Goal: Information Seeking & Learning: Learn about a topic

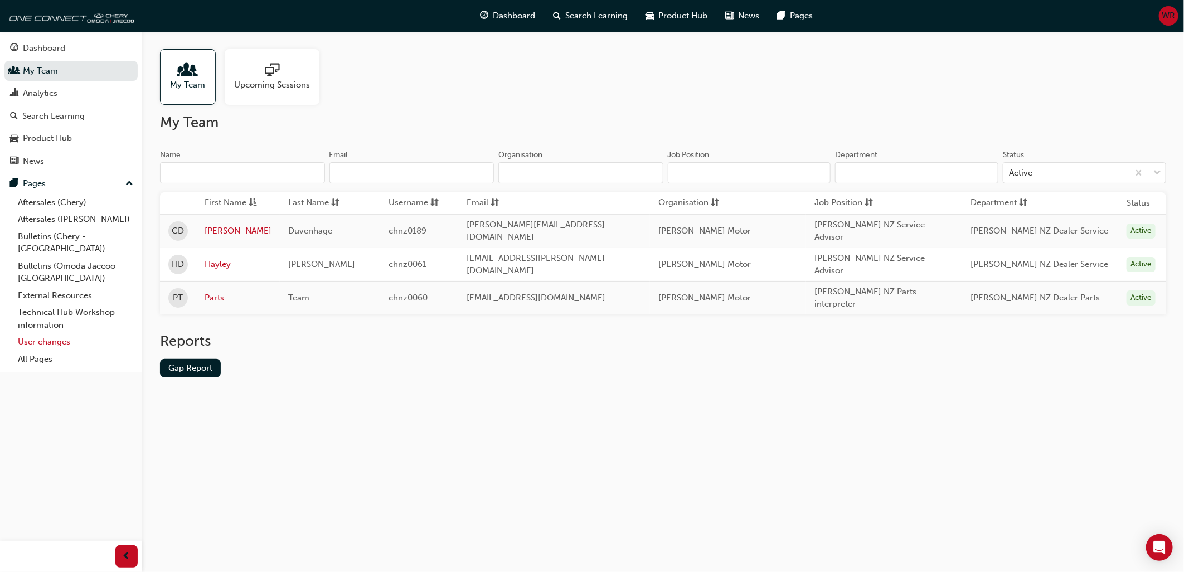
click at [61, 334] on link "User changes" at bounding box center [75, 341] width 124 height 17
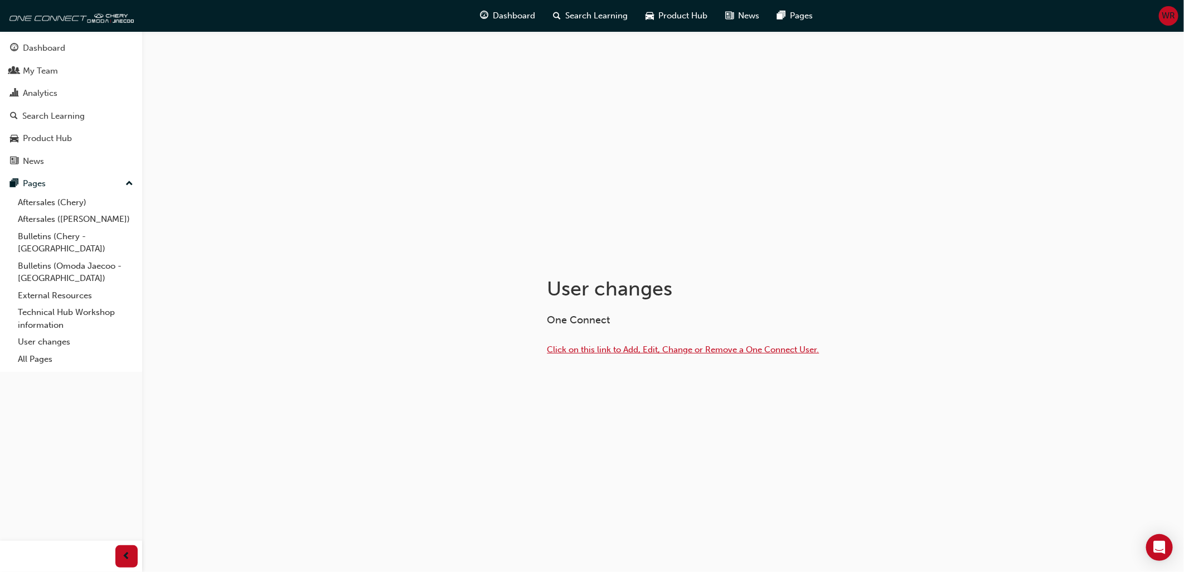
click at [606, 349] on span "Click on this link to Add, Edit, Change or Remove a One Connect User." at bounding box center [683, 349] width 272 height 10
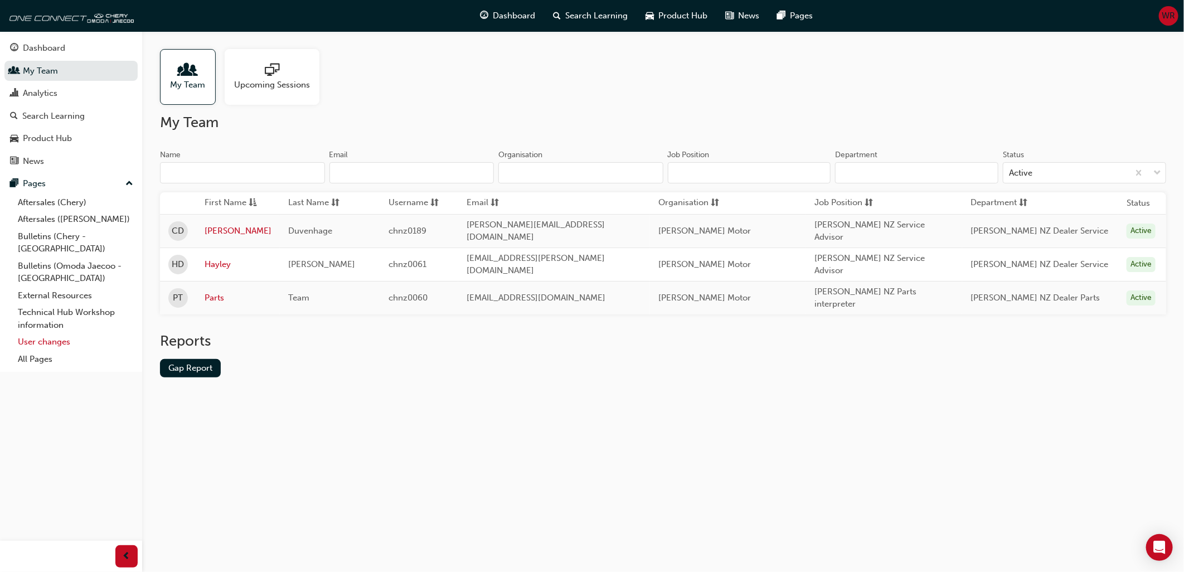
click at [42, 333] on link "User changes" at bounding box center [75, 341] width 124 height 17
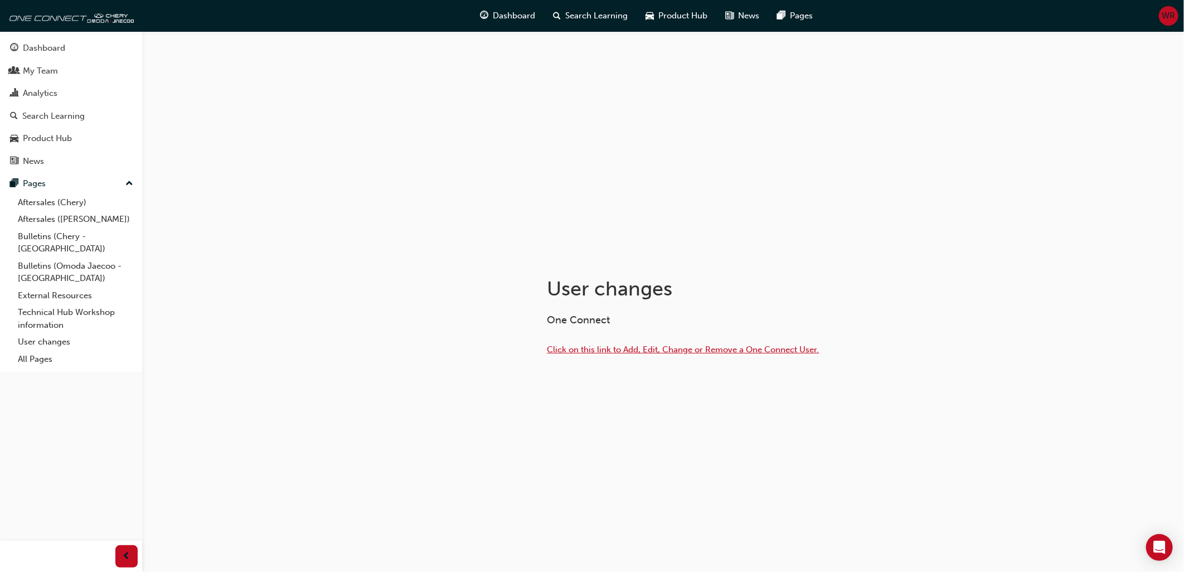
click at [612, 350] on span "Click on this link to Add, Edit, Change or Remove a One Connect User." at bounding box center [683, 349] width 272 height 10
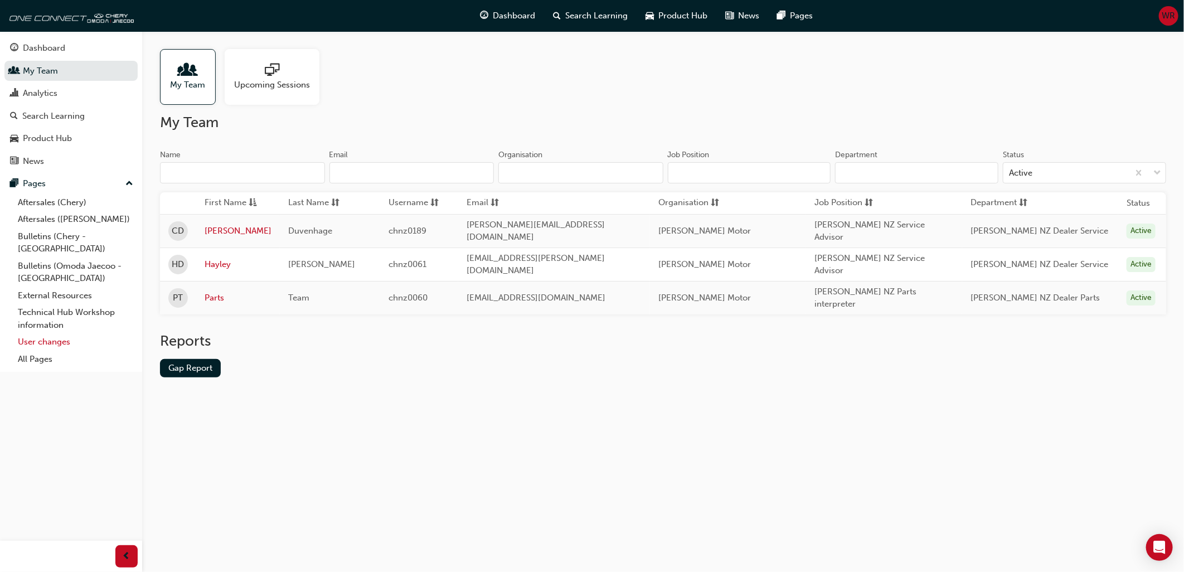
click at [45, 333] on link "User changes" at bounding box center [75, 341] width 124 height 17
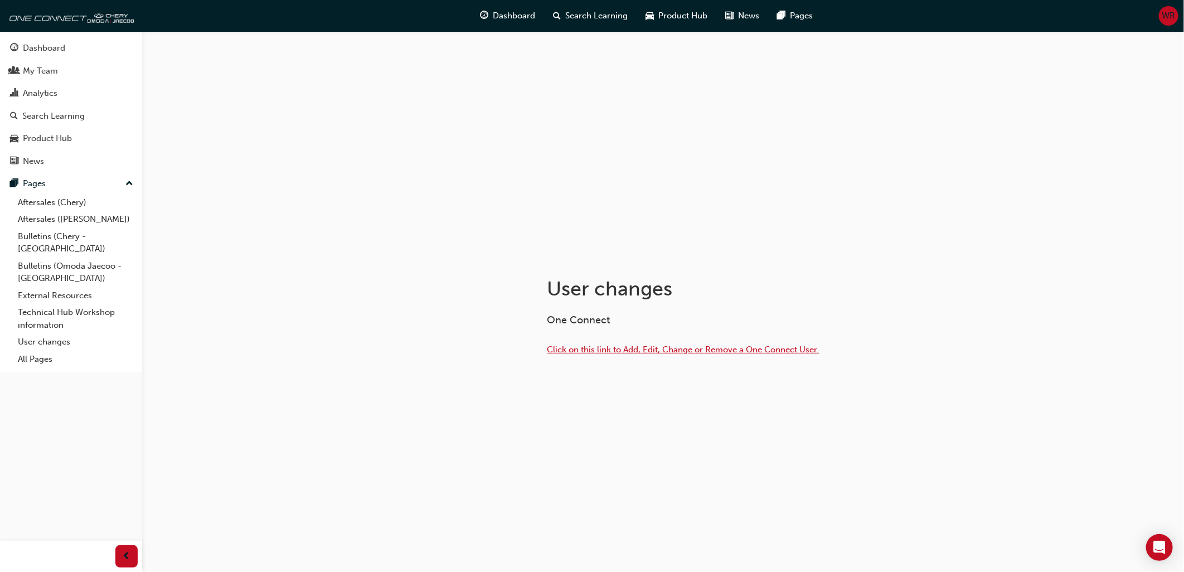
click at [633, 350] on span "Click on this link to Add, Edit, Change or Remove a One Connect User." at bounding box center [683, 349] width 272 height 10
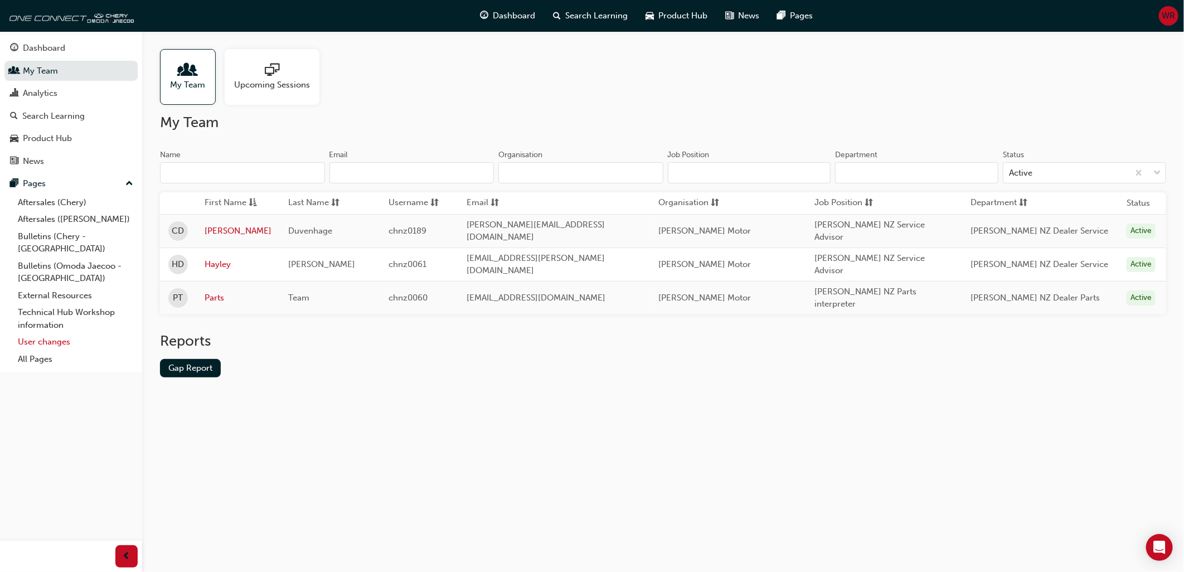
click at [55, 333] on link "User changes" at bounding box center [75, 341] width 124 height 17
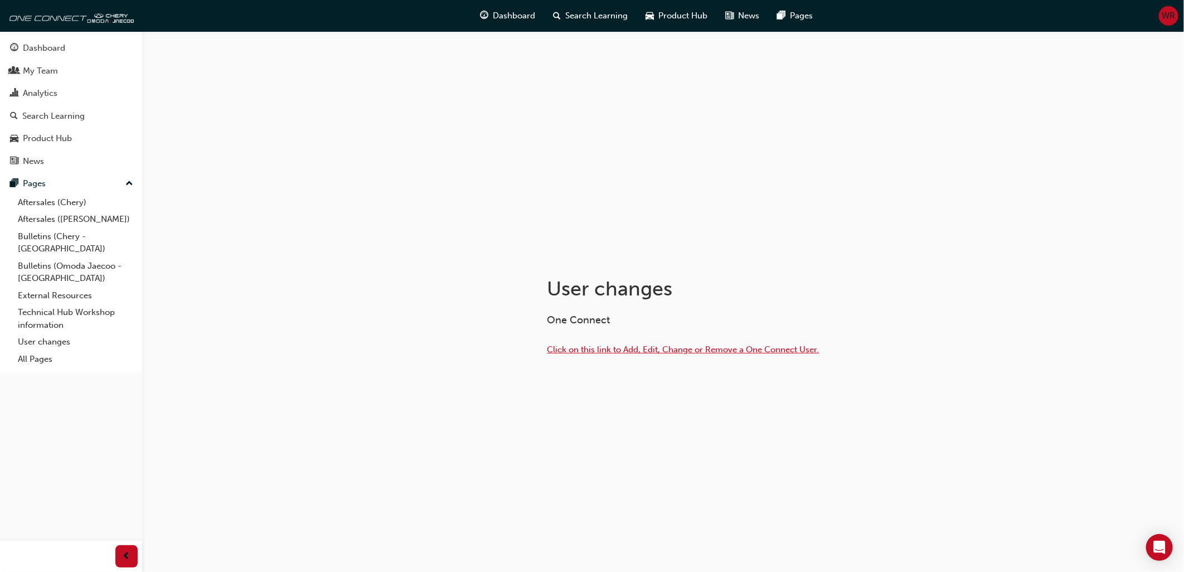
drag, startPoint x: 628, startPoint y: 351, endPoint x: 620, endPoint y: 361, distance: 12.3
click at [628, 351] on span "Click on this link to Add, Edit, Change or Remove a One Connect User." at bounding box center [683, 349] width 272 height 10
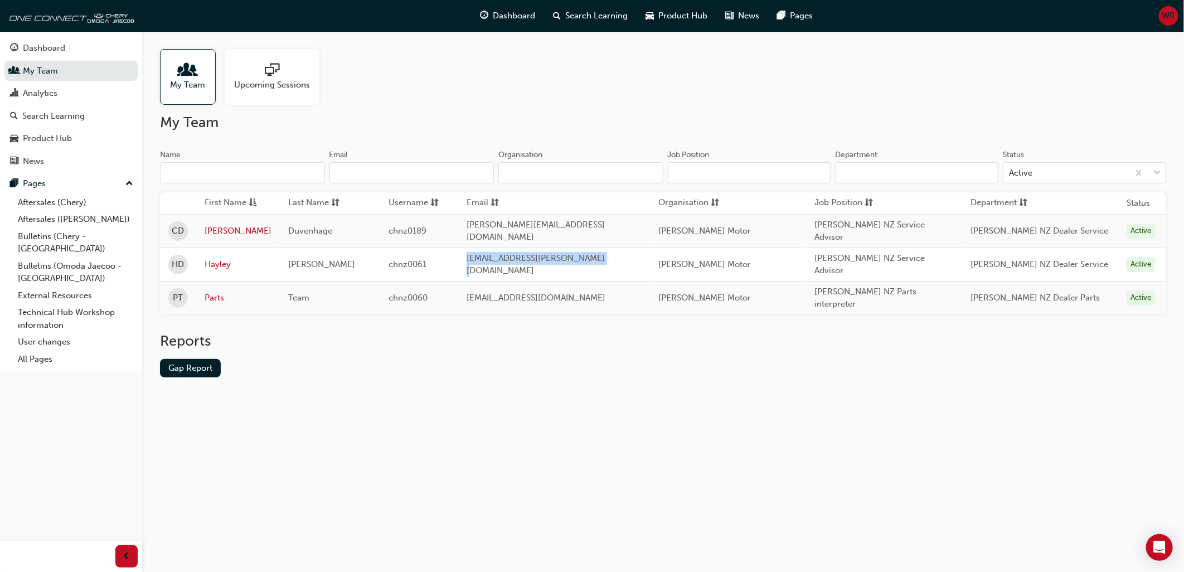
drag, startPoint x: 471, startPoint y: 256, endPoint x: 602, endPoint y: 256, distance: 131.0
click at [602, 256] on td "[EMAIL_ADDRESS][PERSON_NAME][DOMAIN_NAME]" at bounding box center [554, 263] width 192 height 33
copy span "[EMAIL_ADDRESS][PERSON_NAME][DOMAIN_NAME]"
click at [54, 335] on link "User changes" at bounding box center [75, 341] width 124 height 17
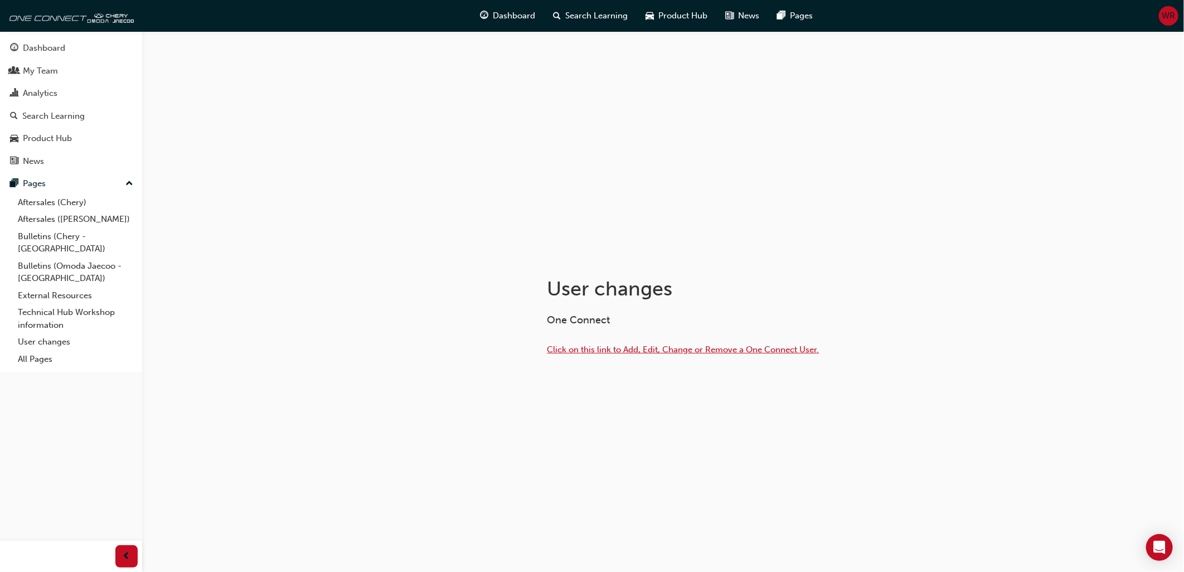
click at [606, 349] on span "Click on this link to Add, Edit, Change or Remove a One Connect User." at bounding box center [683, 349] width 272 height 10
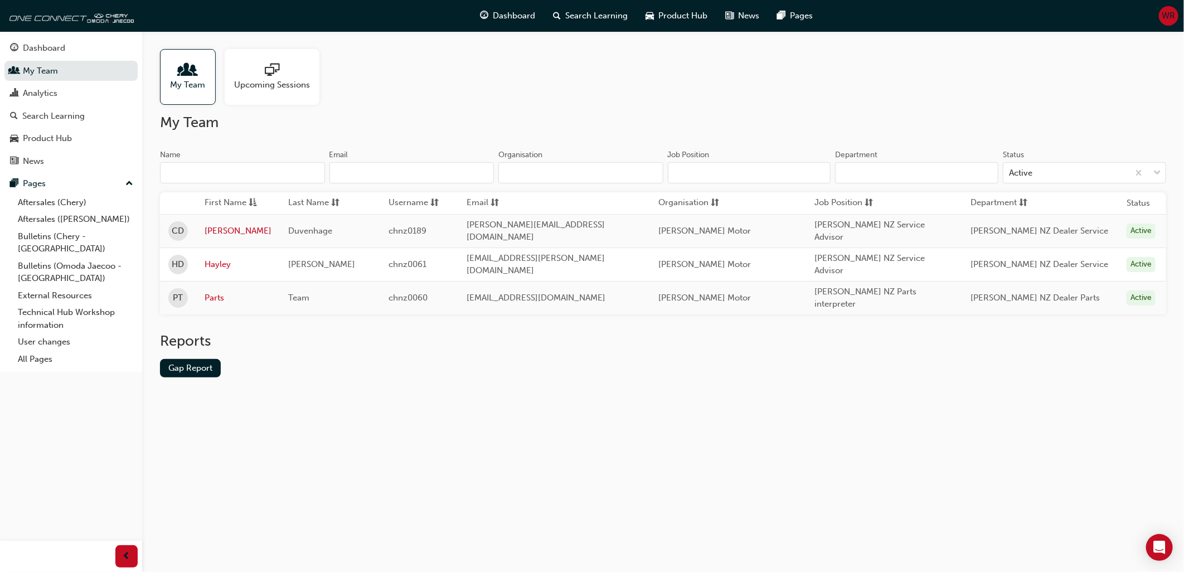
click at [370, 409] on div "My Team Upcoming Sessions My Team Name Email Organisation Job Position Departme…" at bounding box center [592, 286] width 1184 height 572
click at [125, 187] on span "up-icon" at bounding box center [129, 184] width 8 height 14
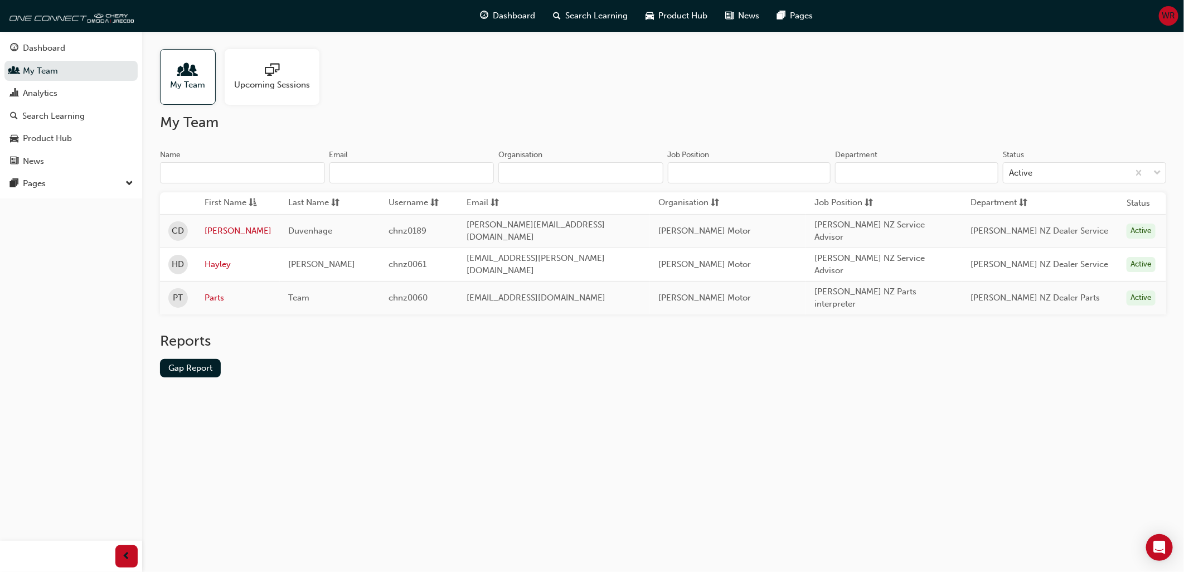
click at [125, 187] on span "down-icon" at bounding box center [129, 184] width 8 height 14
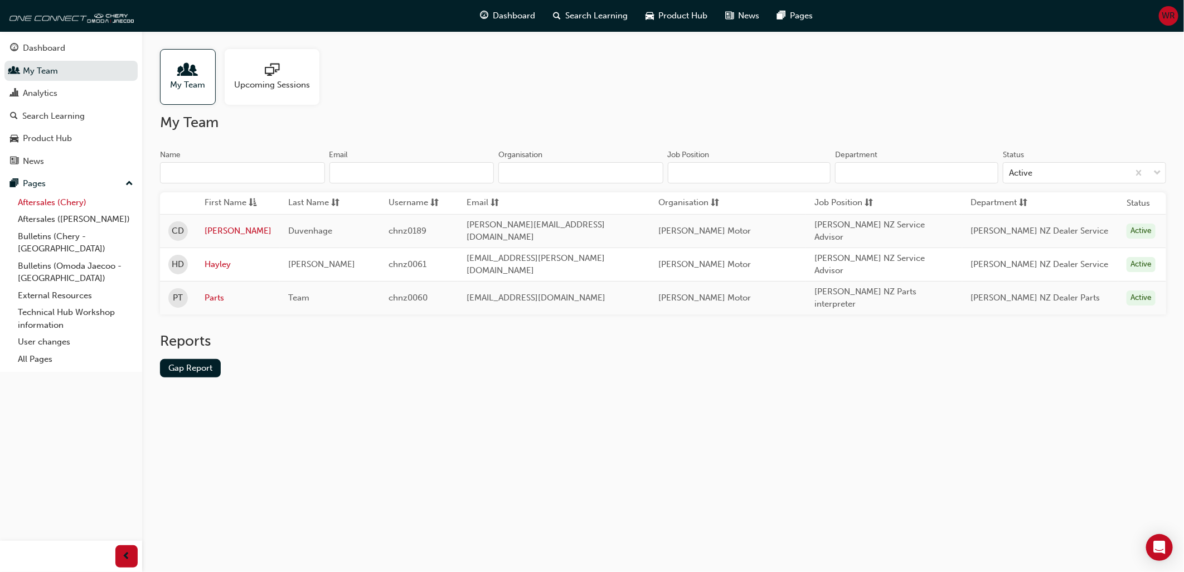
click at [45, 204] on link "Aftersales (Chery)" at bounding box center [75, 202] width 124 height 17
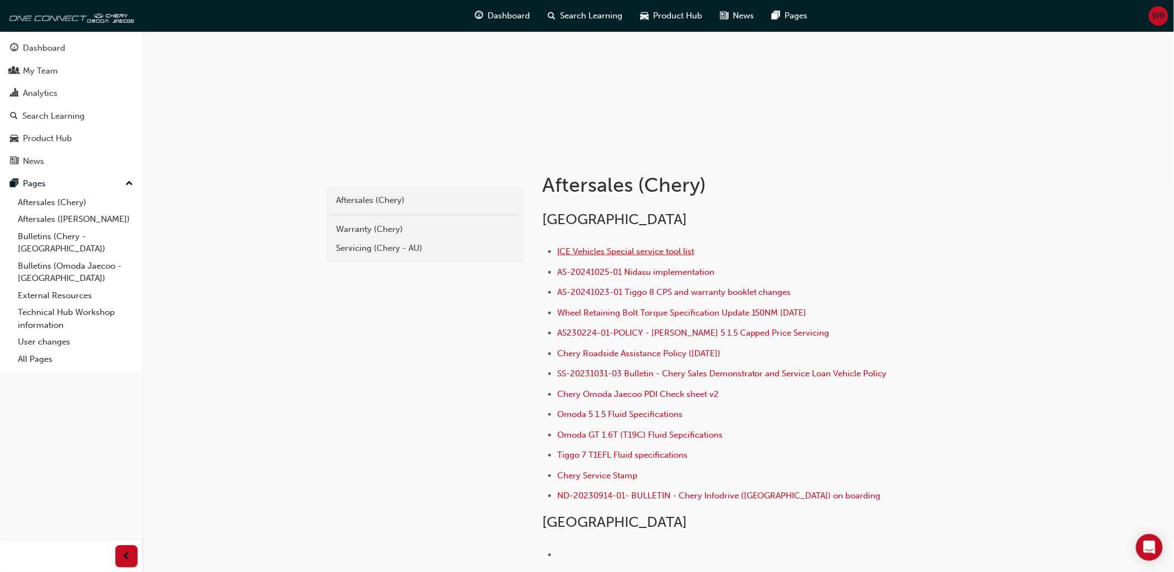
scroll to position [124, 0]
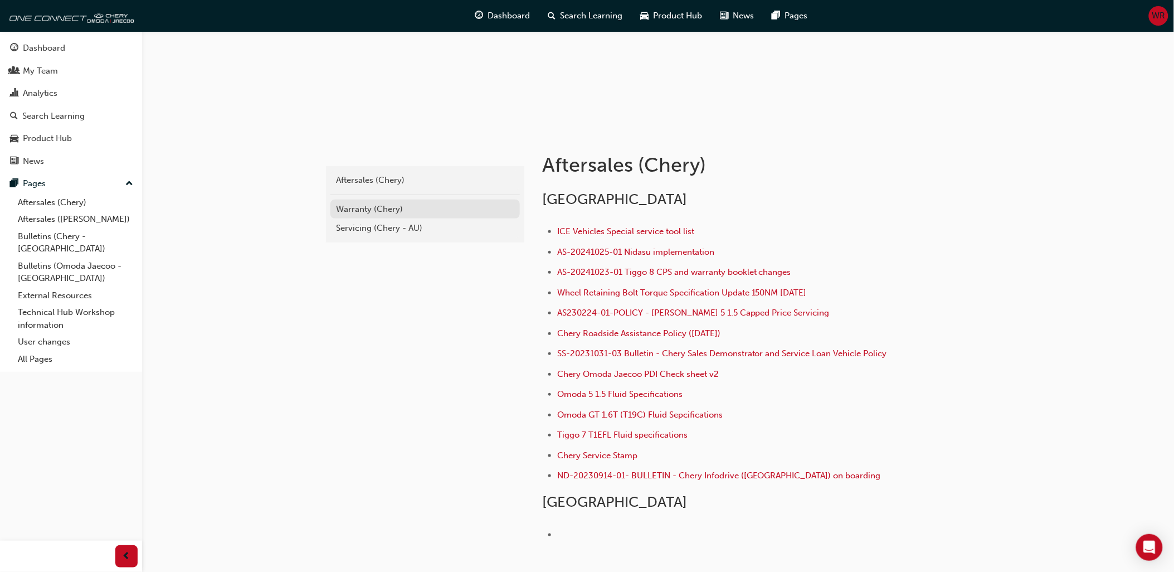
click at [375, 209] on div "Warranty (Chery)" at bounding box center [425, 209] width 178 height 13
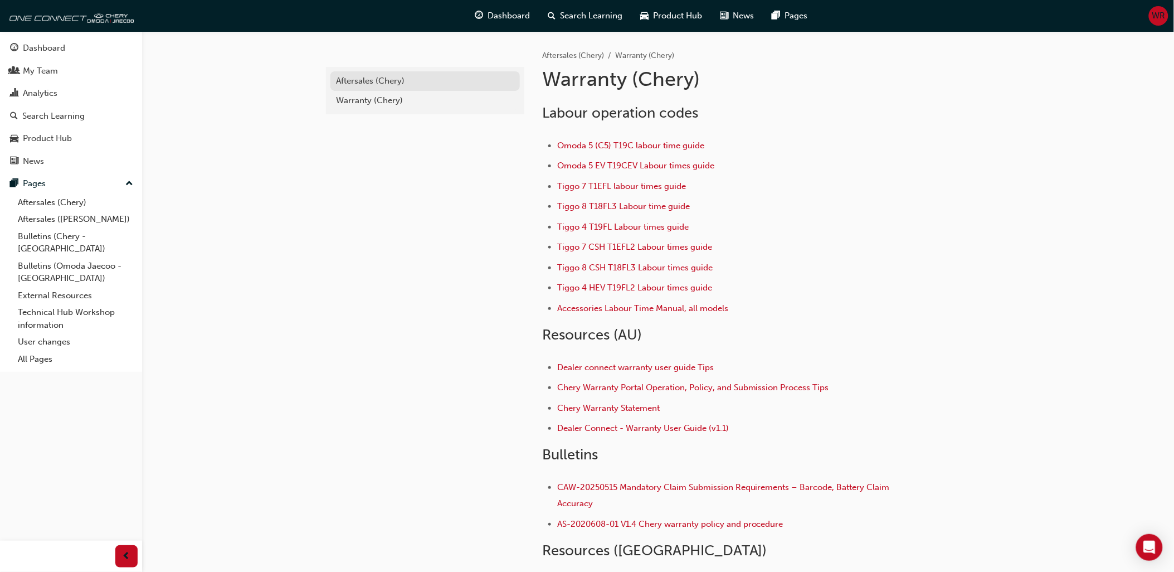
click at [386, 81] on div "Aftersales (Chery)" at bounding box center [425, 81] width 178 height 13
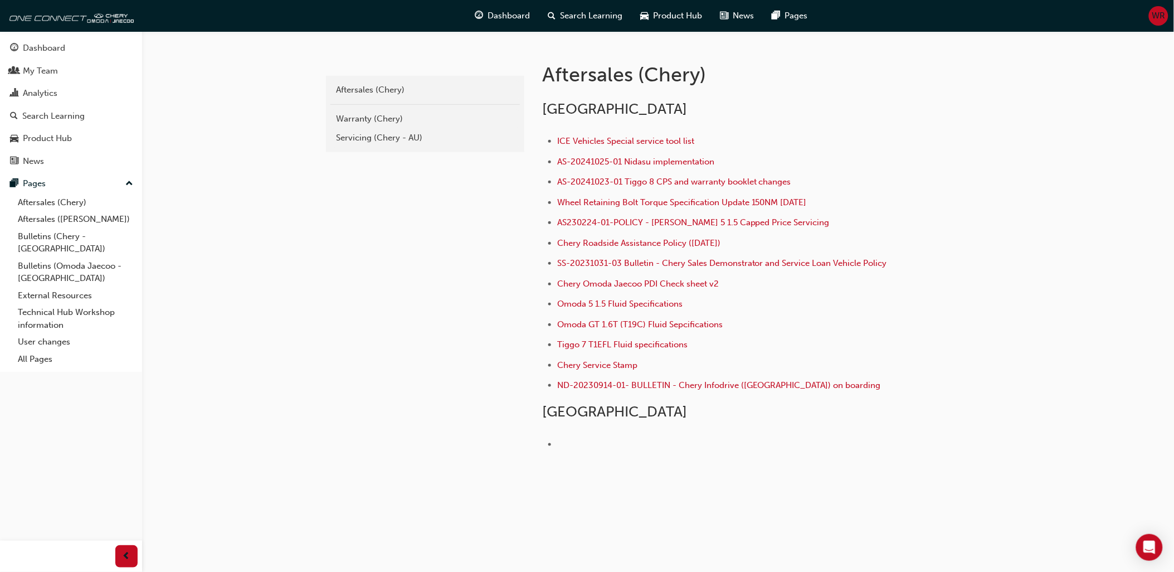
scroll to position [218, 0]
click at [371, 134] on div "Servicing (Chery - AU)" at bounding box center [425, 138] width 178 height 13
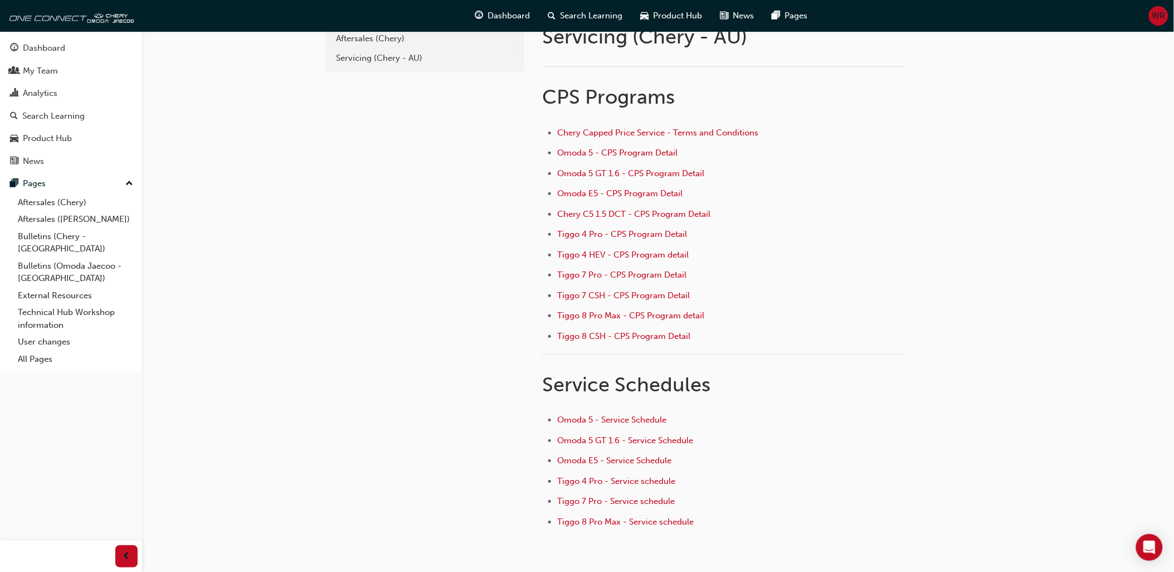
scroll to position [113, 0]
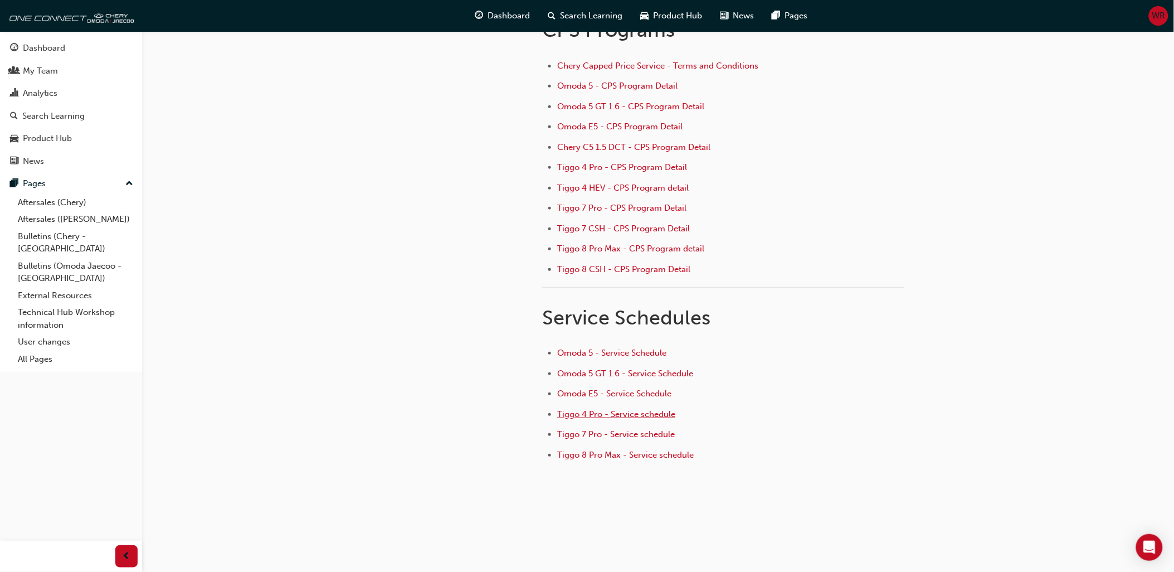
drag, startPoint x: 634, startPoint y: 413, endPoint x: 643, endPoint y: 413, distance: 8.9
click at [634, 413] on span "Tiggo 4 Pro - Service schedule" at bounding box center [616, 414] width 118 height 10
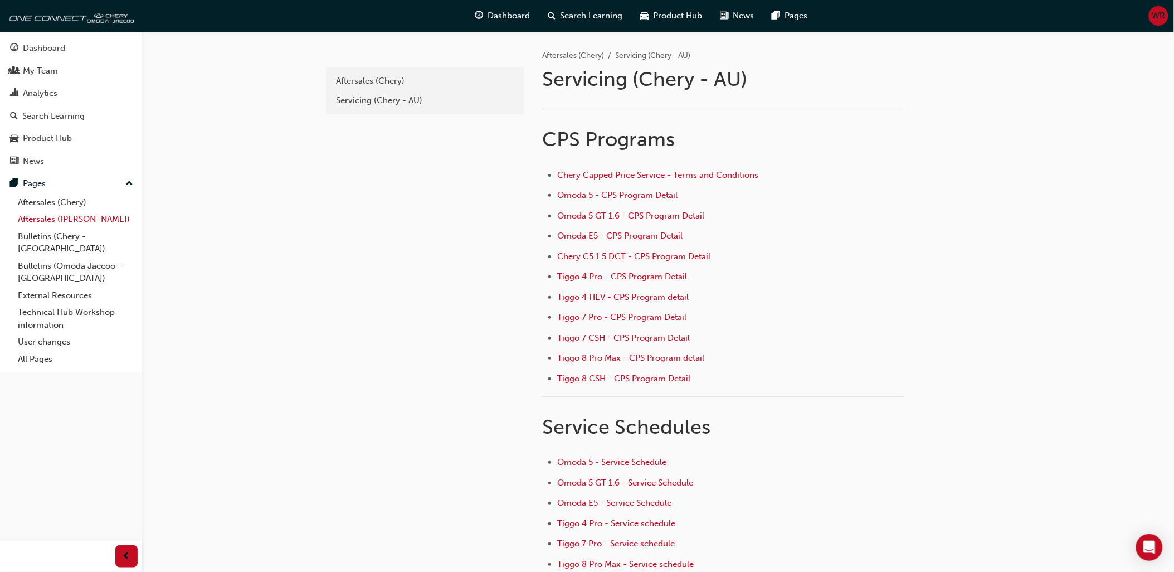
click at [68, 221] on link "Aftersales ([PERSON_NAME])" at bounding box center [75, 219] width 124 height 17
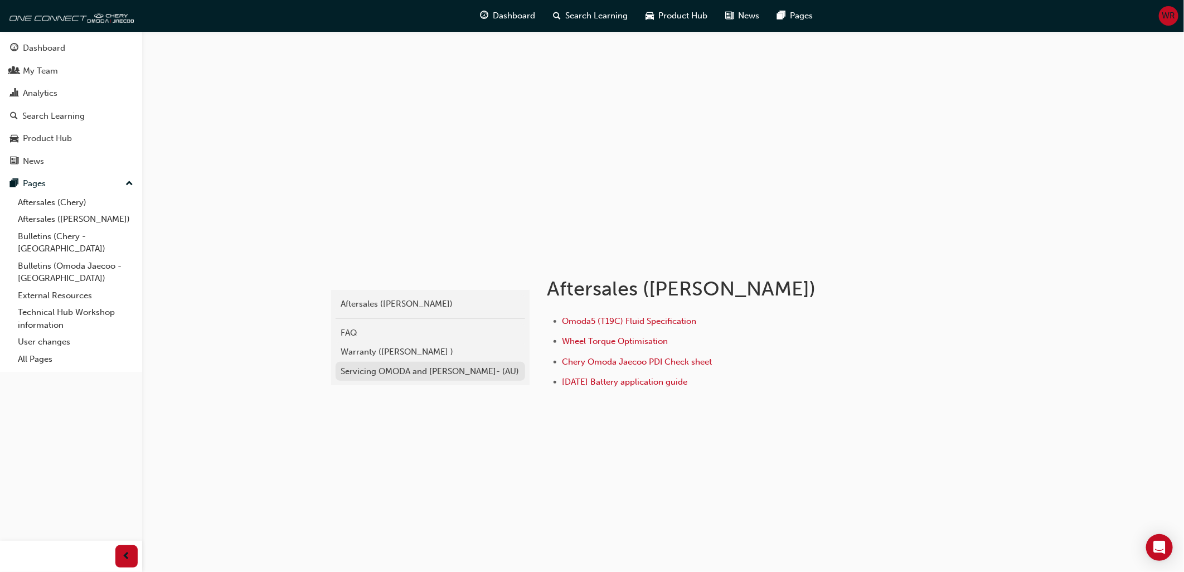
click at [394, 372] on div "Servicing OMODA and [PERSON_NAME]- (AU)" at bounding box center [430, 371] width 178 height 13
click at [48, 333] on link "User changes" at bounding box center [75, 341] width 124 height 17
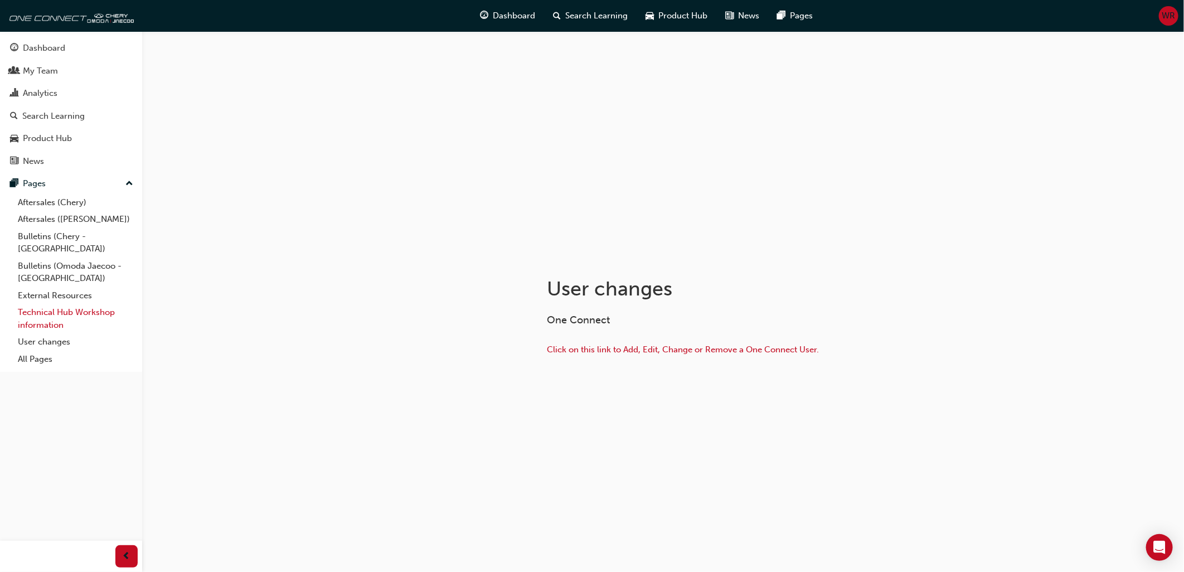
click at [60, 309] on link "Technical Hub Workshop information" at bounding box center [75, 319] width 124 height 30
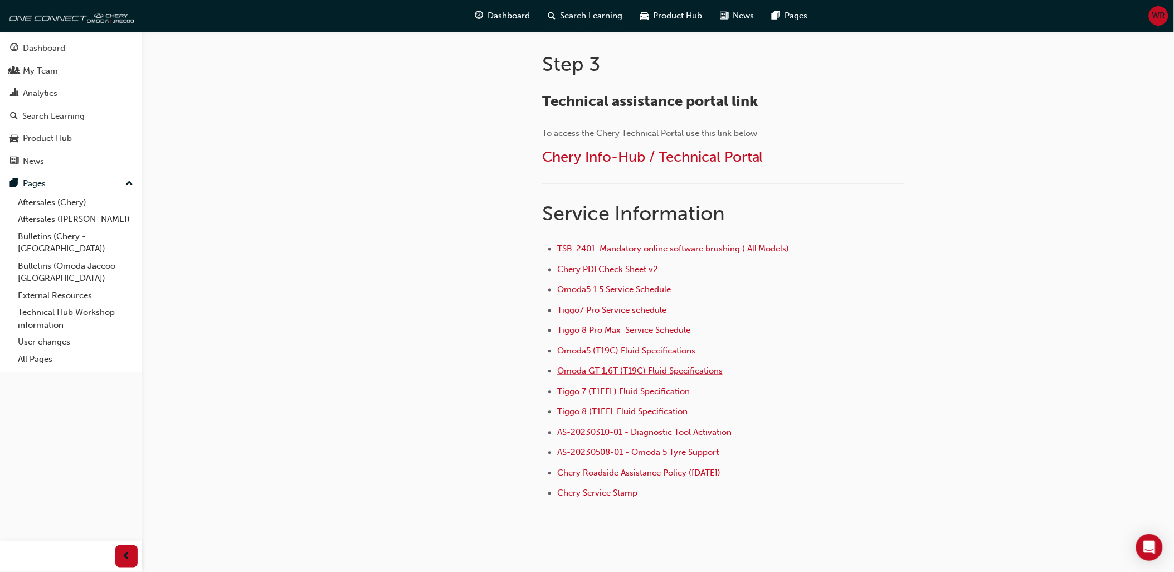
scroll to position [606, 0]
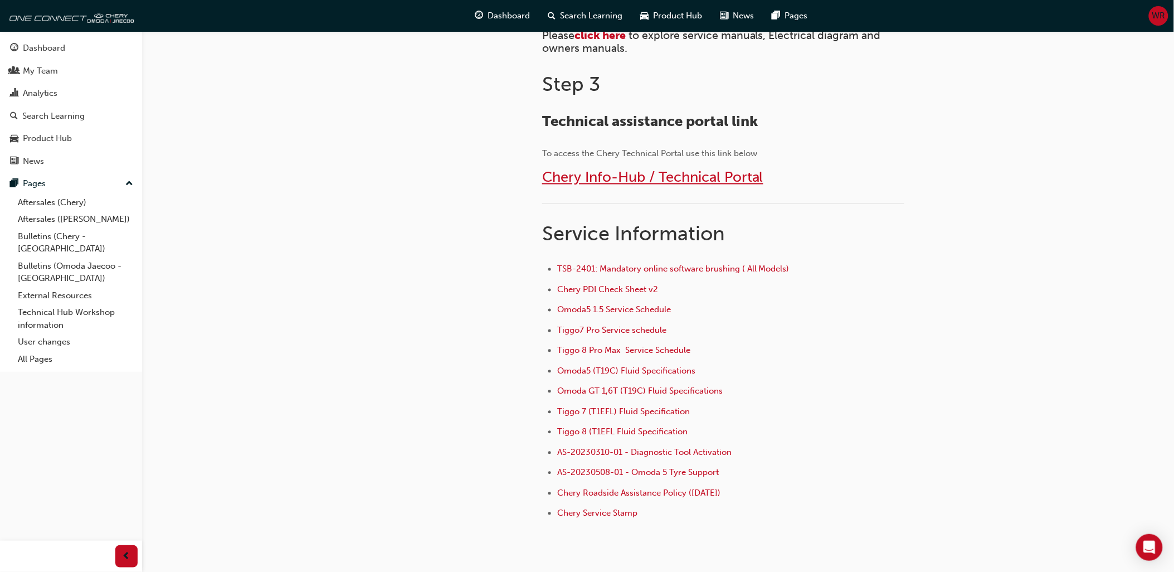
click at [644, 173] on span "Chery Info-Hub / Technical Portal" at bounding box center [652, 177] width 221 height 17
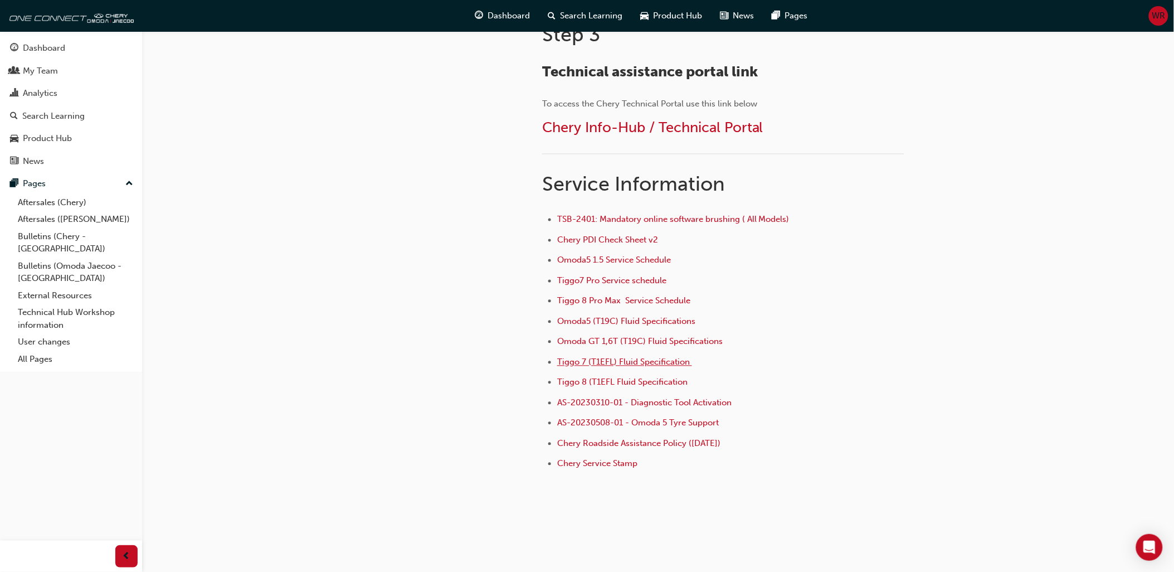
scroll to position [668, 0]
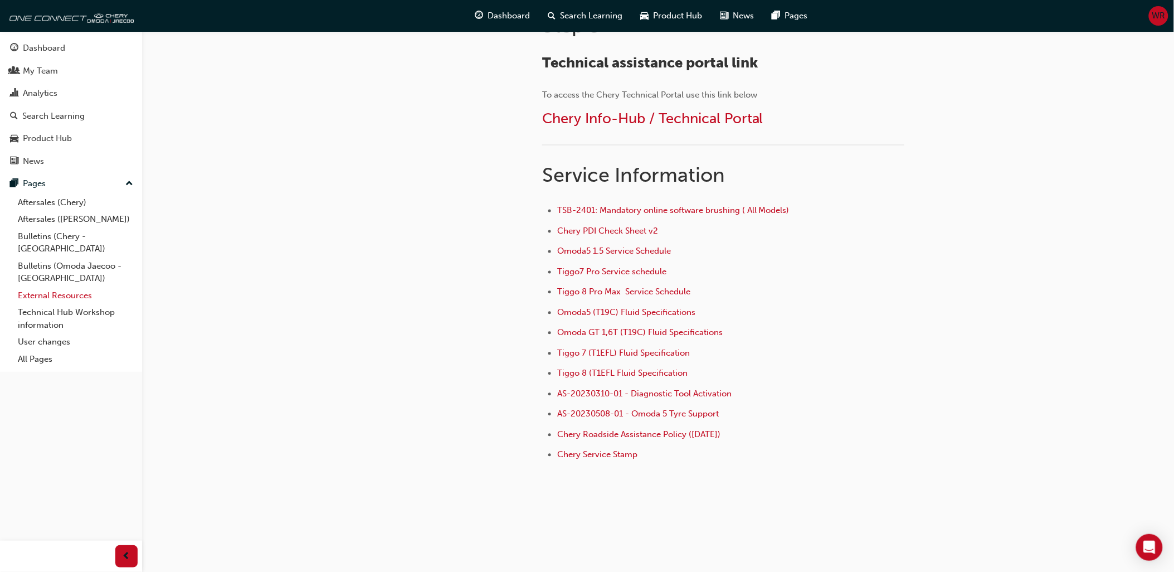
click at [41, 287] on link "External Resources" at bounding box center [75, 295] width 124 height 17
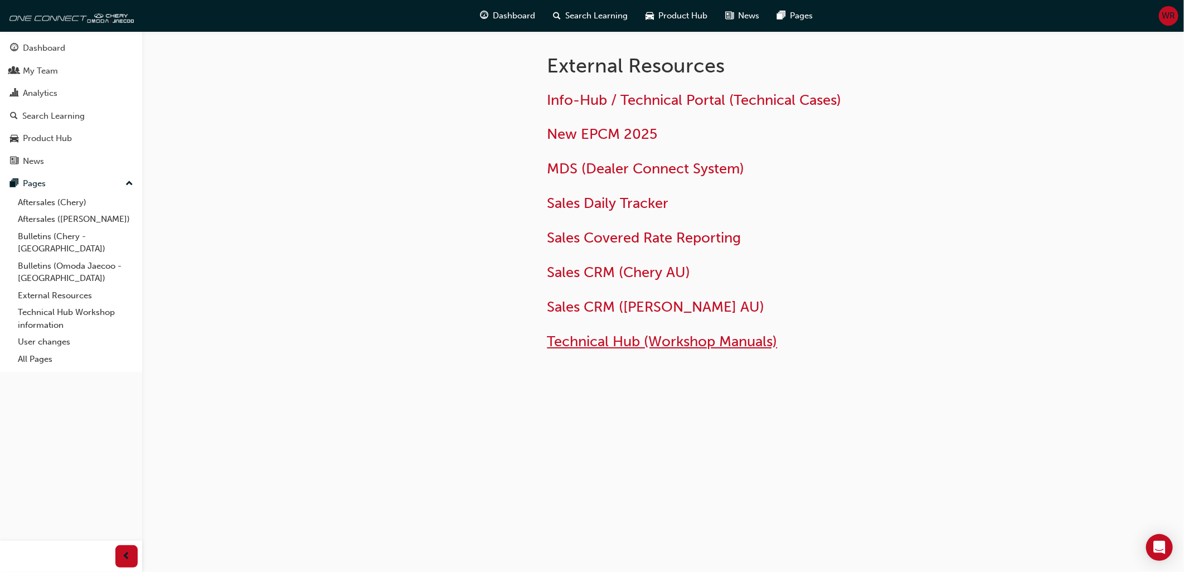
click at [611, 339] on span "Technical Hub (Workshop Manuals)" at bounding box center [662, 341] width 230 height 17
click at [606, 341] on span "Technical Hub (Workshop Manuals)" at bounding box center [662, 341] width 230 height 17
click at [614, 341] on span "Technical Hub (Workshop Manuals)" at bounding box center [662, 341] width 230 height 17
click at [42, 304] on link "Technical Hub Workshop information" at bounding box center [75, 319] width 124 height 30
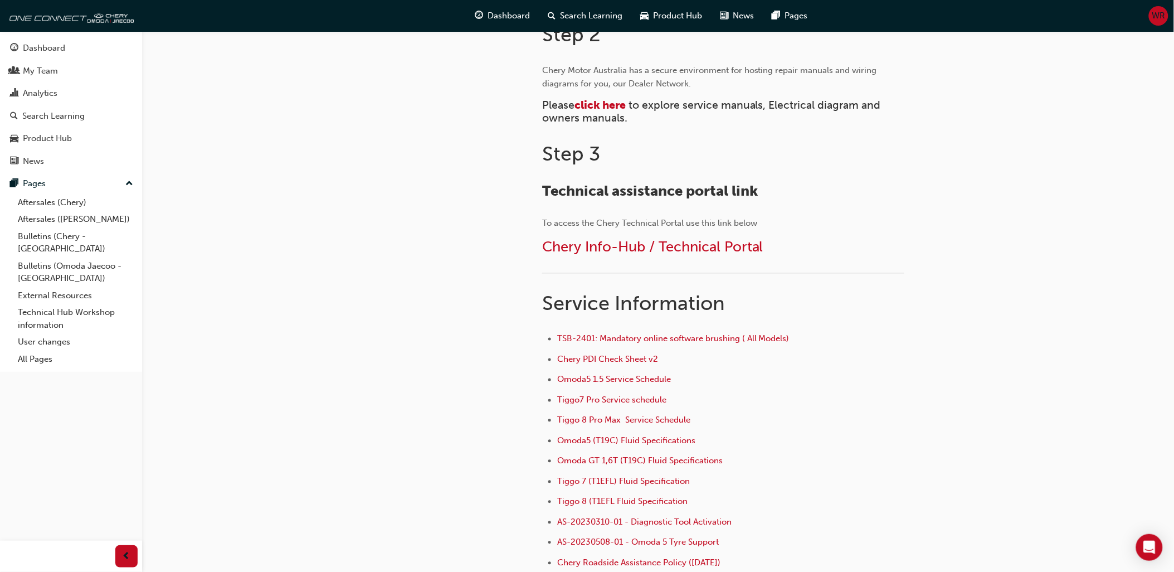
scroll to position [606, 0]
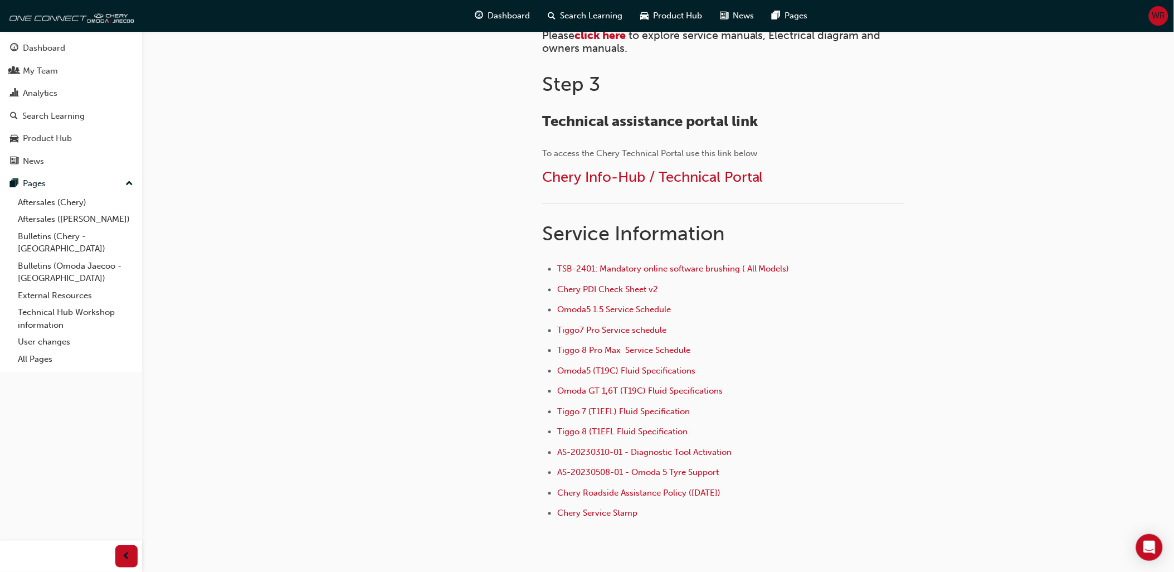
click at [582, 240] on span "Service Information" at bounding box center [633, 234] width 183 height 24
click at [449, 236] on div "chery-technicalhub Technical Hub Workshop information FAQ" at bounding box center [424, 107] width 201 height 919
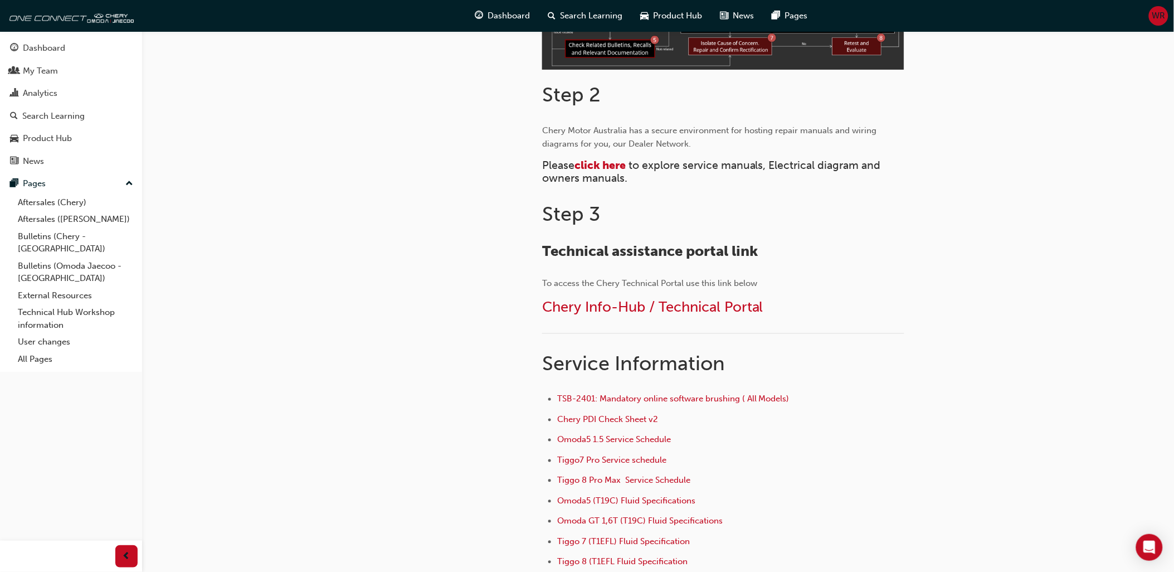
scroll to position [420, 0]
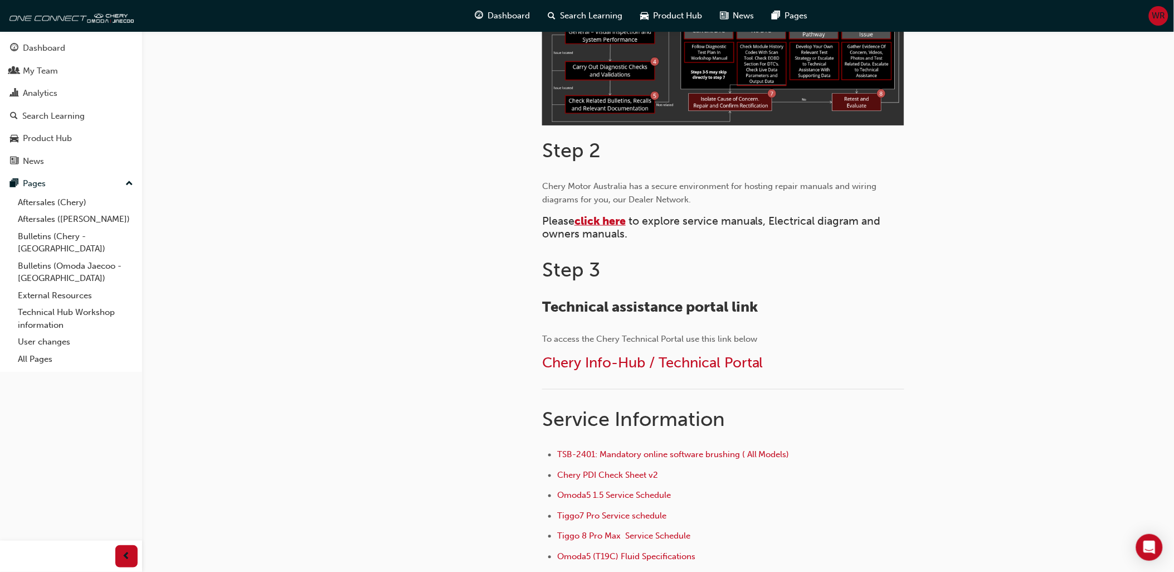
click at [609, 218] on span "click here" at bounding box center [600, 221] width 51 height 13
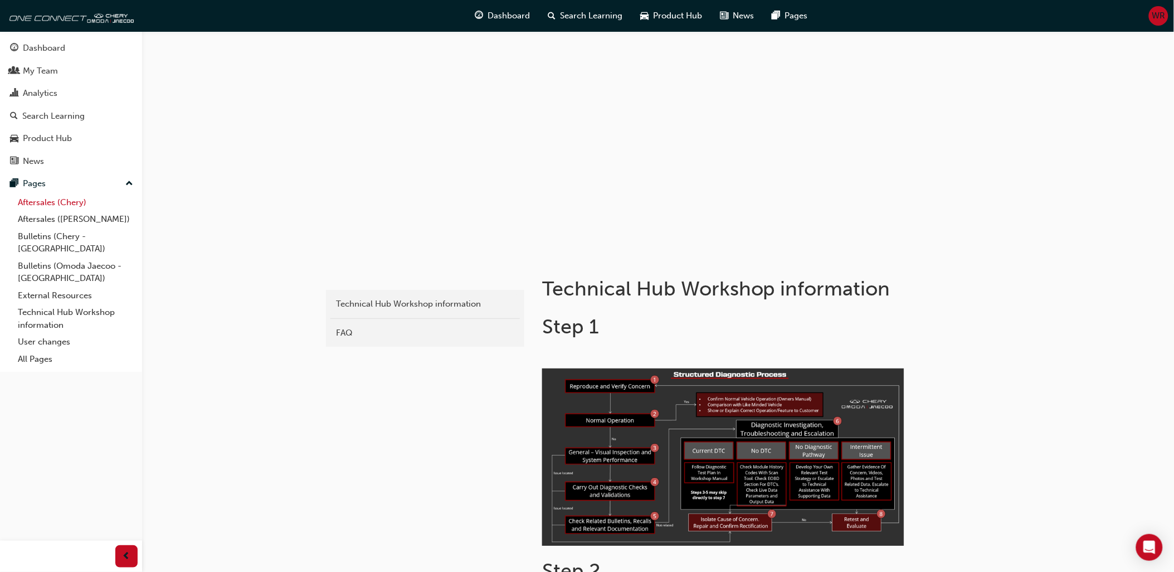
click at [60, 206] on link "Aftersales (Chery)" at bounding box center [75, 202] width 124 height 17
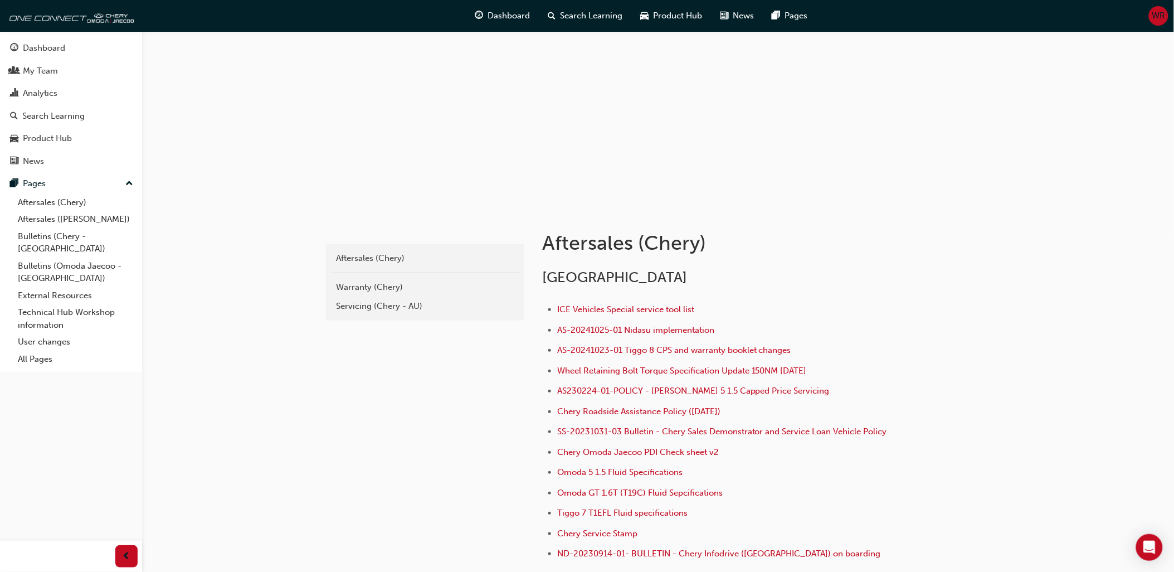
scroll to position [124, 0]
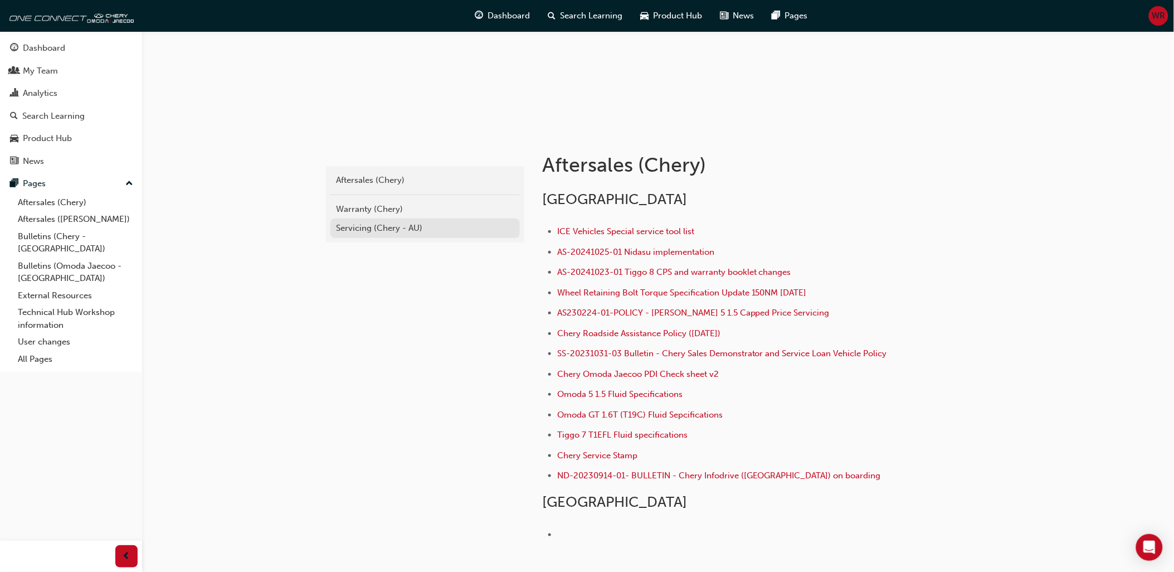
click at [379, 230] on div "Servicing (Chery - AU)" at bounding box center [425, 228] width 178 height 13
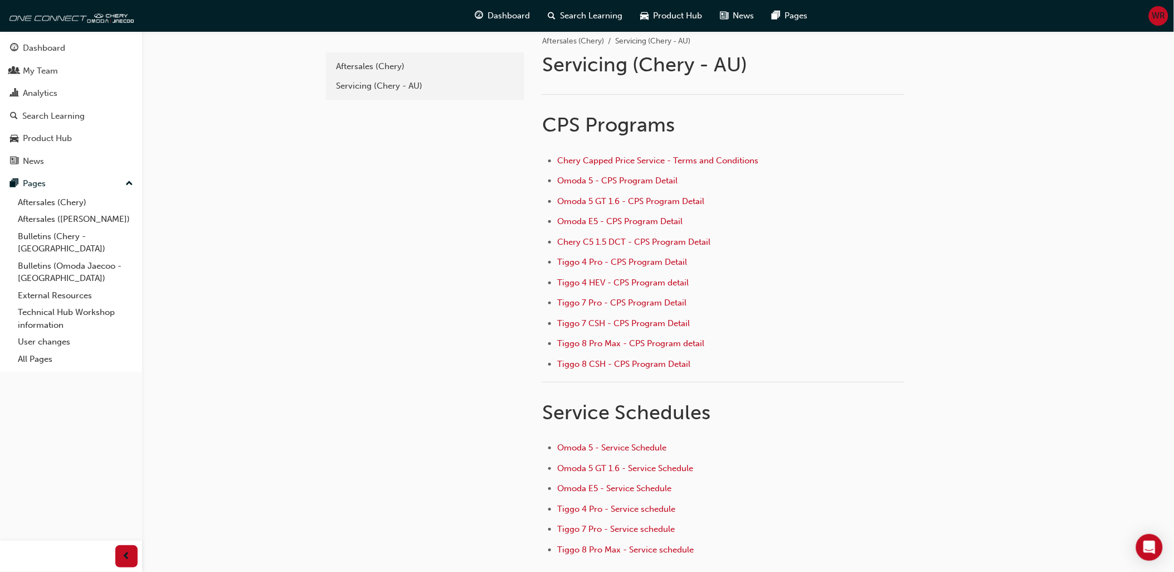
scroll to position [113, 0]
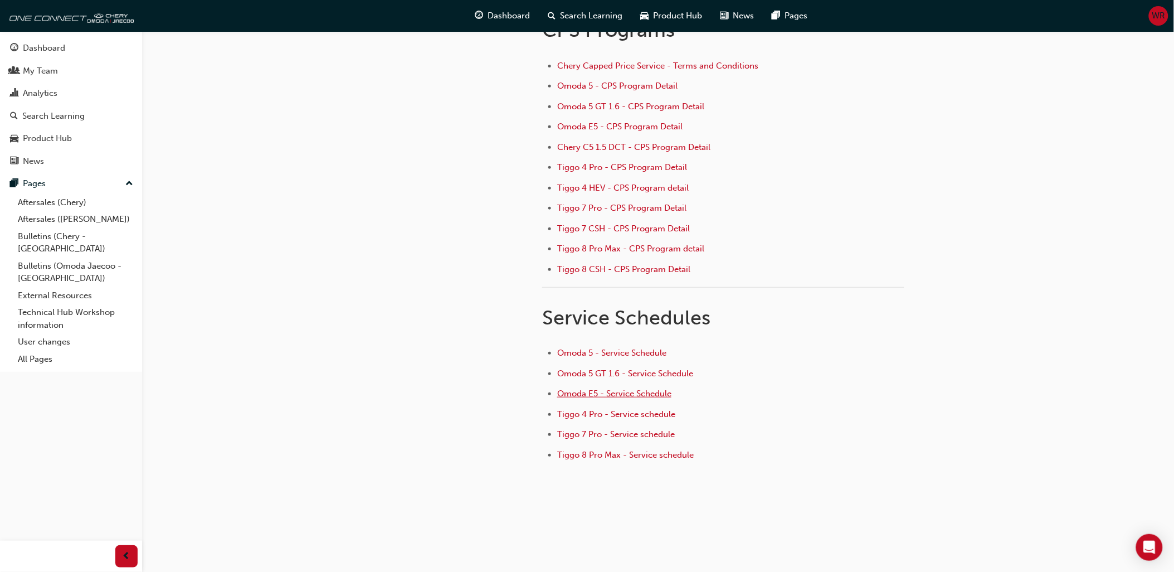
click at [628, 394] on span "Omoda E5 - Service Schedule" at bounding box center [614, 394] width 114 height 10
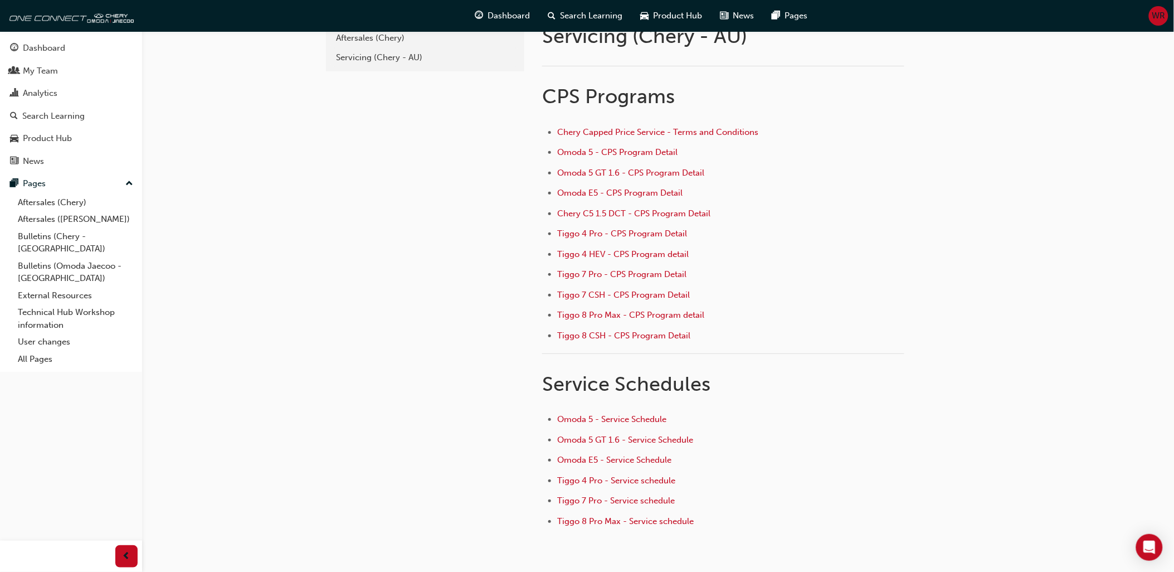
scroll to position [113, 0]
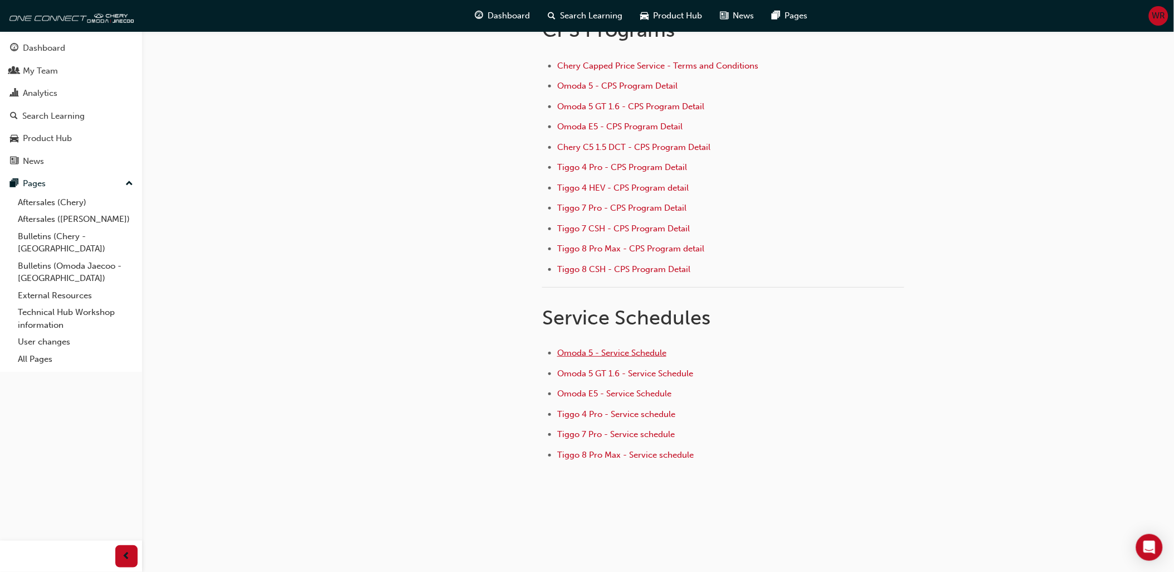
click at [621, 353] on span "Omoda 5 - Service Schedule" at bounding box center [611, 353] width 109 height 10
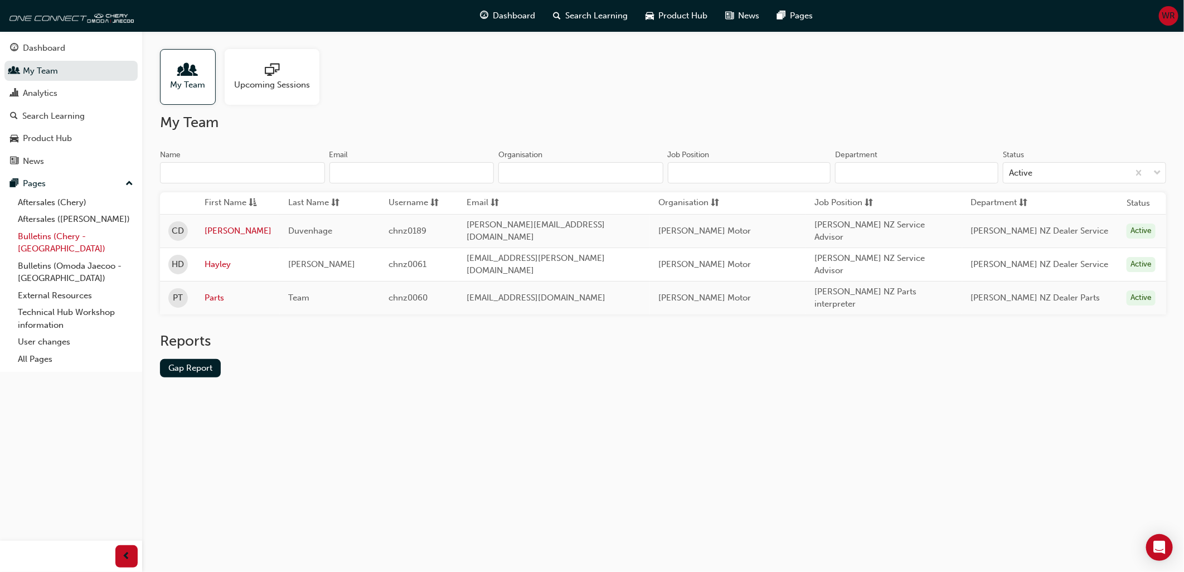
click at [47, 241] on link "Bulletins (Chery - [GEOGRAPHIC_DATA])" at bounding box center [75, 243] width 124 height 30
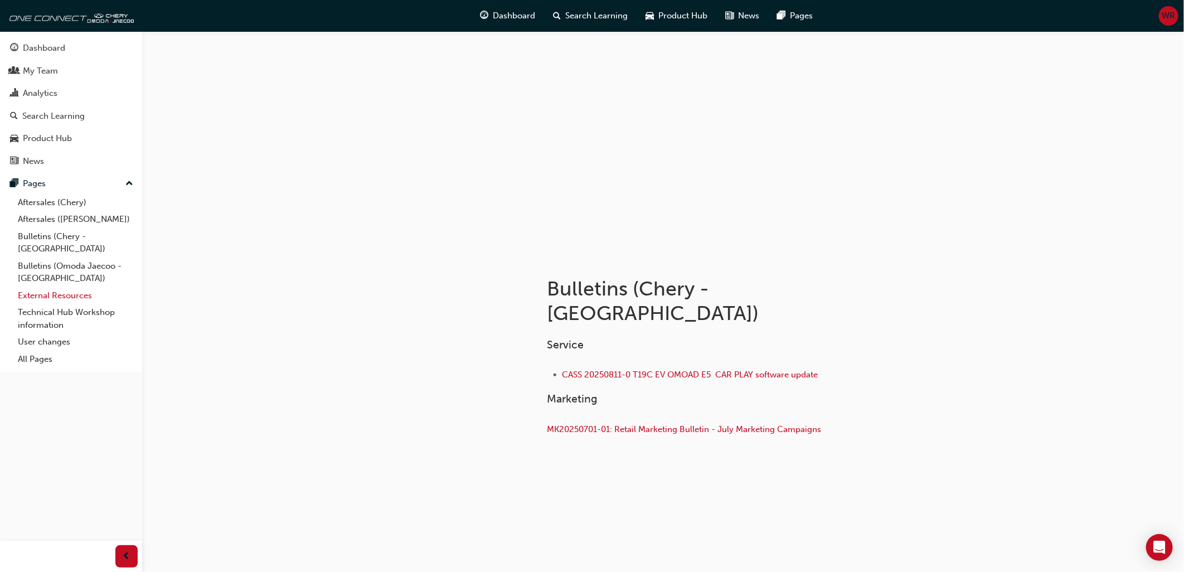
click at [40, 287] on link "External Resources" at bounding box center [75, 295] width 124 height 17
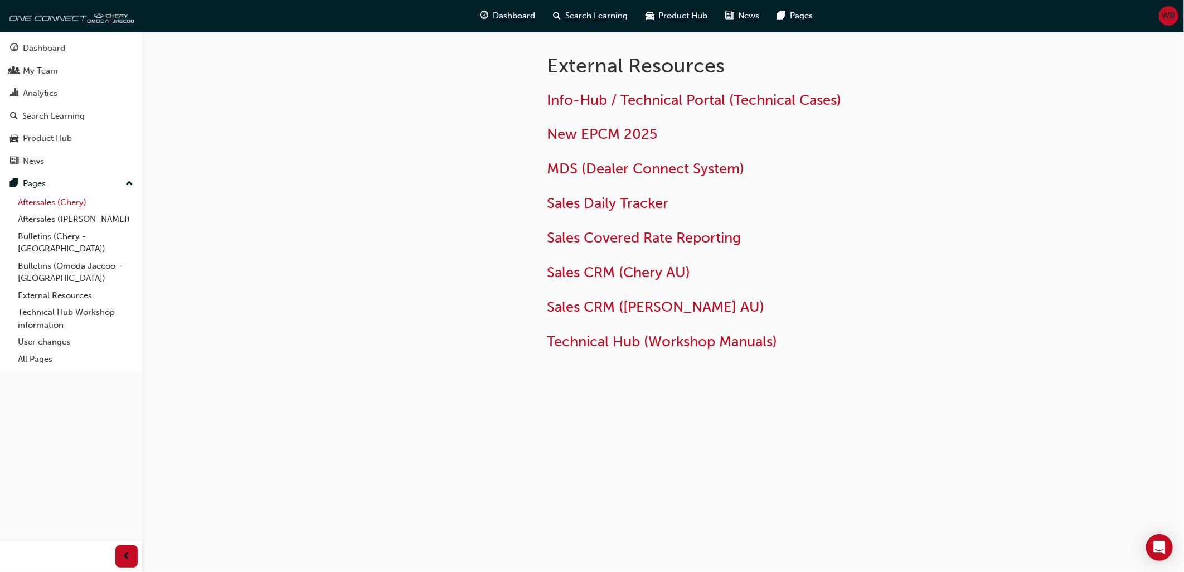
click at [38, 207] on link "Aftersales (Chery)" at bounding box center [75, 202] width 124 height 17
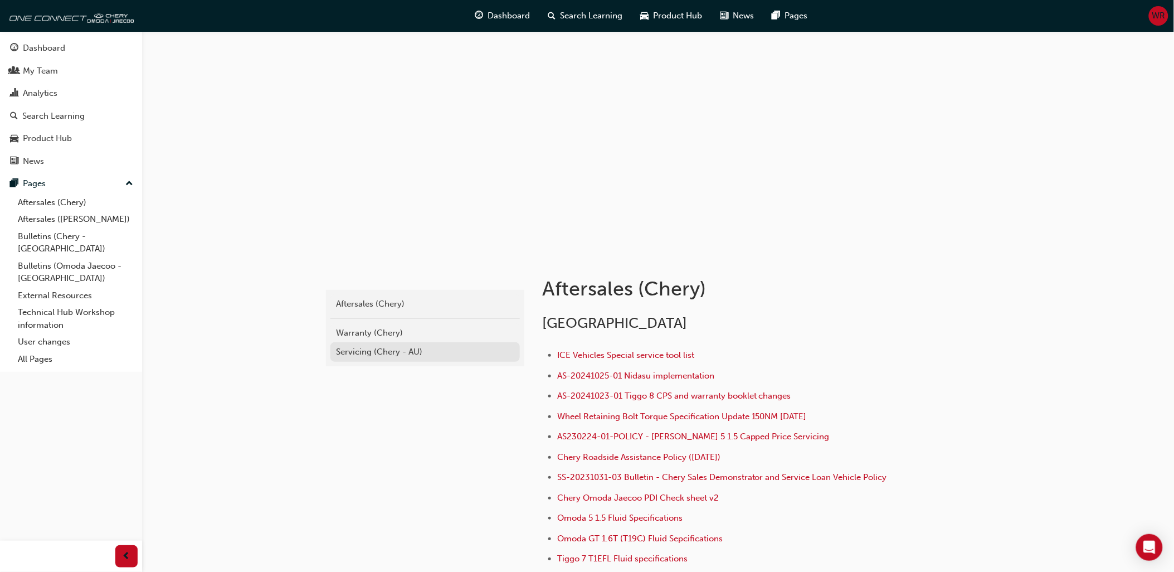
click at [387, 353] on div "Servicing (Chery - AU)" at bounding box center [425, 352] width 178 height 13
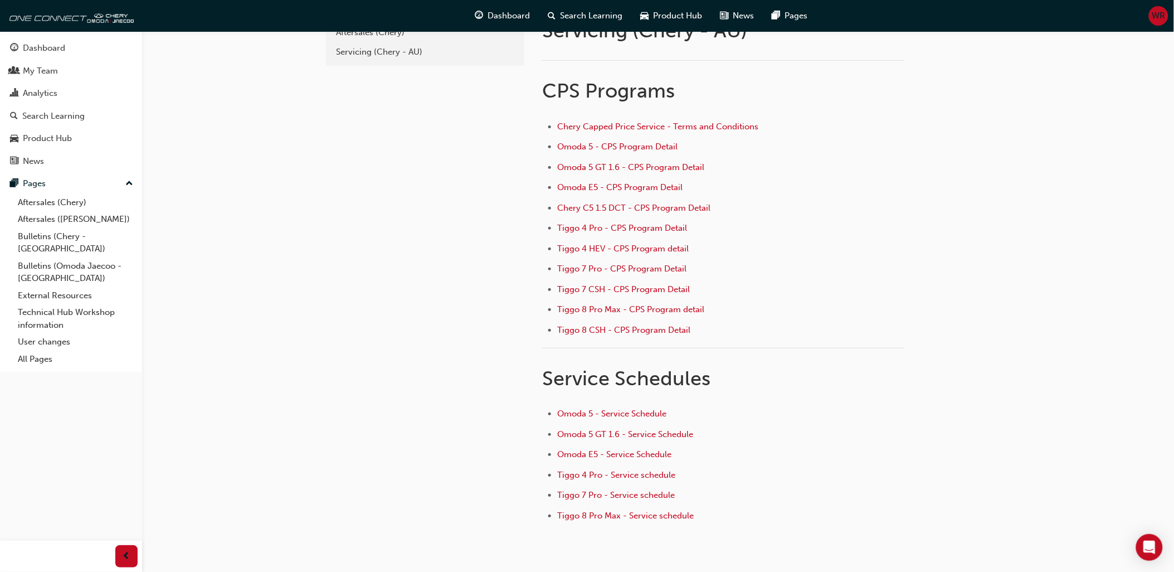
scroll to position [113, 0]
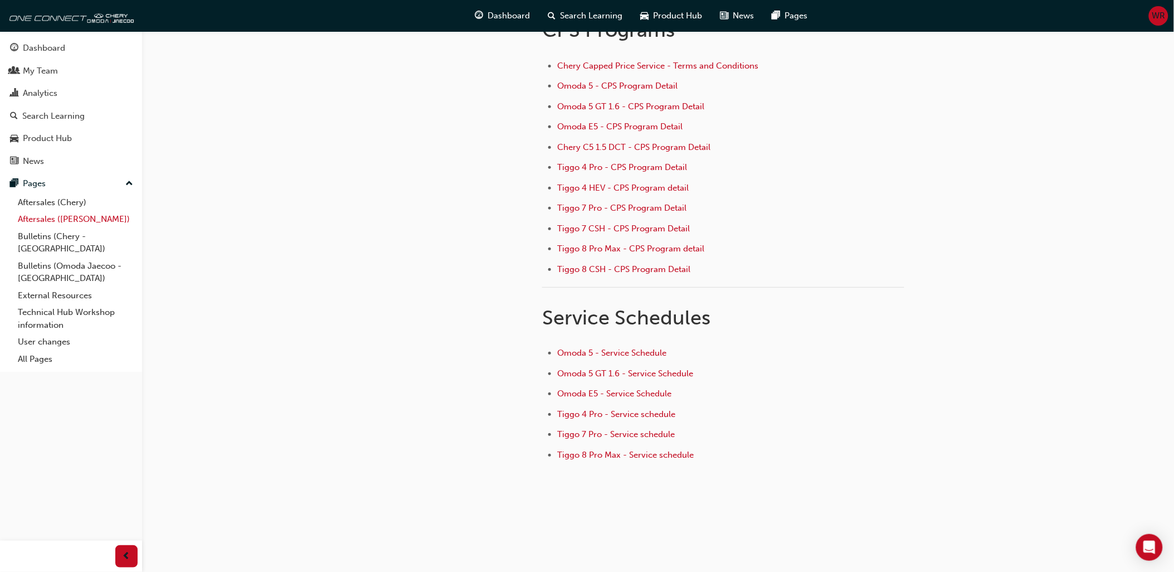
click at [49, 226] on link "Aftersales ([PERSON_NAME])" at bounding box center [75, 219] width 124 height 17
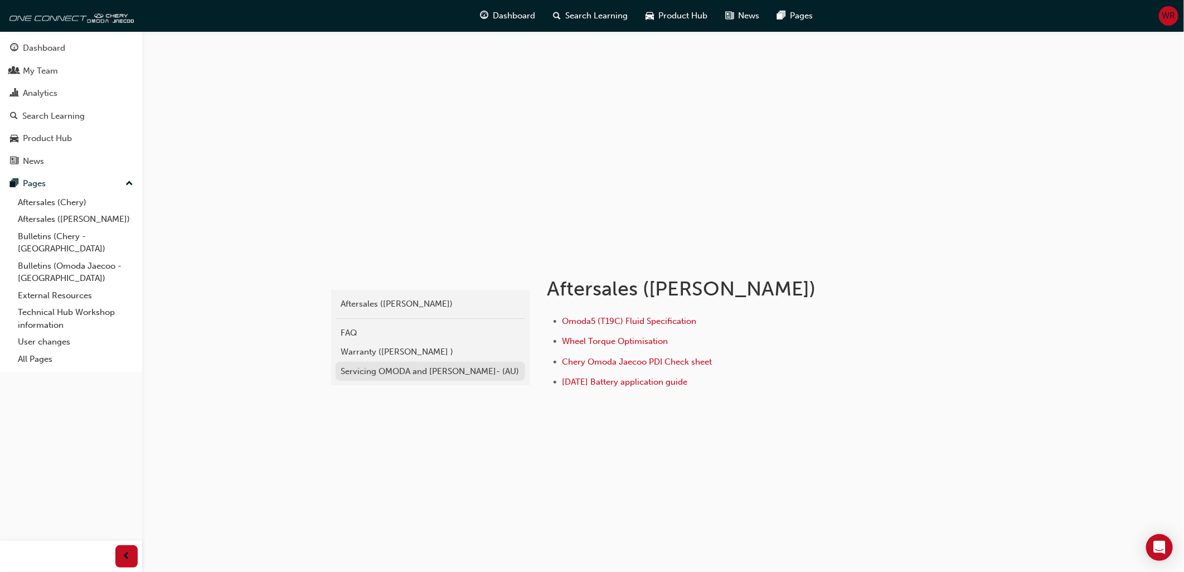
click at [380, 375] on div "Servicing OMODA and [PERSON_NAME]- (AU)" at bounding box center [430, 371] width 178 height 13
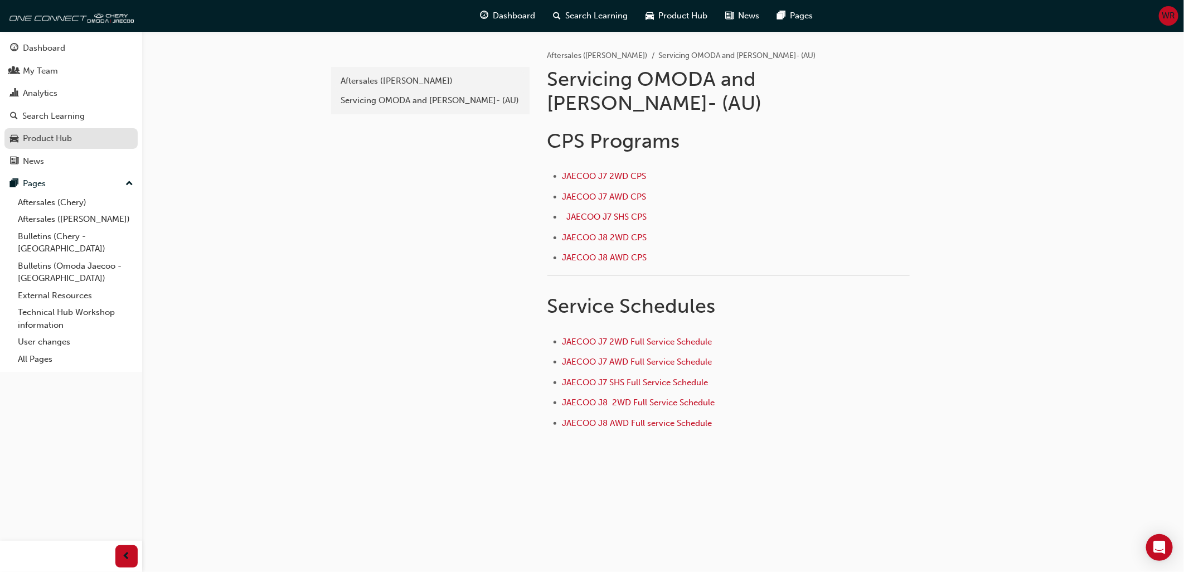
click at [37, 143] on div "Product Hub" at bounding box center [47, 138] width 49 height 13
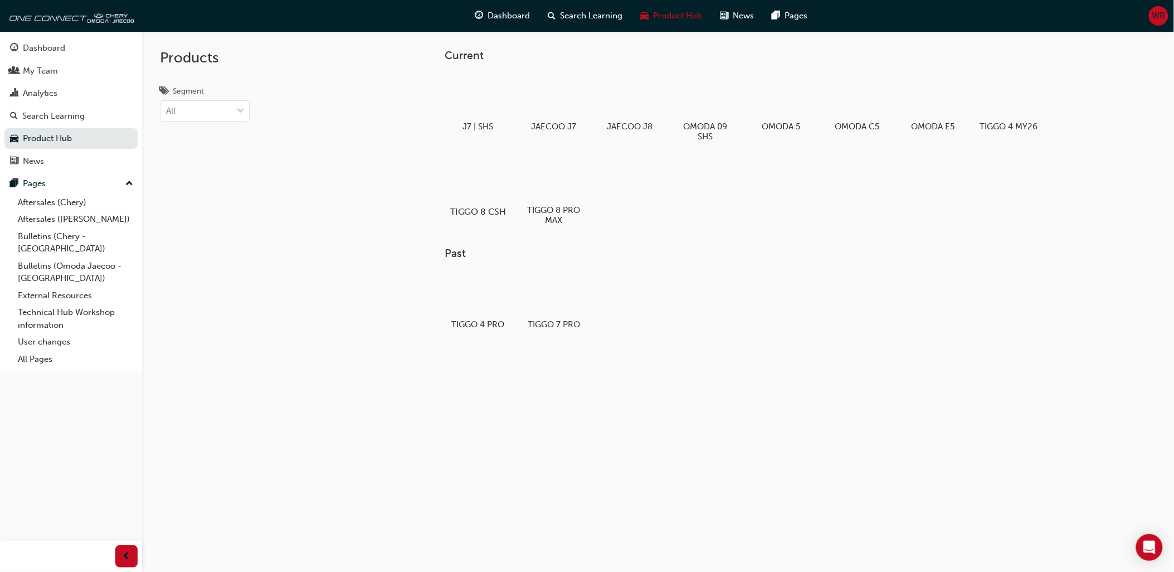
click at [480, 191] on div at bounding box center [479, 179] width 62 height 45
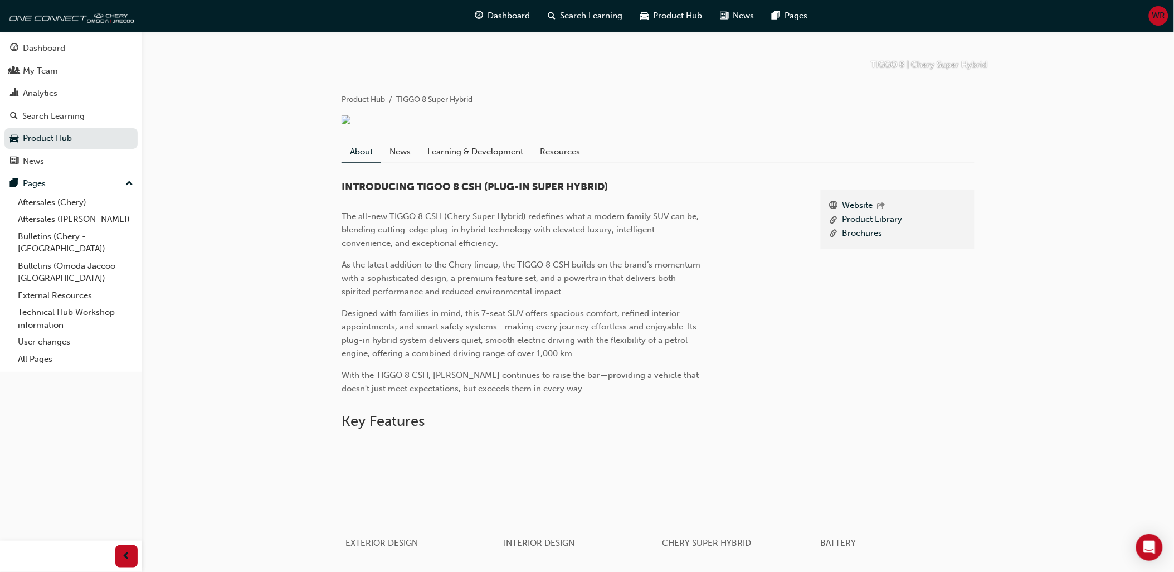
scroll to position [186, 0]
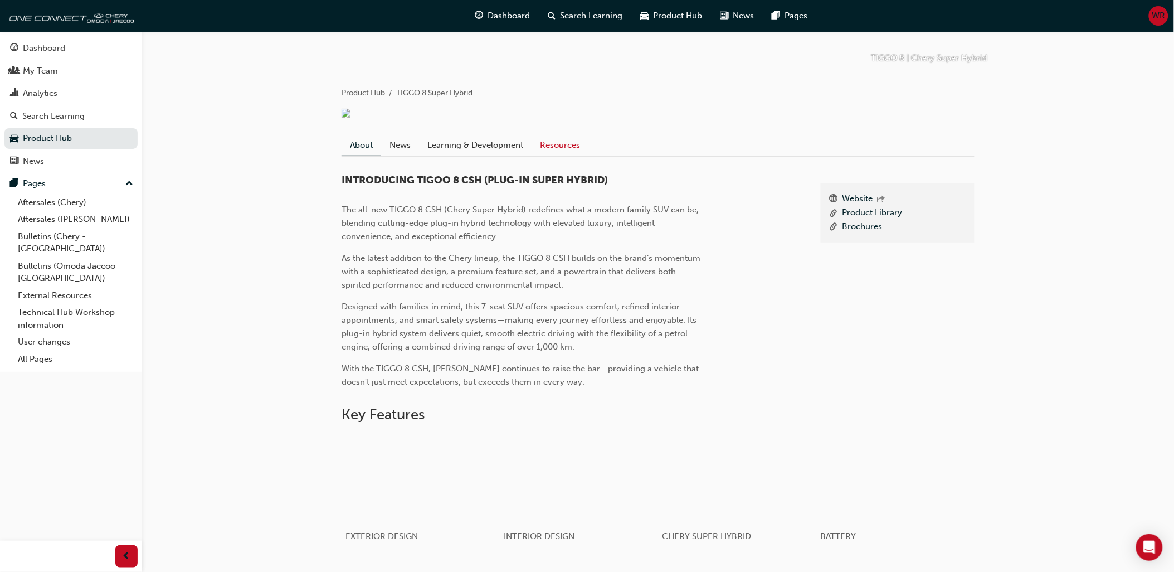
click at [552, 151] on link "Resources" at bounding box center [560, 144] width 57 height 21
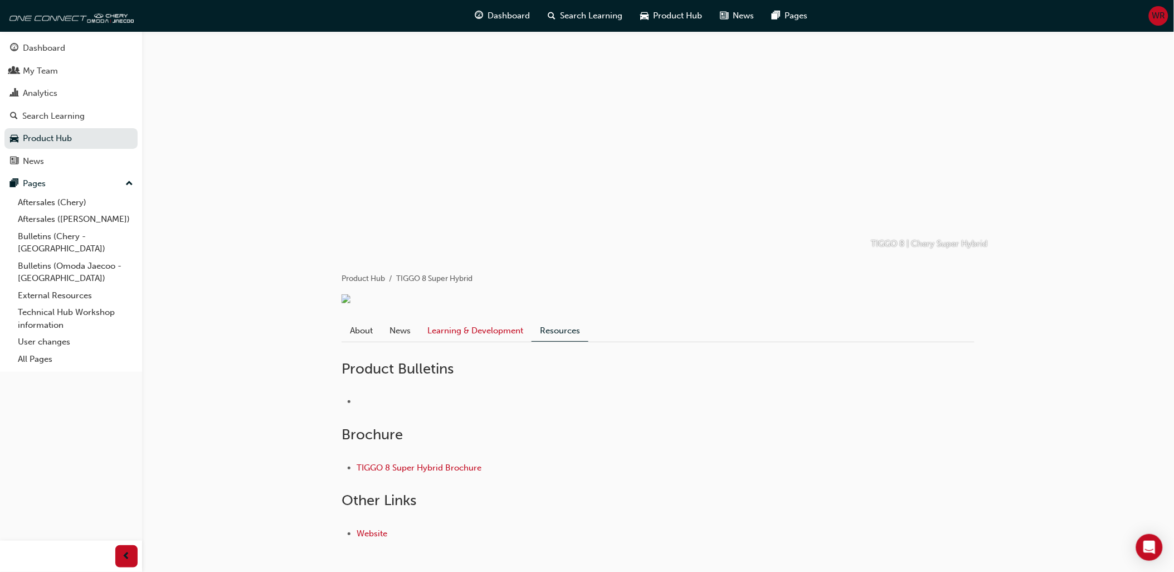
click at [477, 335] on link "Learning & Development" at bounding box center [475, 330] width 113 height 21
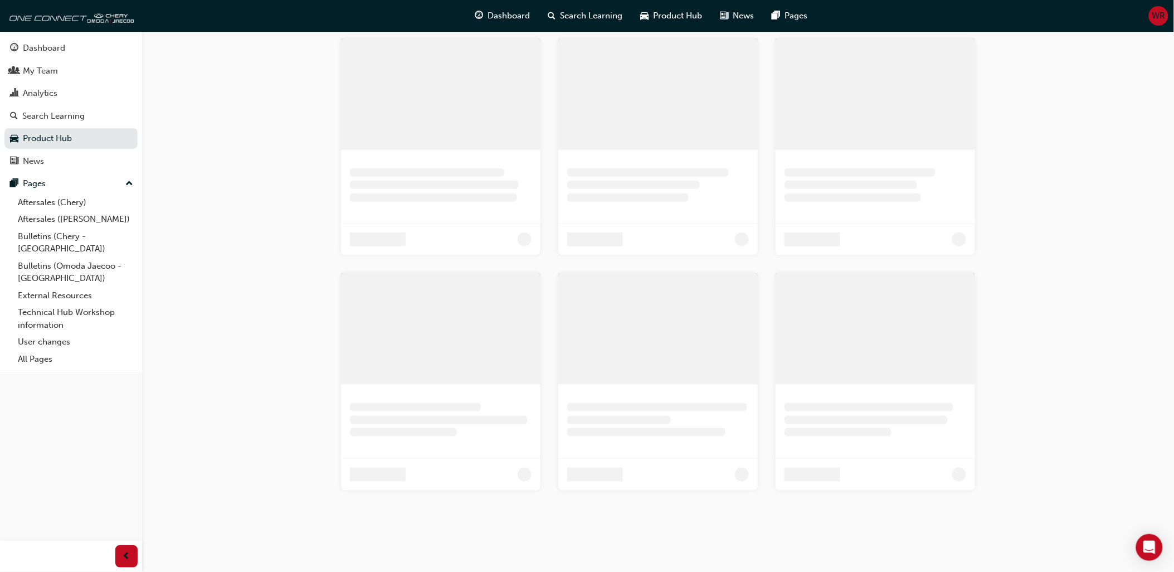
scroll to position [4, 0]
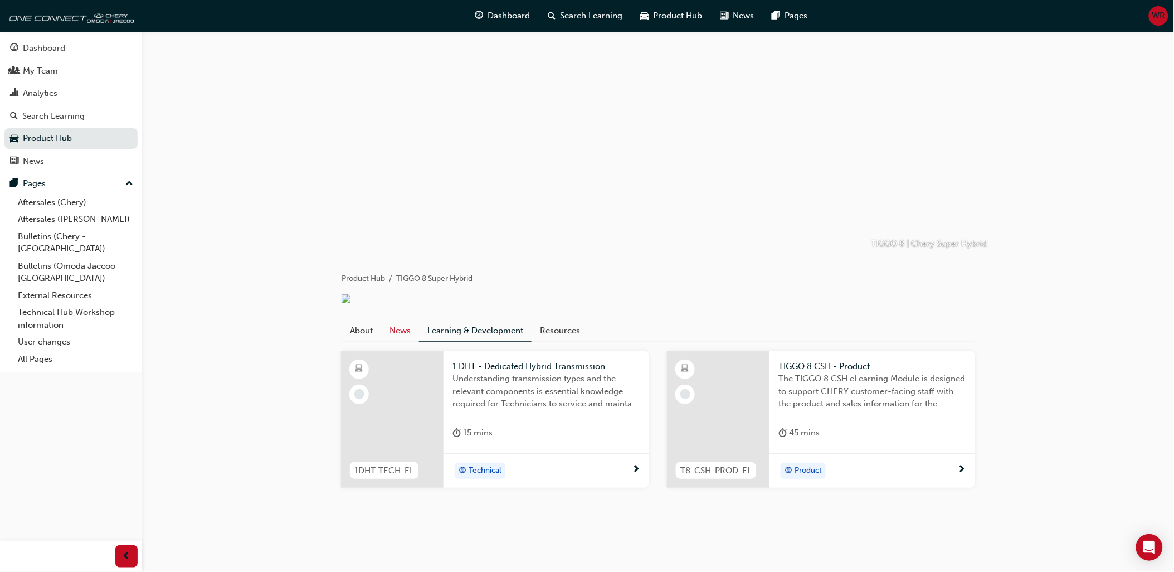
click at [405, 336] on link "News" at bounding box center [400, 330] width 38 height 21
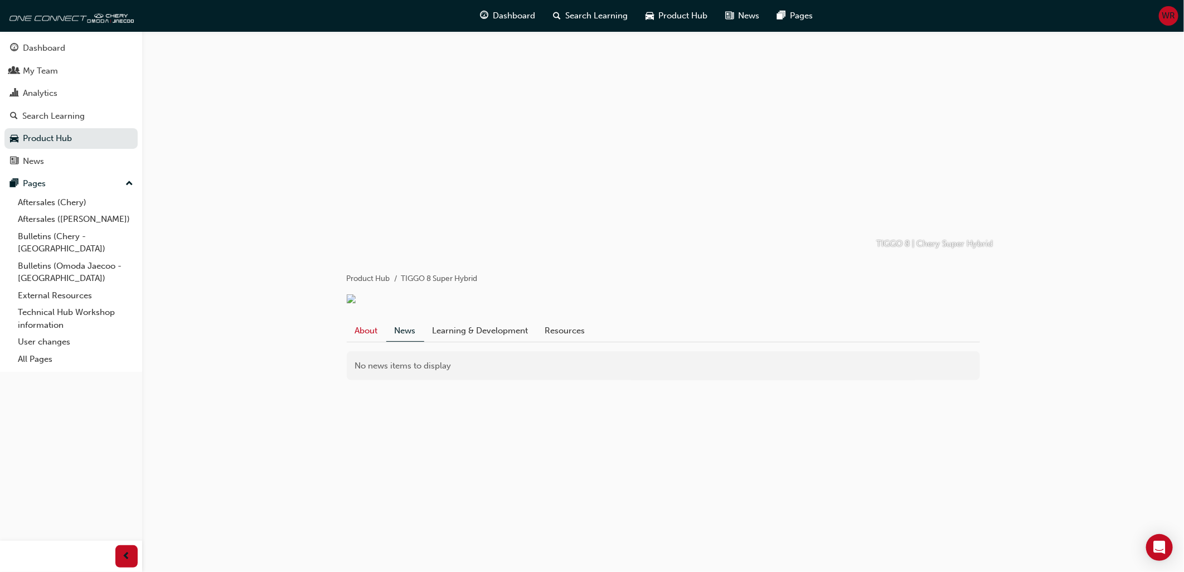
click at [366, 338] on link "About" at bounding box center [367, 330] width 40 height 21
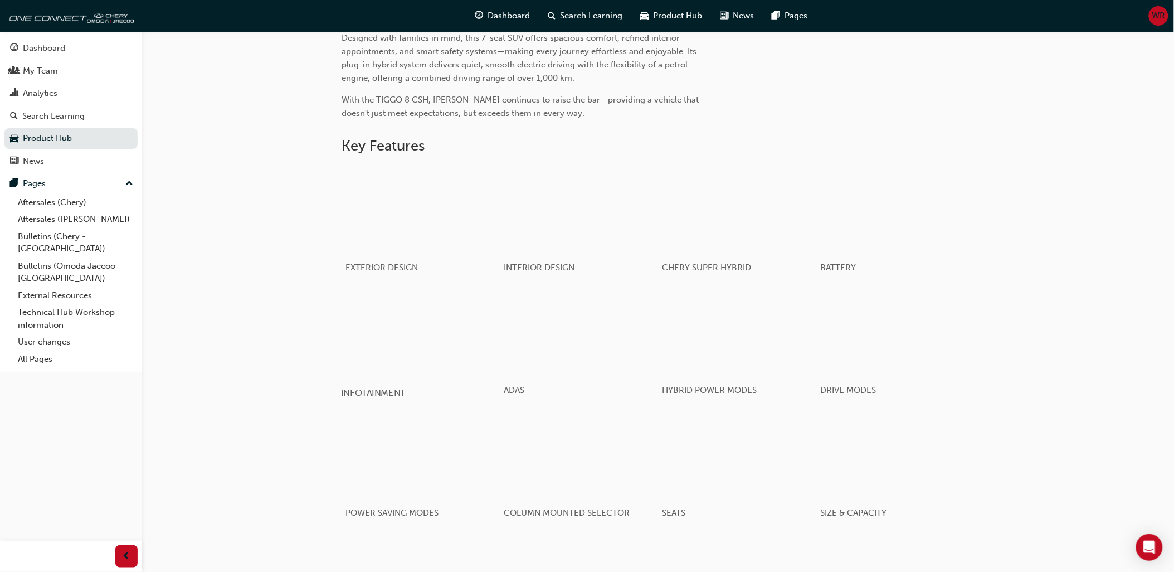
scroll to position [433, 0]
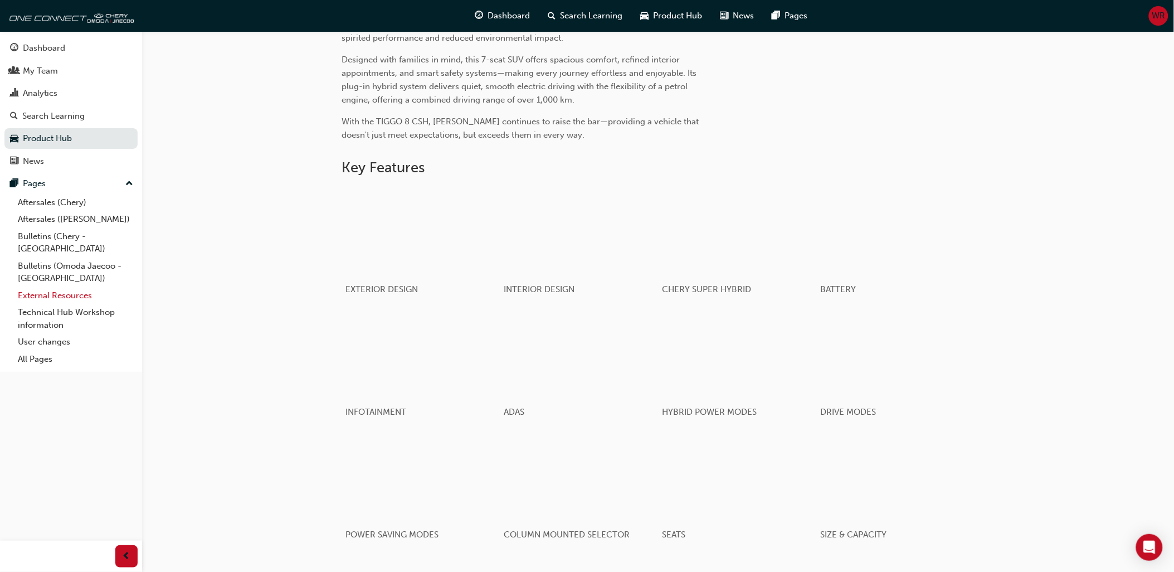
click at [50, 288] on link "External Resources" at bounding box center [75, 295] width 124 height 17
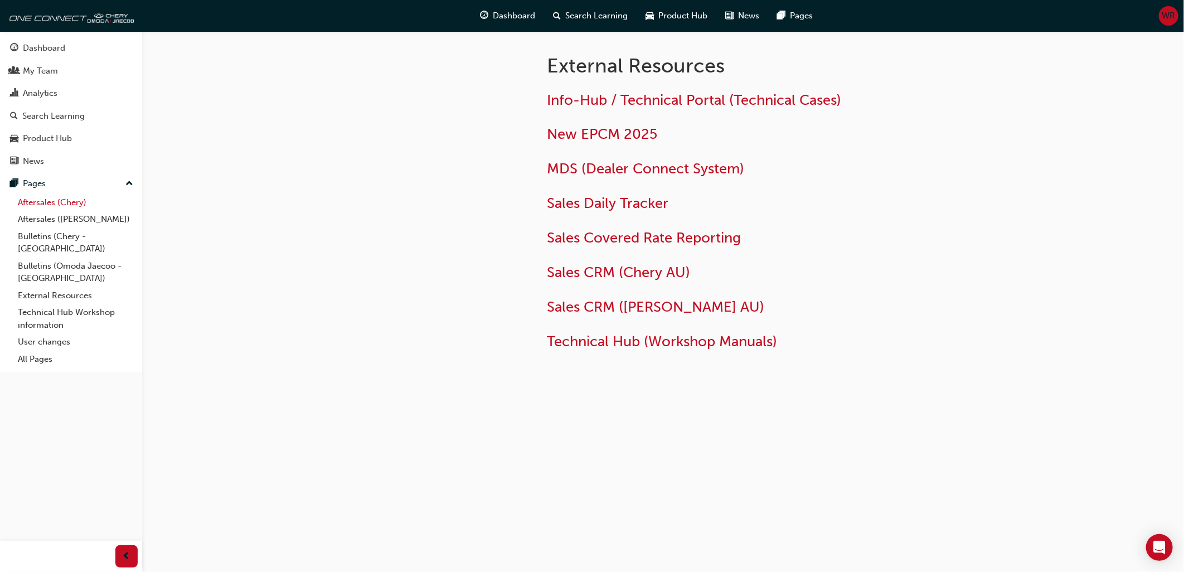
click at [57, 208] on link "Aftersales (Chery)" at bounding box center [75, 202] width 124 height 17
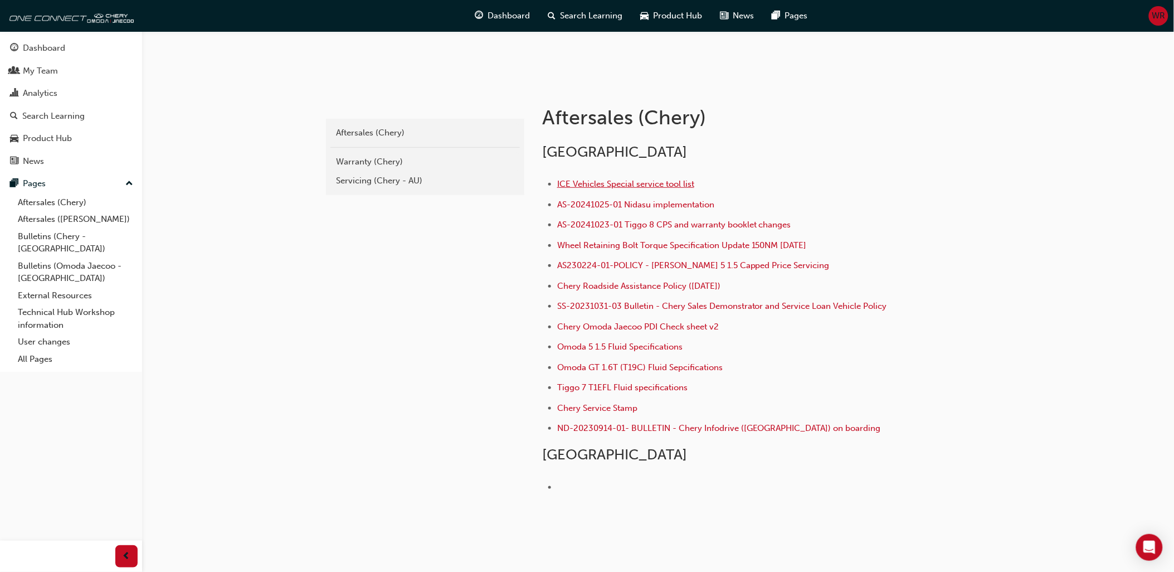
scroll to position [186, 0]
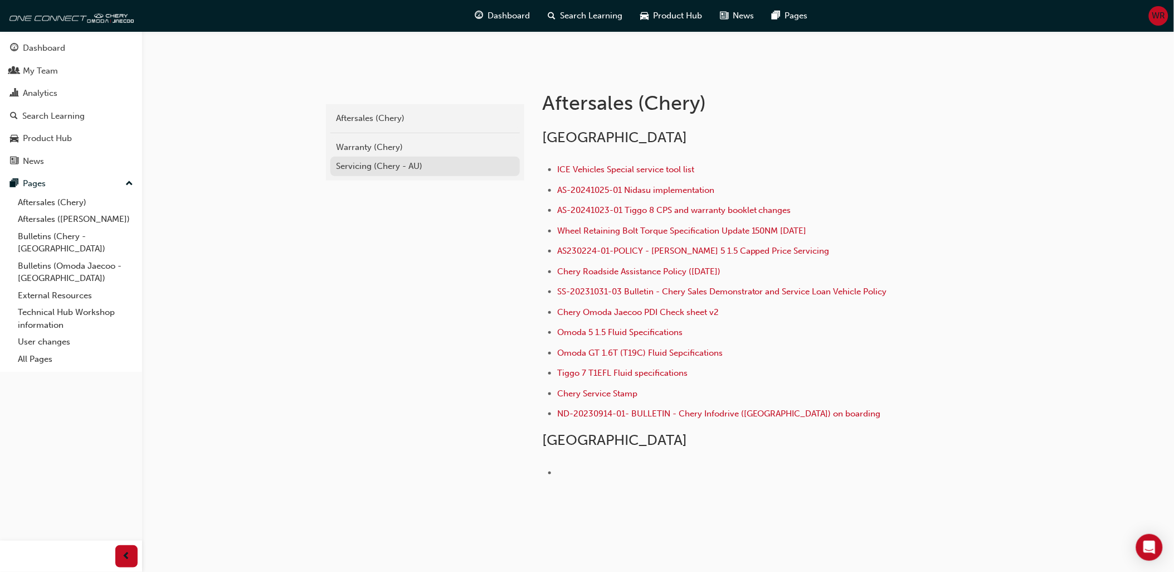
click at [366, 168] on div "Servicing (Chery - AU)" at bounding box center [425, 166] width 178 height 13
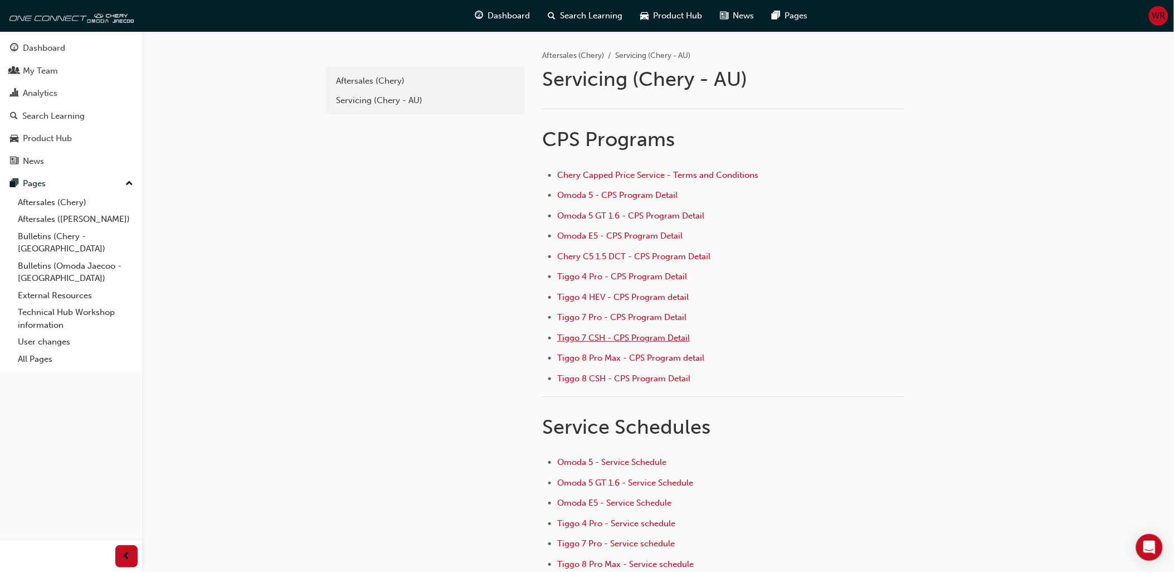
click at [594, 337] on span "Tiggo 7 CSH - CPS Program Detail" at bounding box center [623, 338] width 133 height 10
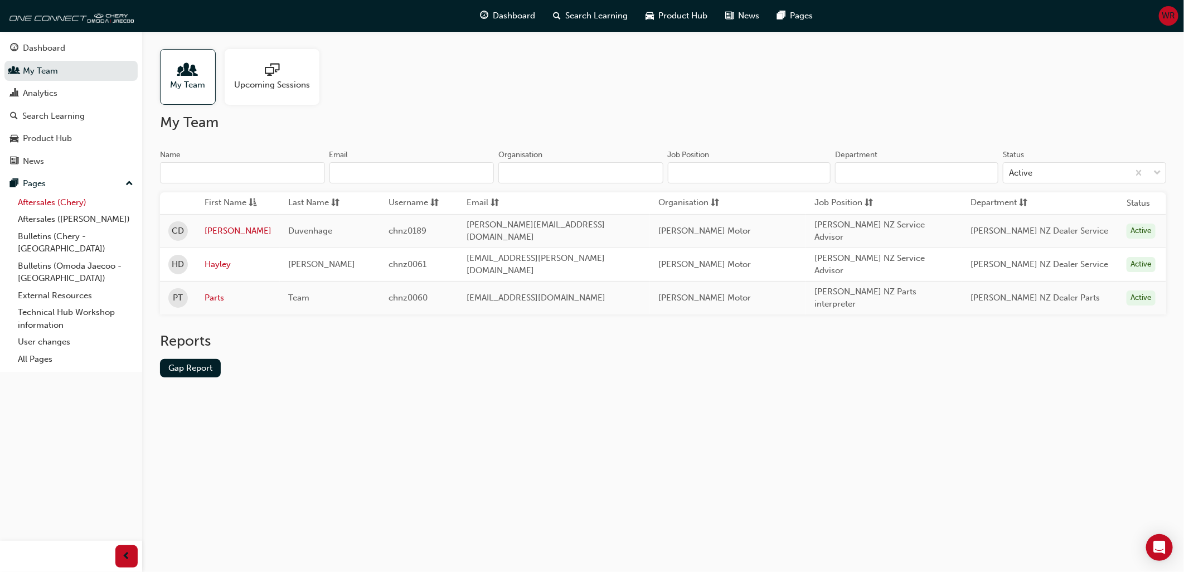
click at [37, 208] on link "Aftersales (Chery)" at bounding box center [75, 202] width 124 height 17
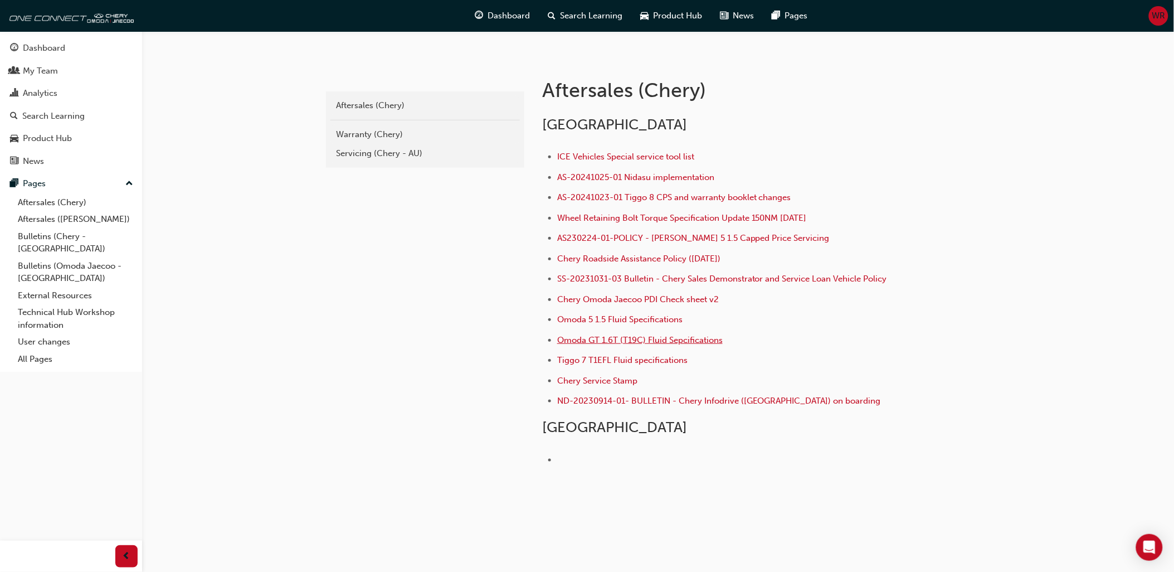
scroll to position [218, 0]
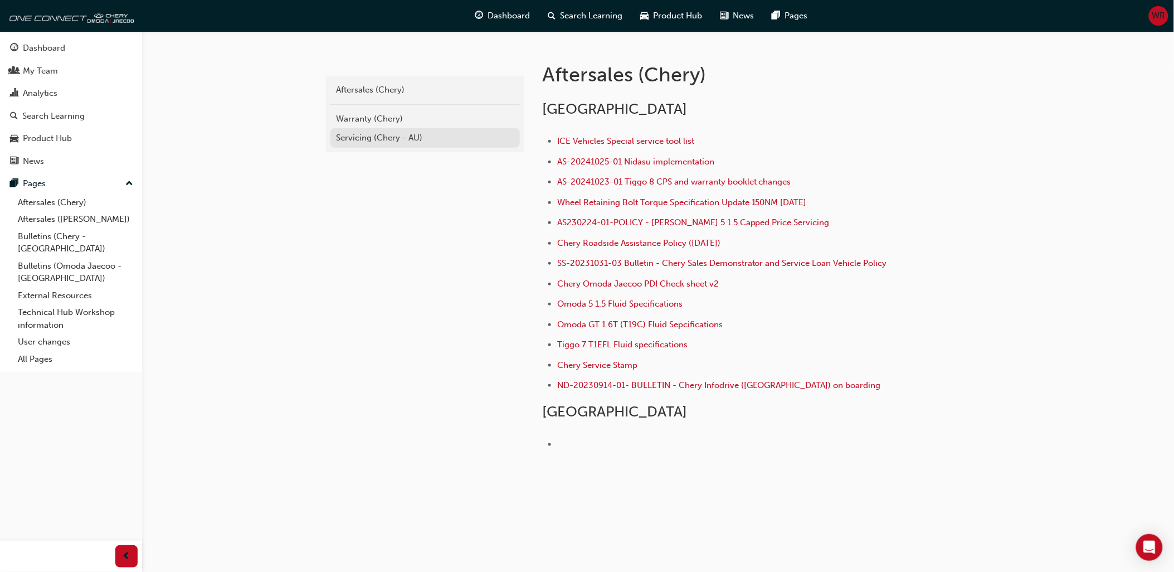
click at [358, 133] on div "Servicing (Chery - AU)" at bounding box center [425, 138] width 178 height 13
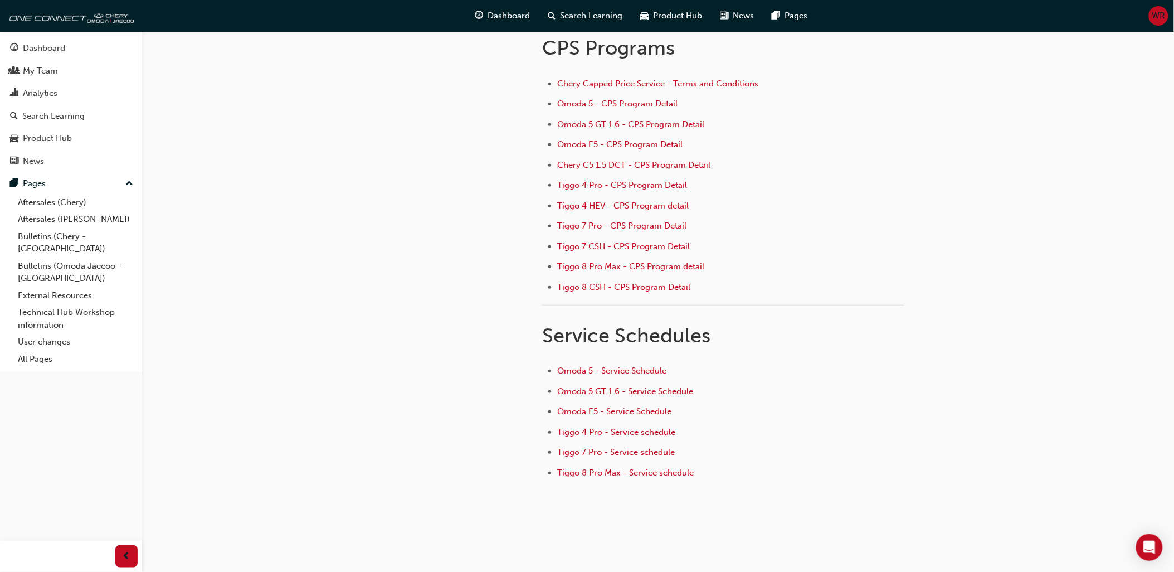
scroll to position [113, 0]
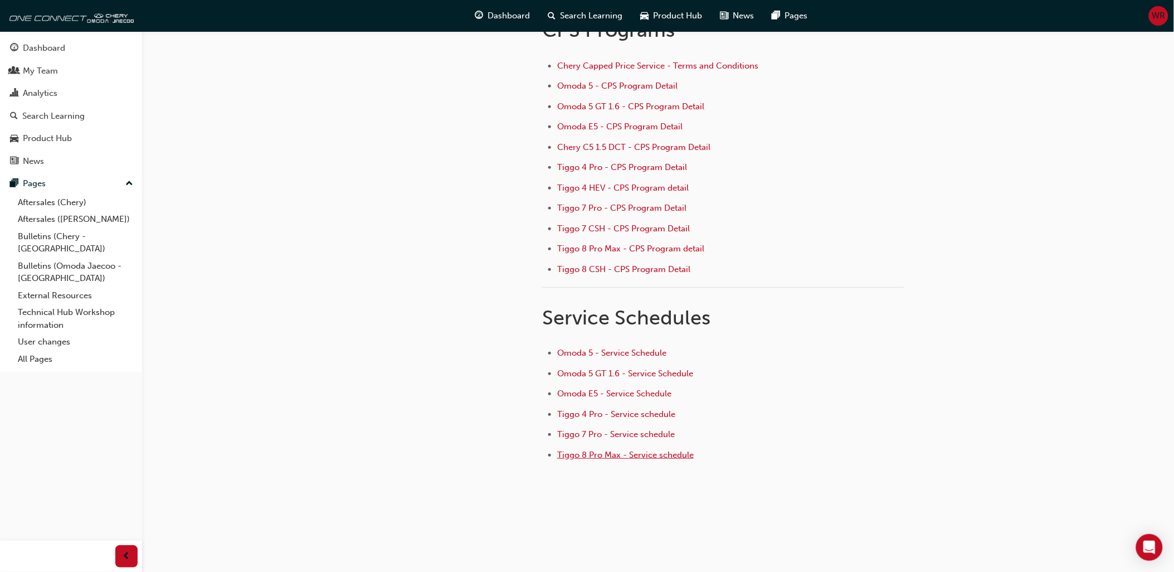
click at [592, 455] on span "Tiggo 8 Pro Max - Service schedule" at bounding box center [625, 455] width 137 height 10
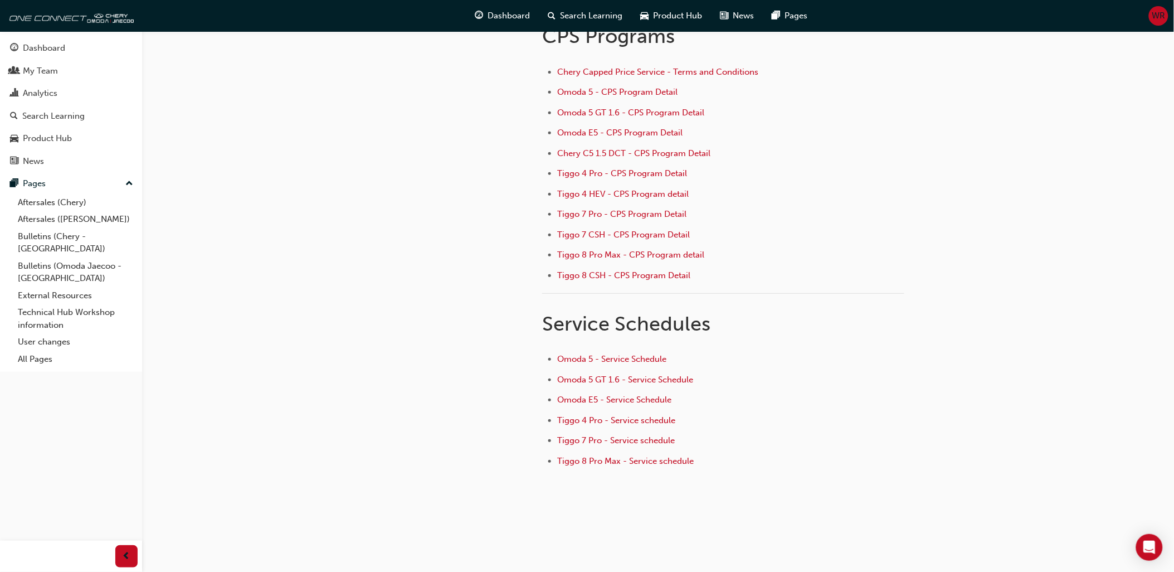
scroll to position [113, 0]
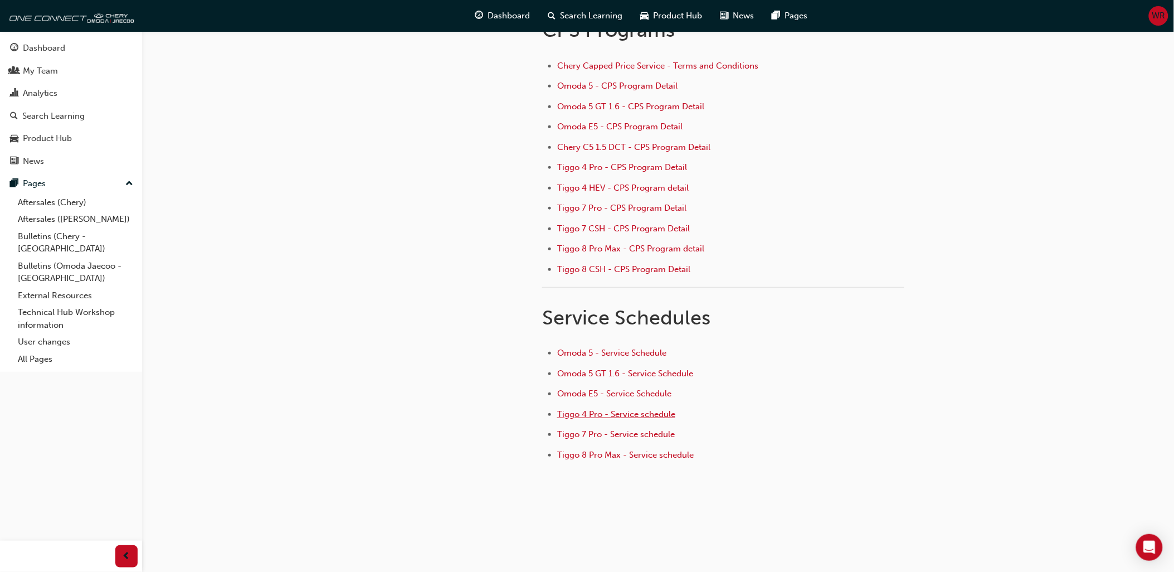
click at [598, 414] on span "Tiggo 4 Pro - Service schedule" at bounding box center [616, 414] width 118 height 10
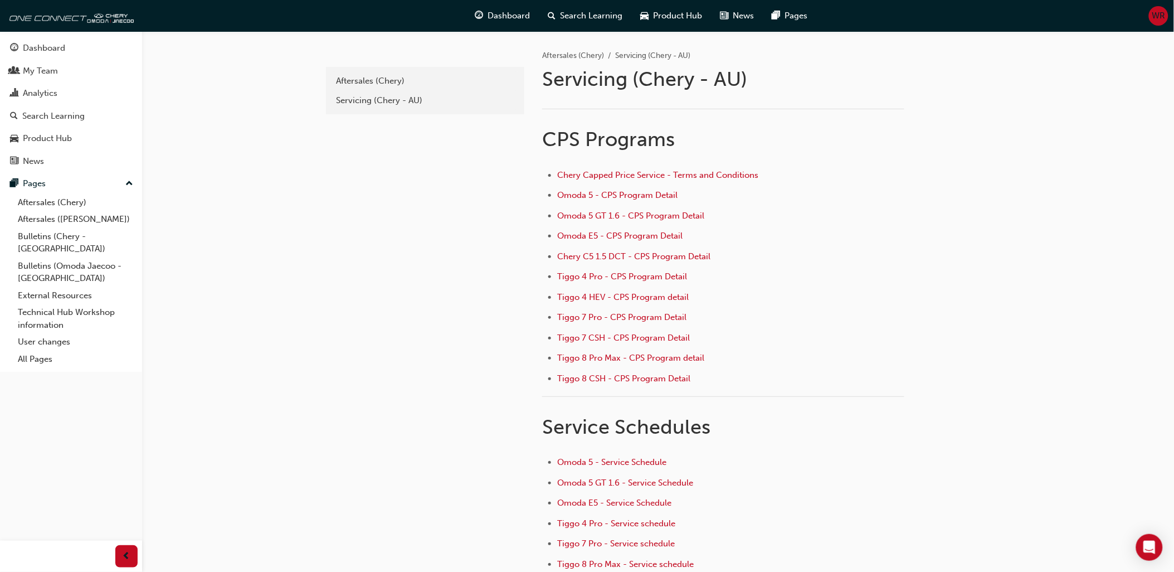
click at [322, 248] on div "e6c2693e-bd68-4b6f-9019-2b26792c3ad4 Aftersales (Chery) Servicing (Chery - AU) …" at bounding box center [587, 340] width 1174 height 681
click at [370, 82] on div "Aftersales (Chery)" at bounding box center [425, 81] width 178 height 13
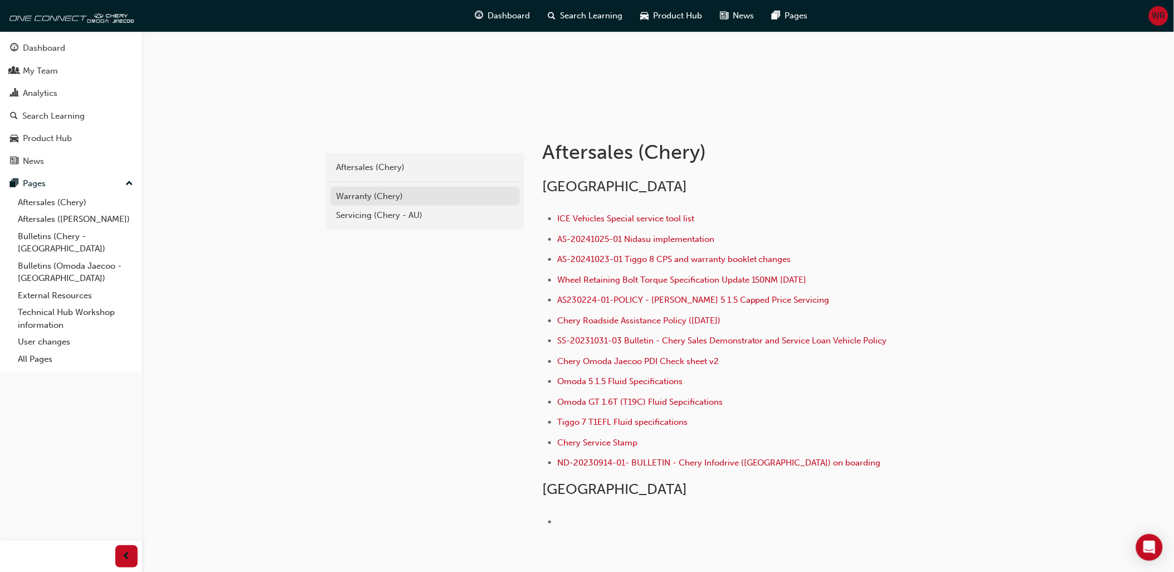
scroll to position [156, 0]
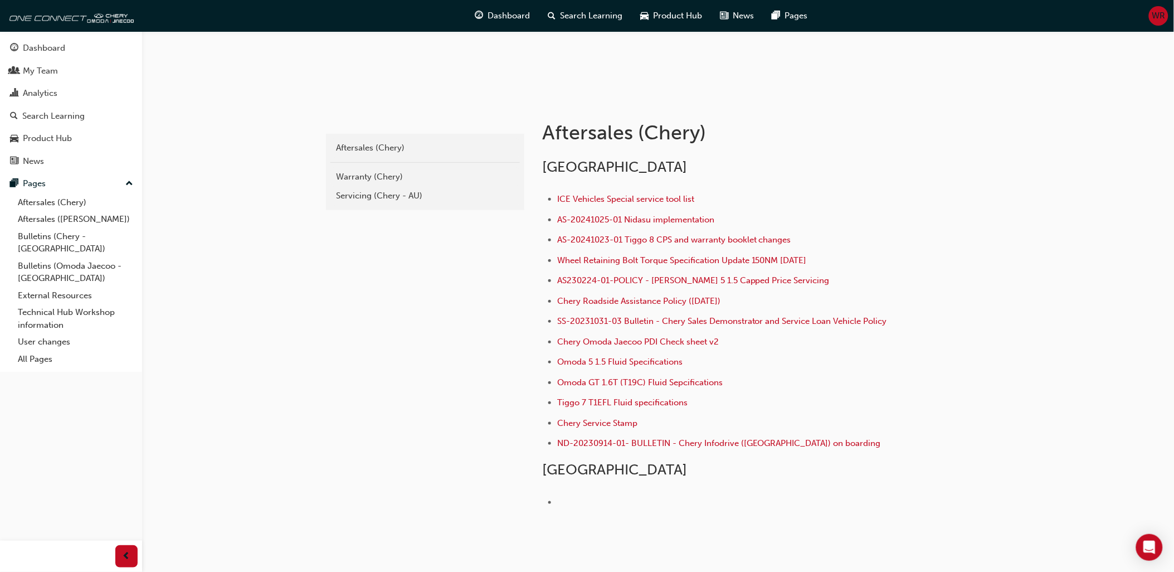
click at [224, 241] on div "chery-aftersales Aftersales (Chery) Warranty (Chery) Servicing (Chery - AU) Aft…" at bounding box center [587, 237] width 1174 height 786
click at [388, 275] on div "chery-aftersales Aftersales (Chery) Warranty (Chery) Servicing (Chery - AU)" at bounding box center [424, 332] width 201 height 468
drag, startPoint x: 207, startPoint y: 161, endPoint x: 214, endPoint y: 152, distance: 10.7
click at [208, 158] on div "chery-aftersales Aftersales (Chery) Warranty (Chery) Servicing (Chery - AU) Aft…" at bounding box center [587, 237] width 1174 height 786
drag, startPoint x: 84, startPoint y: 219, endPoint x: 192, endPoint y: 212, distance: 108.3
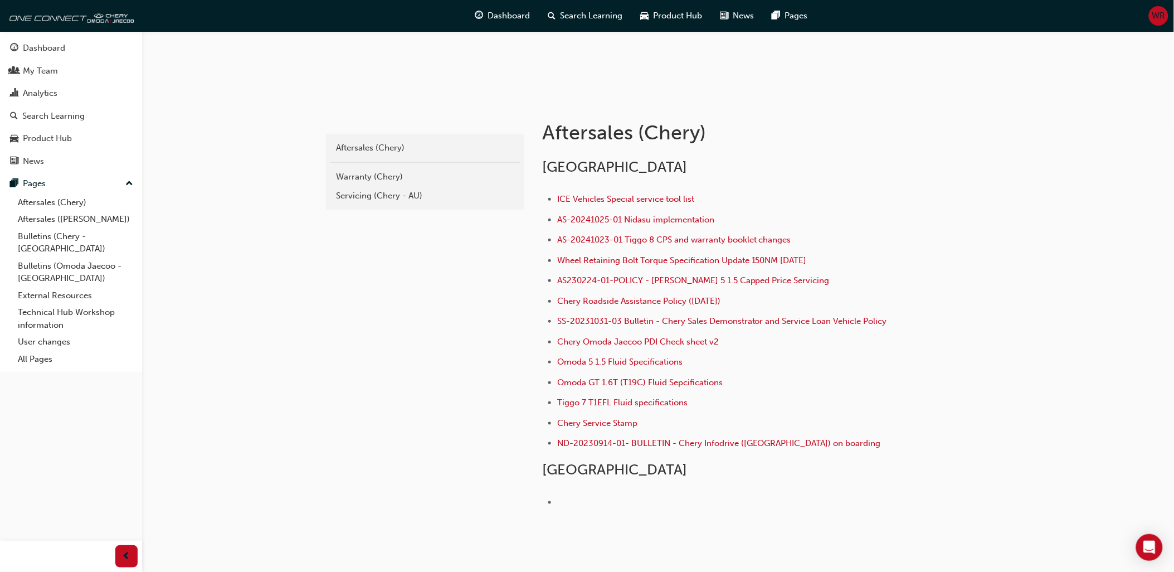
click at [84, 219] on link "Aftersales ([PERSON_NAME])" at bounding box center [75, 219] width 124 height 17
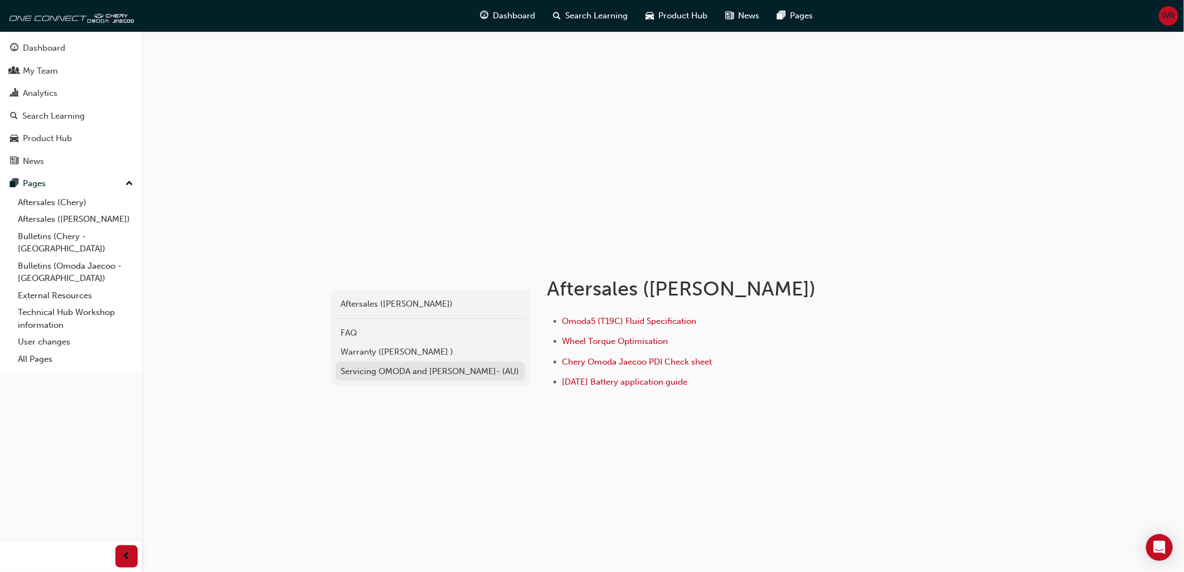
click at [387, 377] on link "Servicing OMODA and [PERSON_NAME]- (AU)" at bounding box center [431, 372] width 190 height 20
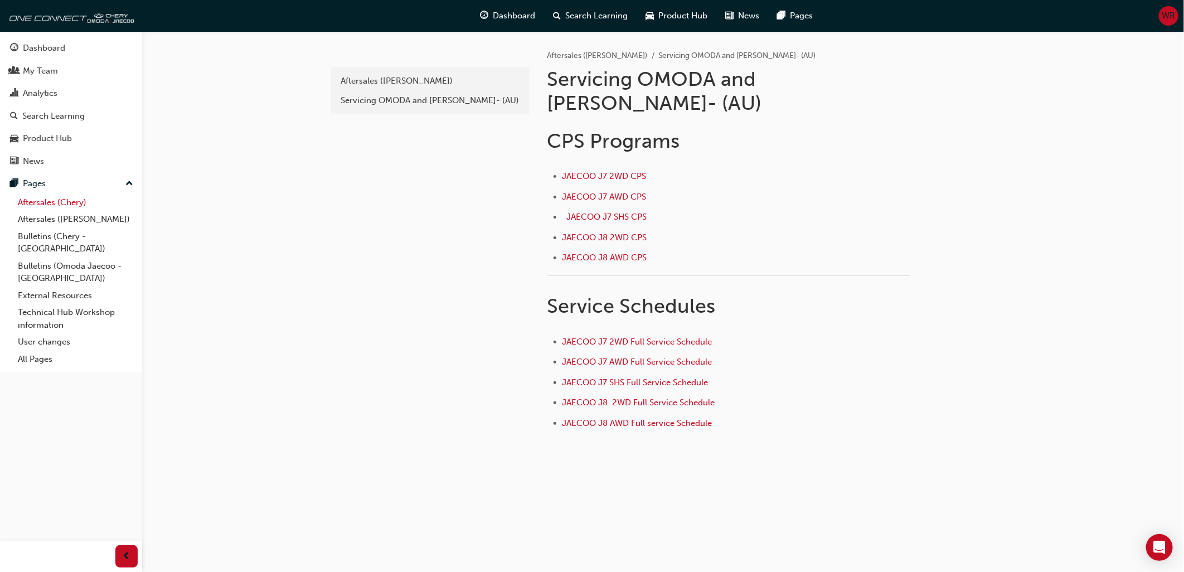
click at [69, 207] on link "Aftersales (Chery)" at bounding box center [75, 202] width 124 height 17
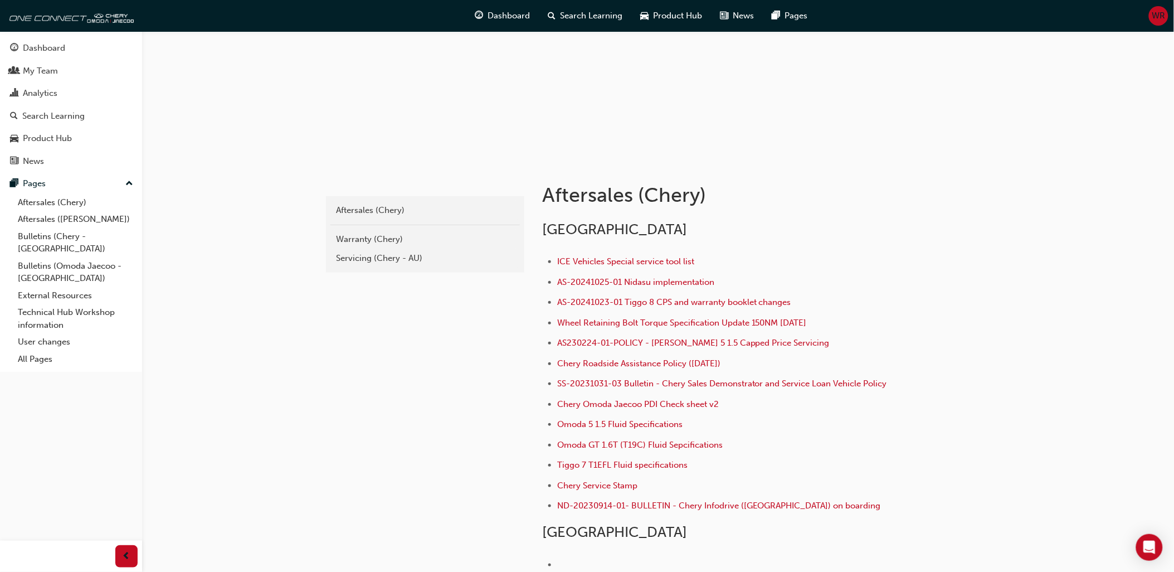
scroll to position [156, 0]
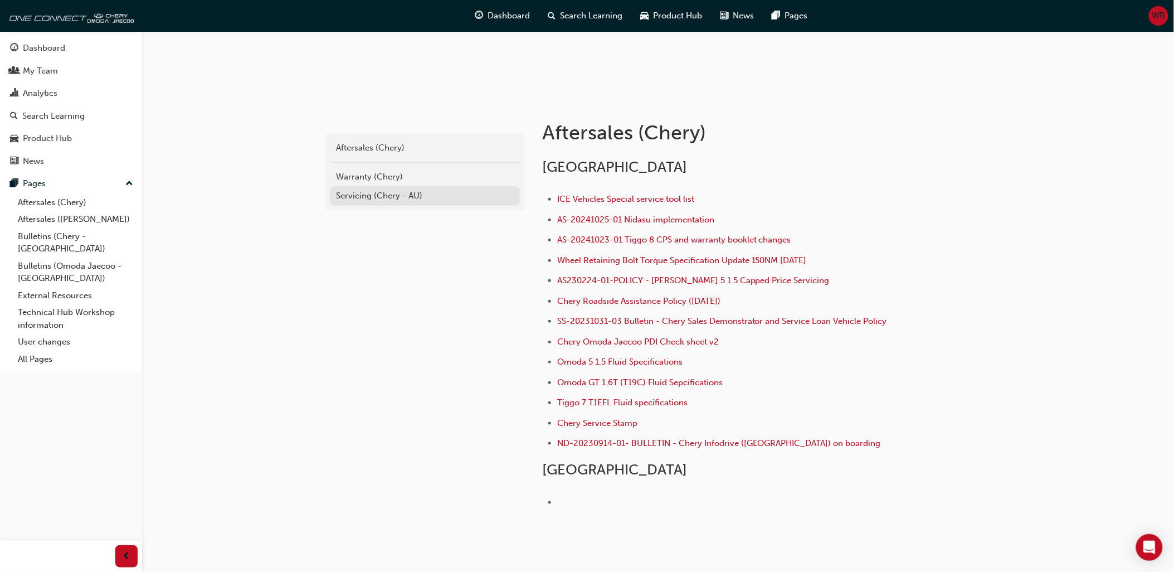
click at [371, 188] on link "Servicing (Chery - AU)" at bounding box center [426, 196] width 190 height 20
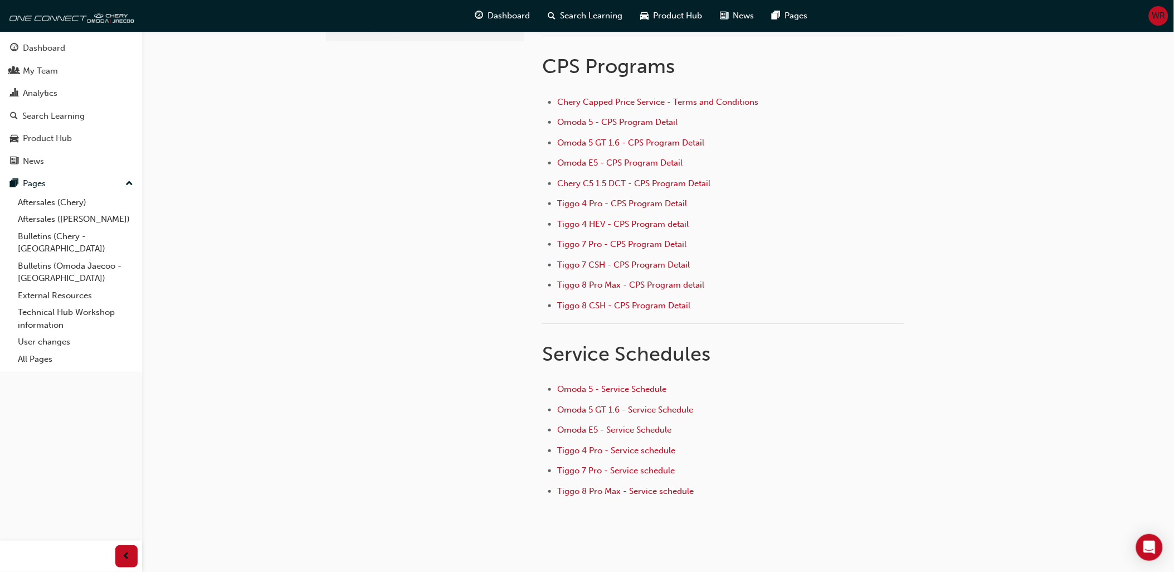
scroll to position [51, 0]
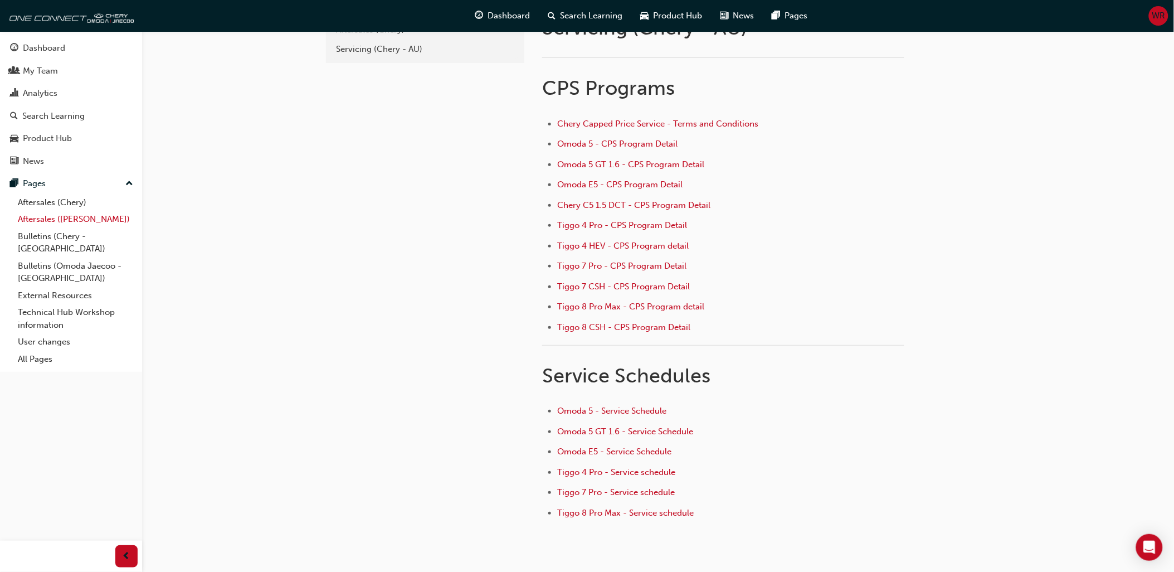
click at [57, 221] on link "Aftersales ([PERSON_NAME])" at bounding box center [75, 219] width 124 height 17
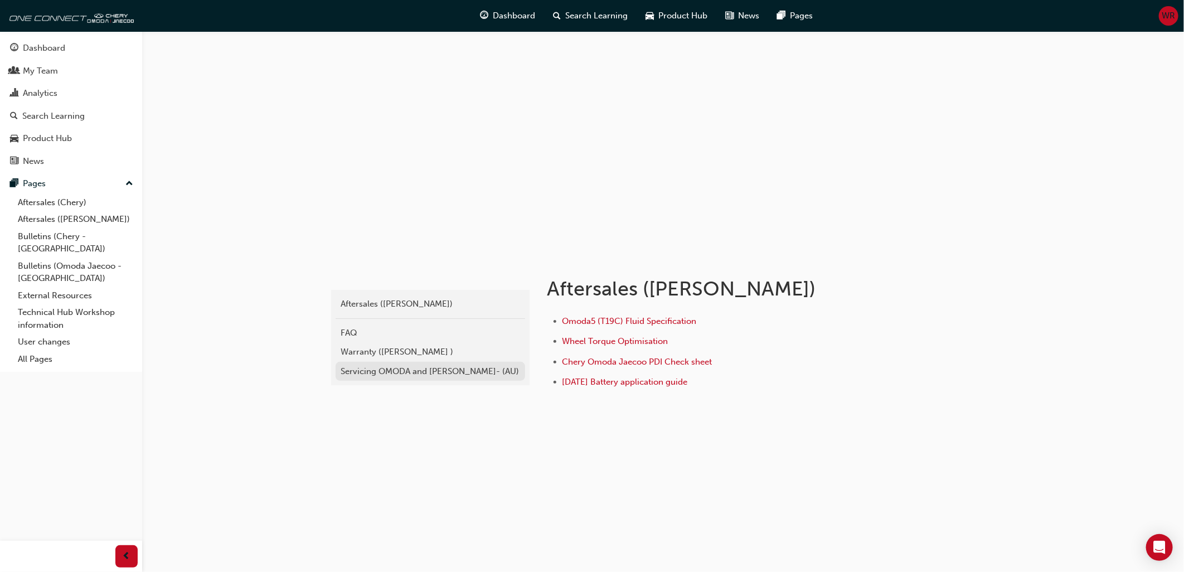
click at [377, 368] on div "Servicing OMODA and [PERSON_NAME]- (AU)" at bounding box center [430, 371] width 178 height 13
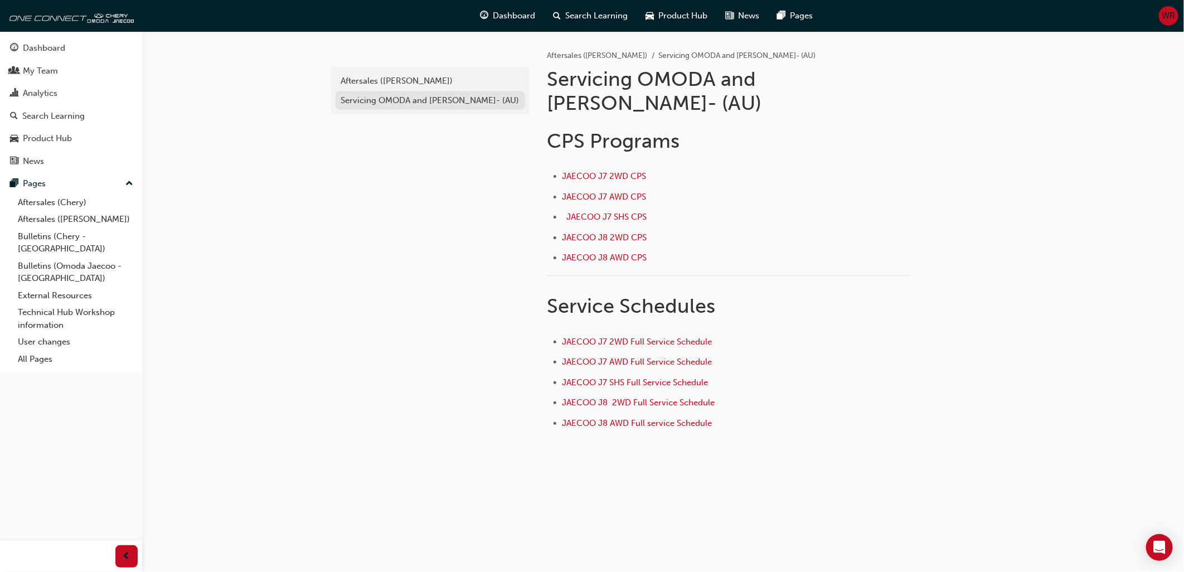
click at [400, 97] on div "Servicing OMODA and JAECOO- (AU)" at bounding box center [430, 100] width 178 height 13
click at [453, 235] on div "b5e0e909-5d42-4e77-847f-dfc57a6aabfd Aftersales (Omoda Jaecoo) Servicing OMODA …" at bounding box center [429, 253] width 201 height 445
click at [43, 208] on link "Aftersales (Chery)" at bounding box center [75, 202] width 124 height 17
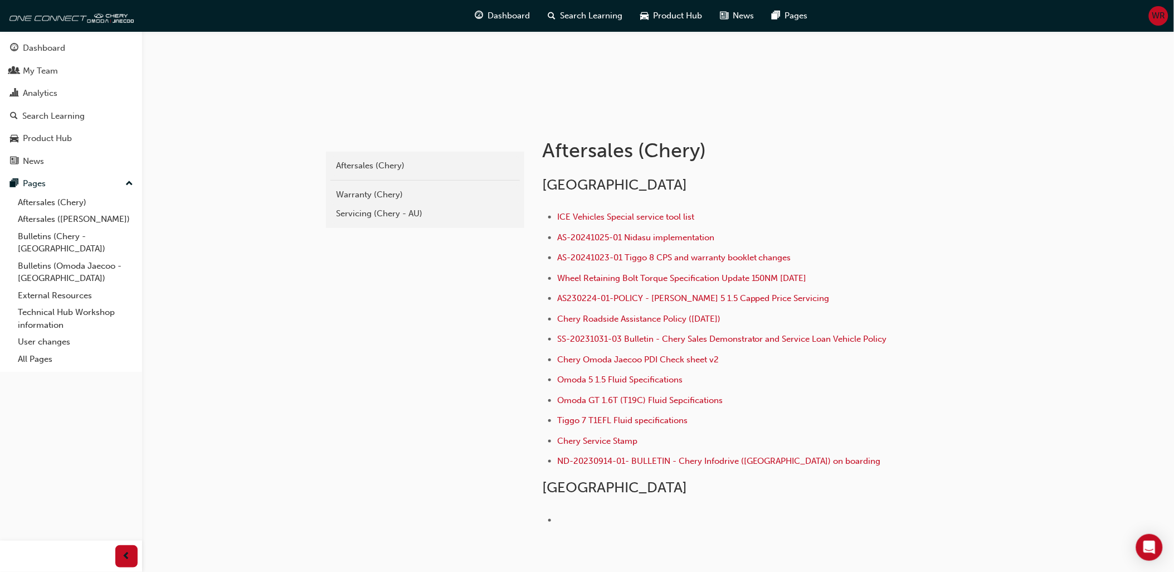
scroll to position [218, 0]
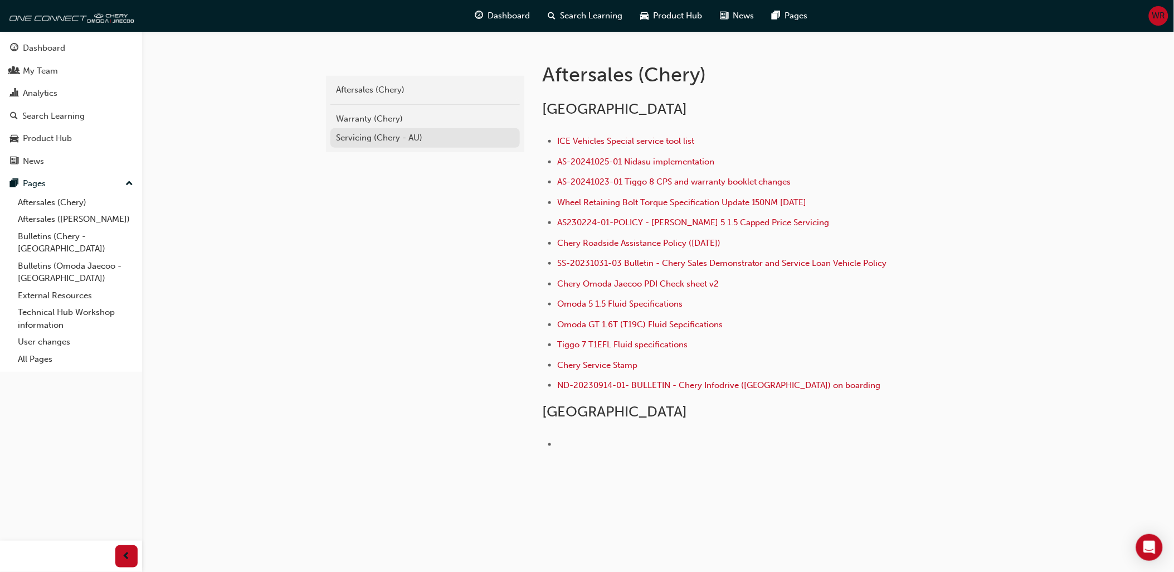
click at [365, 136] on div "Servicing (Chery - AU)" at bounding box center [425, 138] width 178 height 13
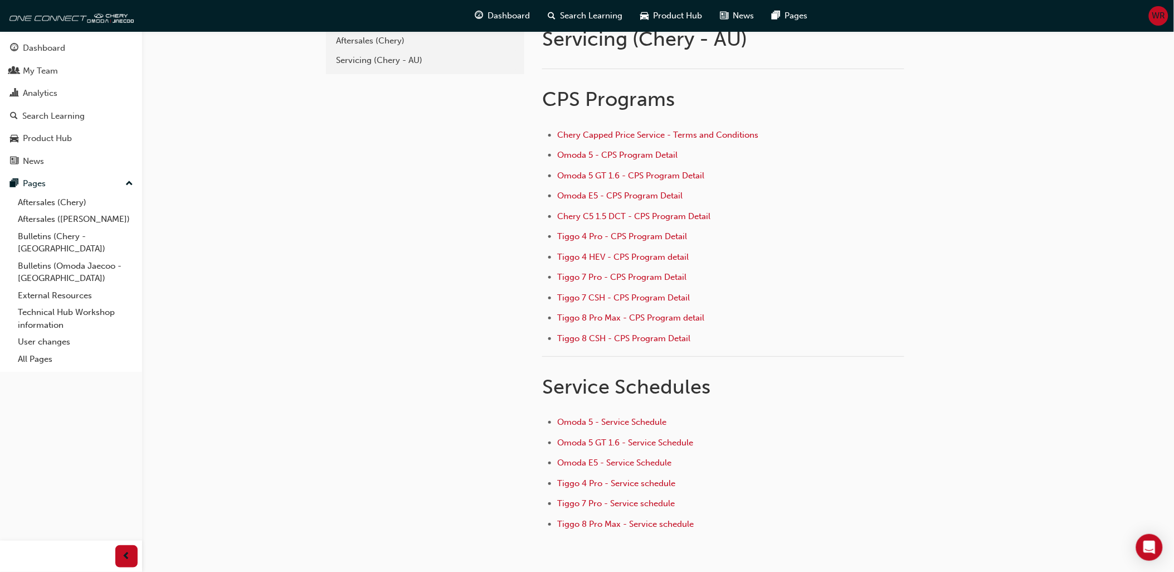
scroll to position [62, 0]
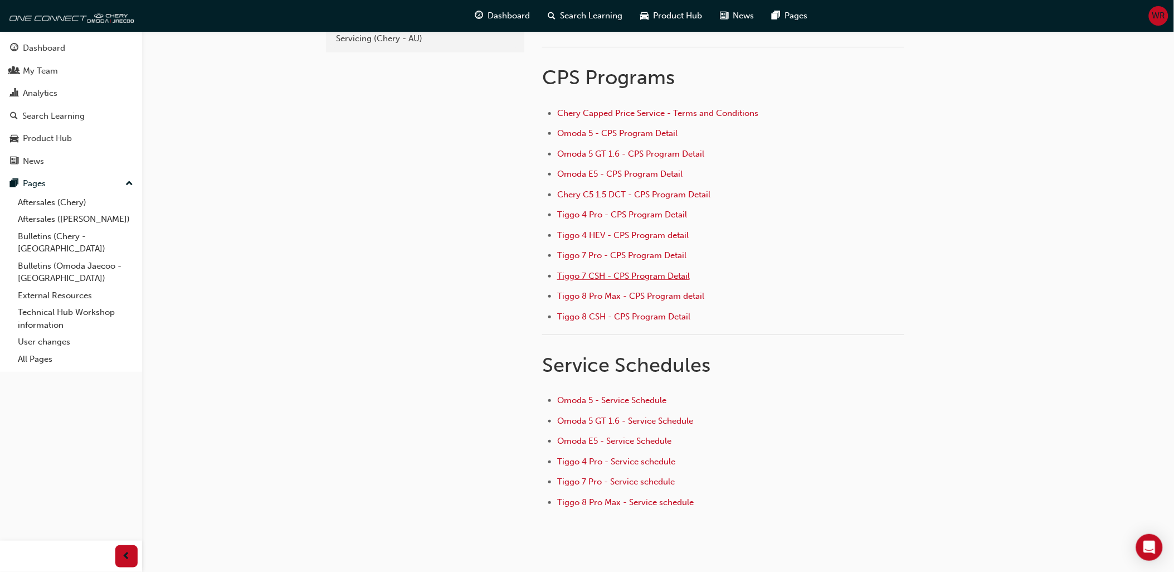
click at [608, 276] on span "Tiggo 7 CSH - CPS Program Detail" at bounding box center [623, 276] width 133 height 10
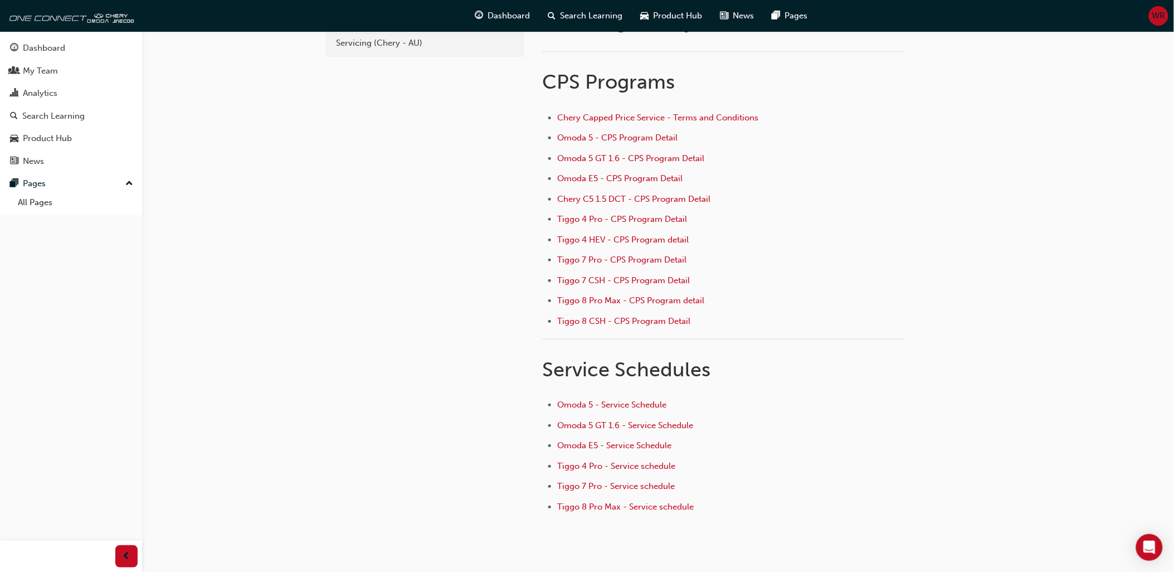
scroll to position [113, 0]
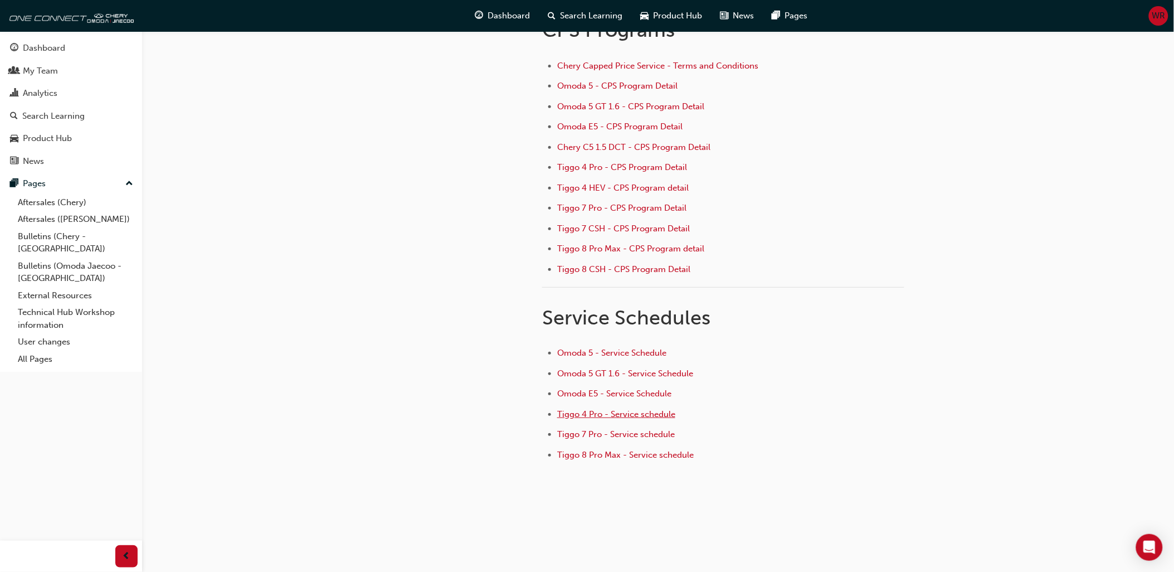
click at [590, 411] on span "Tiggo 4 Pro - Service schedule" at bounding box center [616, 414] width 118 height 10
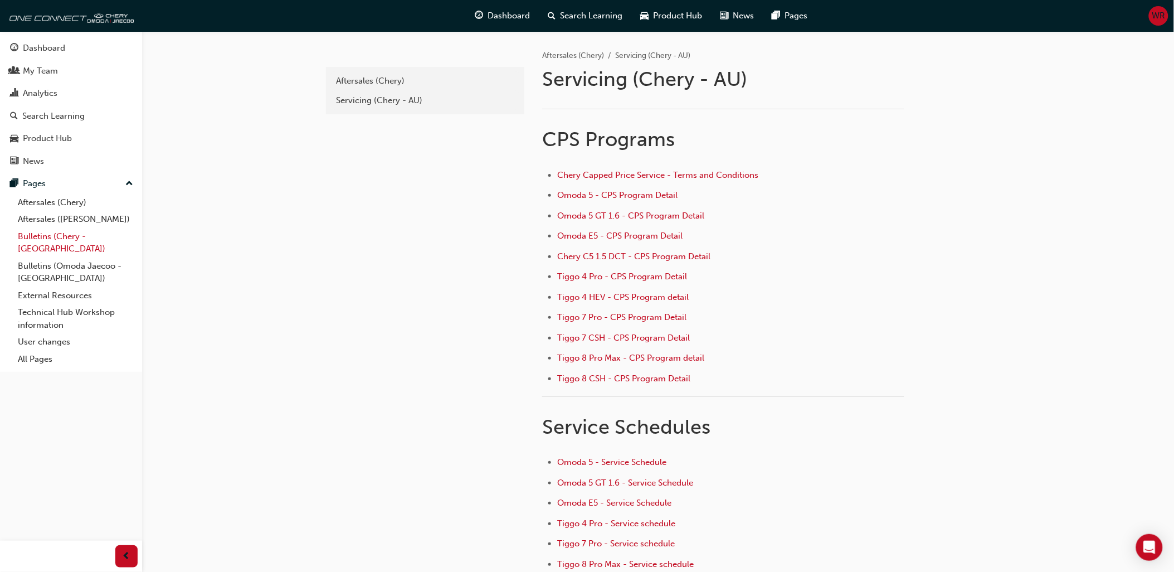
click at [54, 240] on link "Bulletins (Chery - [GEOGRAPHIC_DATA])" at bounding box center [75, 243] width 124 height 30
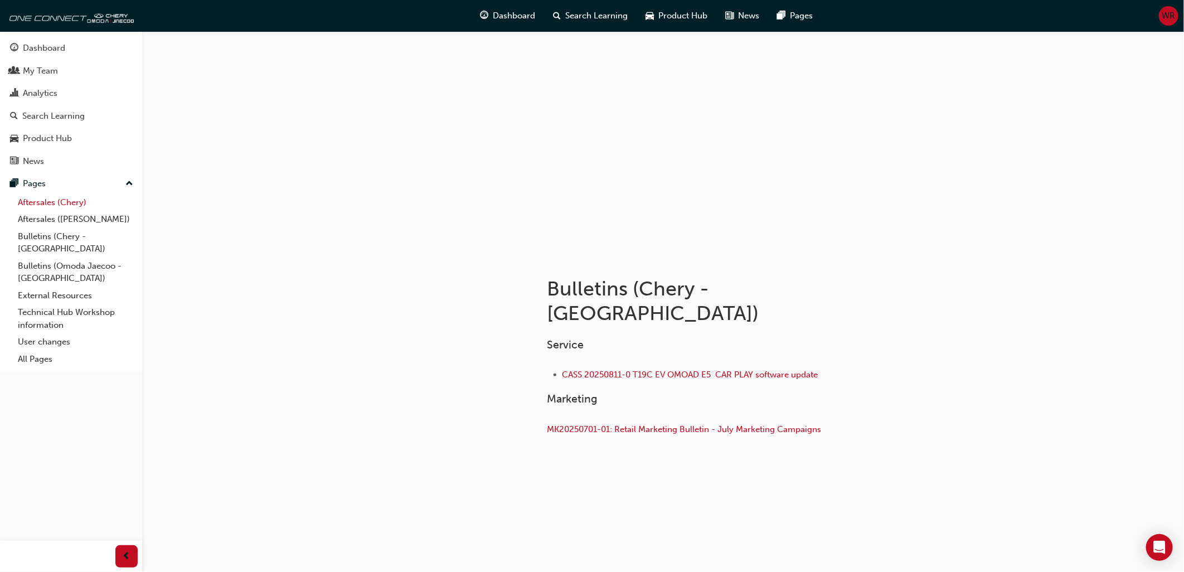
click at [50, 205] on link "Aftersales (Chery)" at bounding box center [75, 202] width 124 height 17
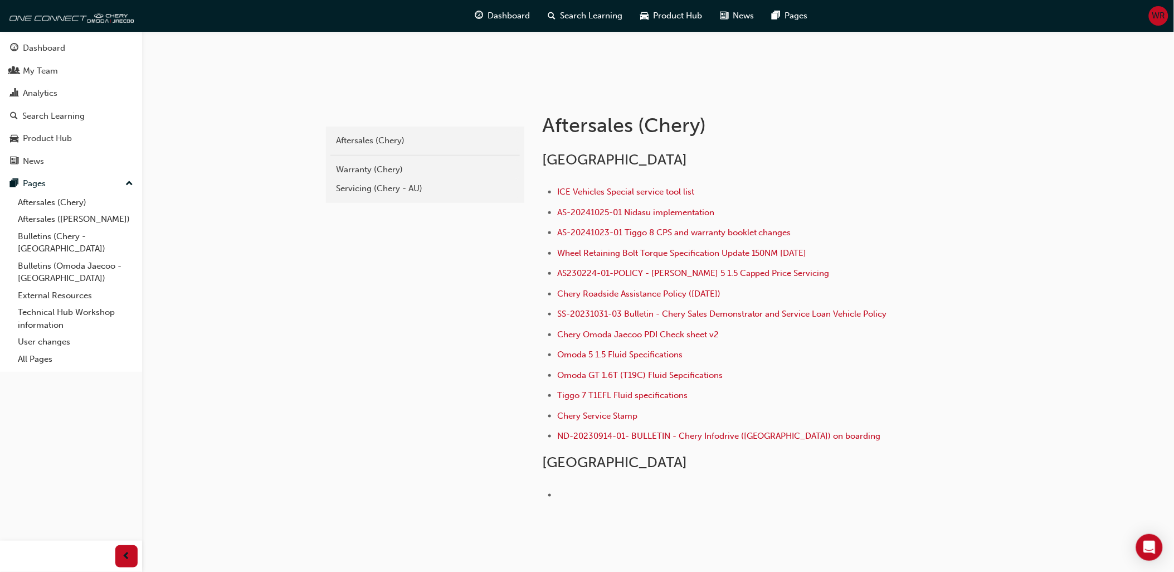
scroll to position [186, 0]
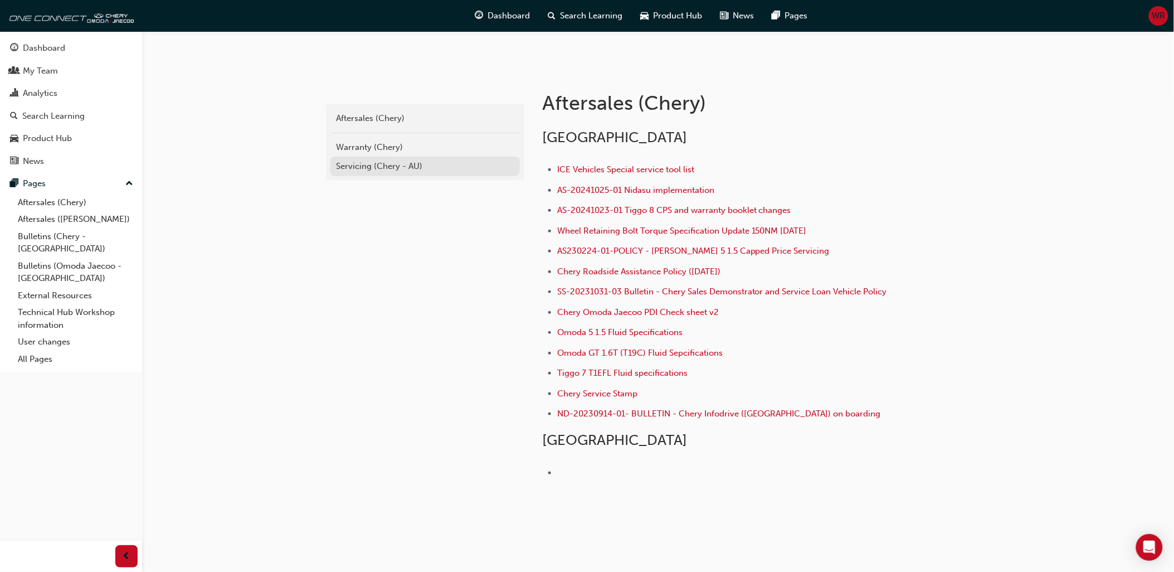
click at [372, 164] on div "Servicing (Chery - AU)" at bounding box center [425, 166] width 178 height 13
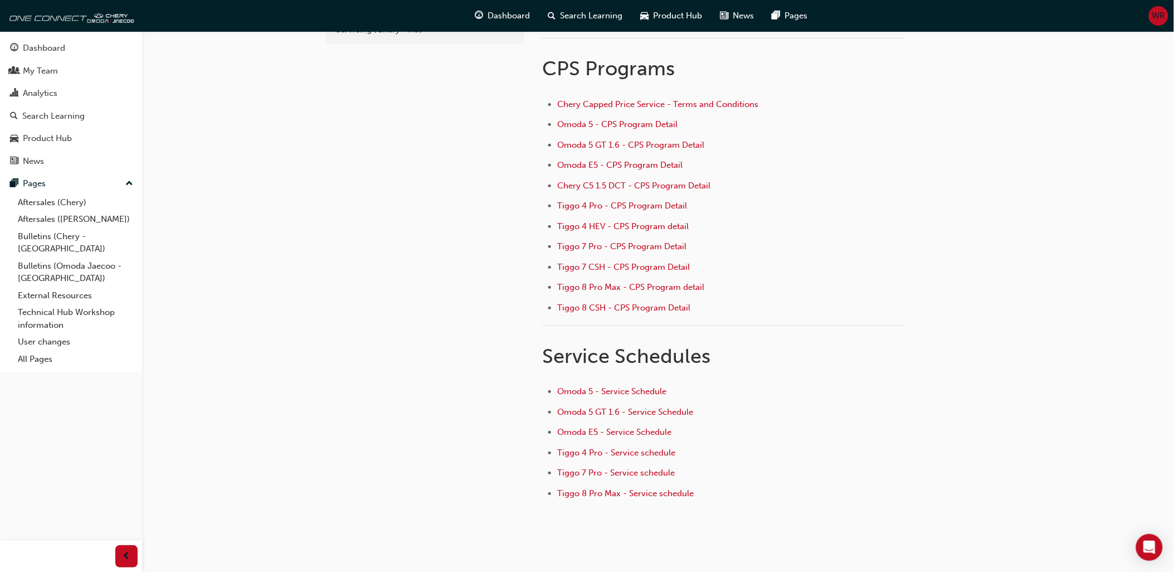
scroll to position [51, 0]
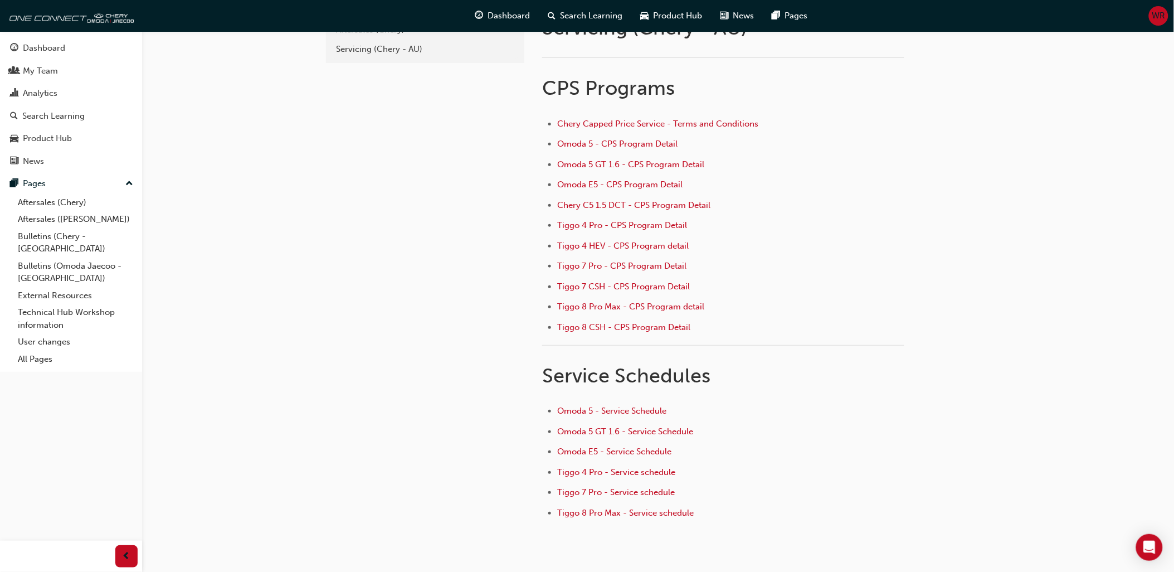
click at [460, 402] on div "e6c2693e-bd68-4b6f-9019-2b26792c3ad4 Aftersales (Chery) Servicing (Chery - AU)" at bounding box center [424, 273] width 201 height 586
click at [435, 246] on div "e6c2693e-bd68-4b6f-9019-2b26792c3ad4 Aftersales (Chery) Servicing (Chery - AU)" at bounding box center [424, 273] width 201 height 586
click at [66, 219] on link "Aftersales ([PERSON_NAME])" at bounding box center [75, 219] width 124 height 17
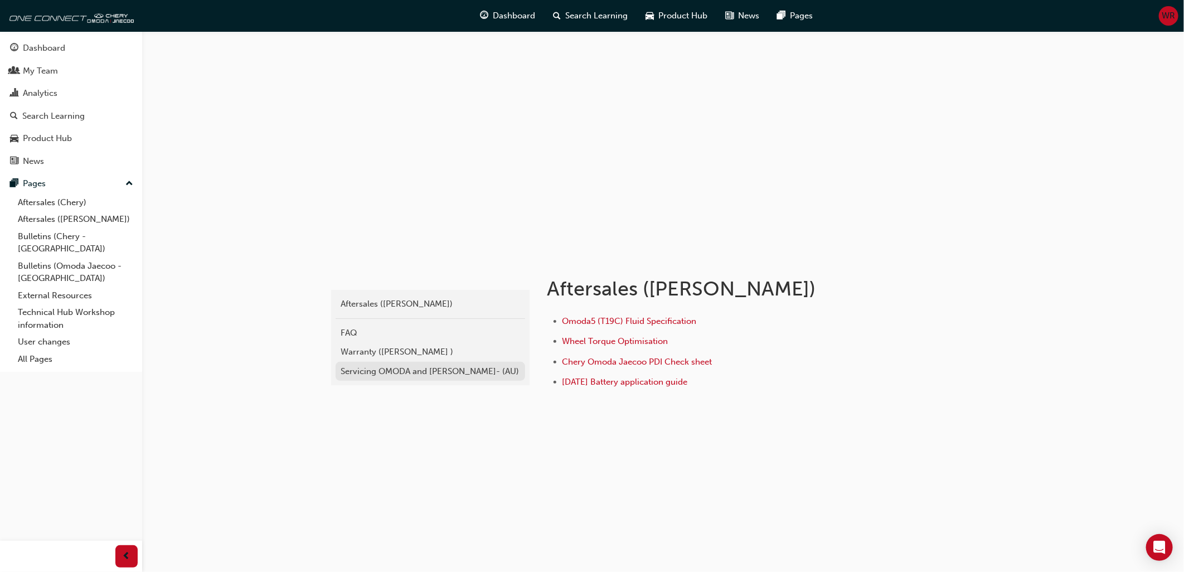
click at [425, 367] on div "Servicing OMODA and [PERSON_NAME]- (AU)" at bounding box center [430, 371] width 178 height 13
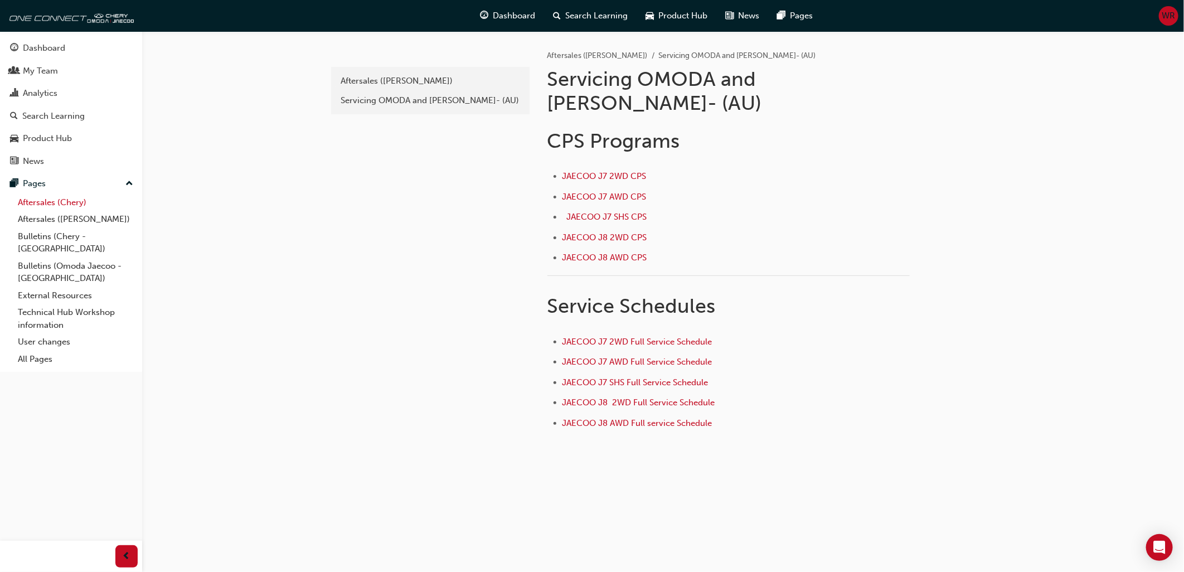
click at [45, 205] on link "Aftersales (Chery)" at bounding box center [75, 202] width 124 height 17
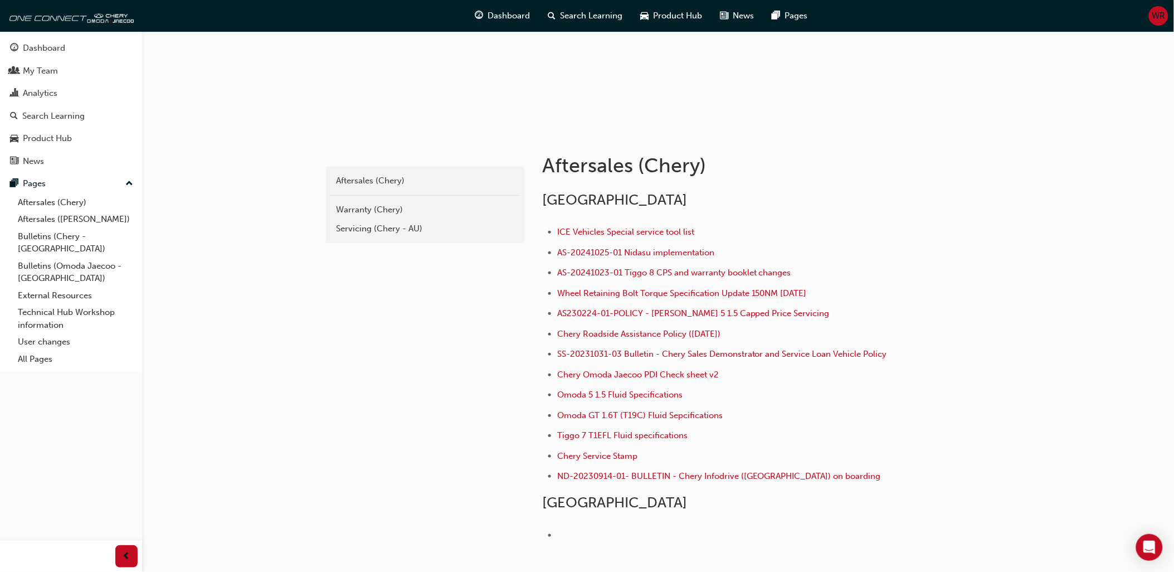
scroll to position [124, 0]
click at [47, 221] on link "Aftersales ([PERSON_NAME])" at bounding box center [75, 219] width 124 height 17
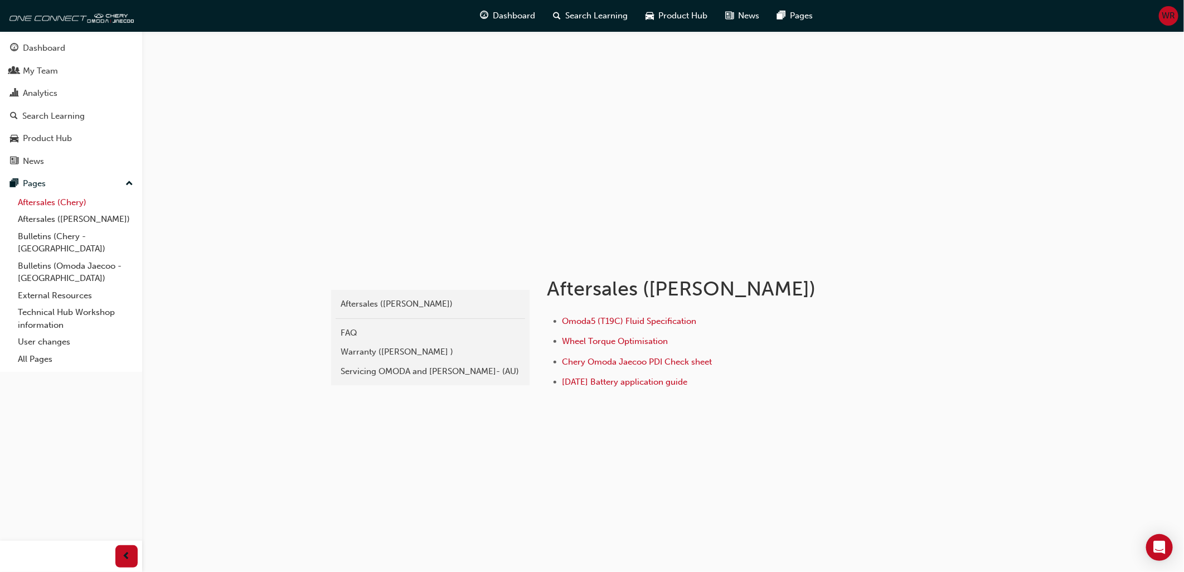
click at [51, 208] on link "Aftersales (Chery)" at bounding box center [75, 202] width 124 height 17
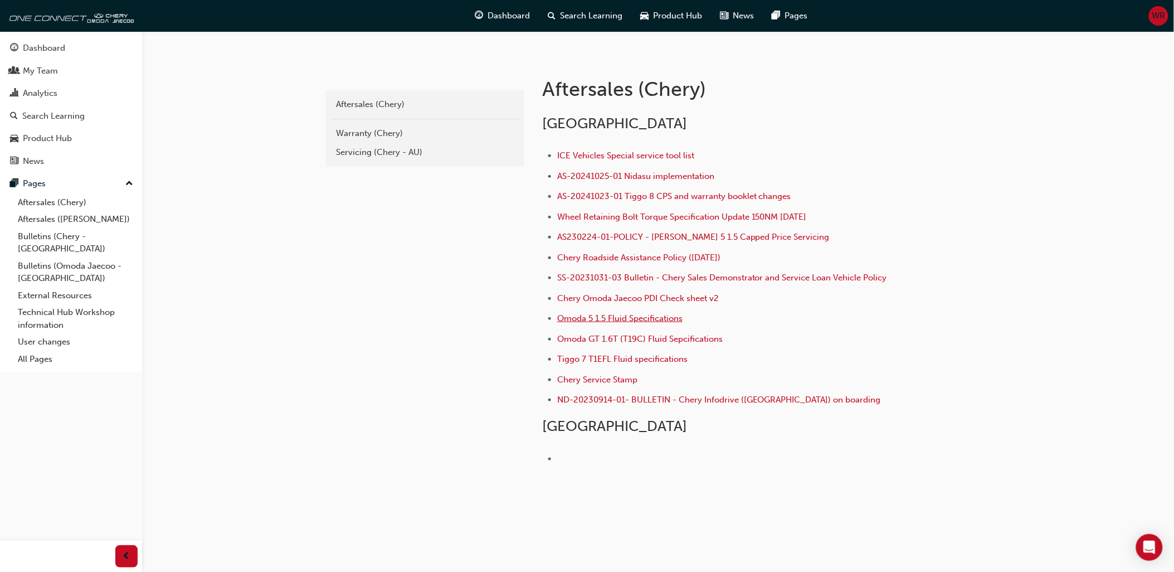
scroll to position [218, 0]
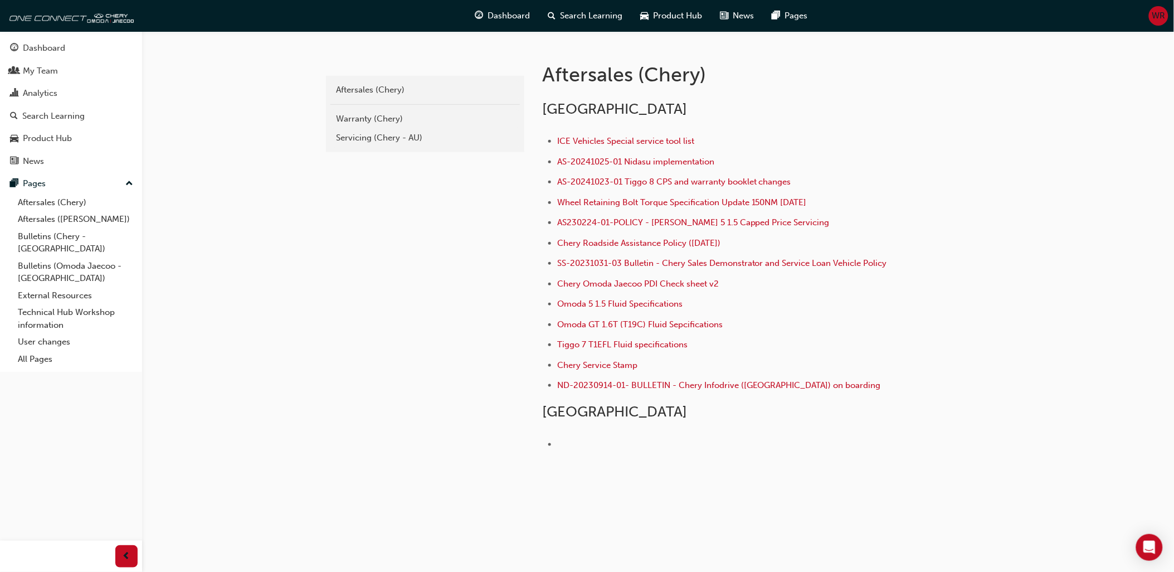
click at [375, 289] on div "chery-aftersales Aftersales (Chery) Warranty (Chery) Servicing (Chery - AU)" at bounding box center [424, 274] width 201 height 468
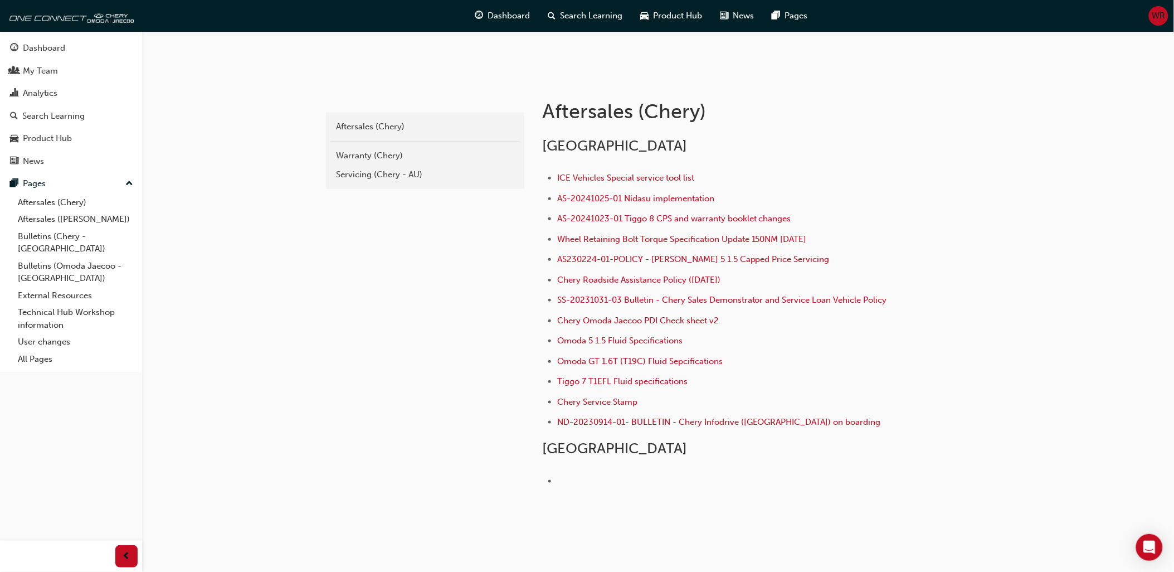
scroll to position [156, 0]
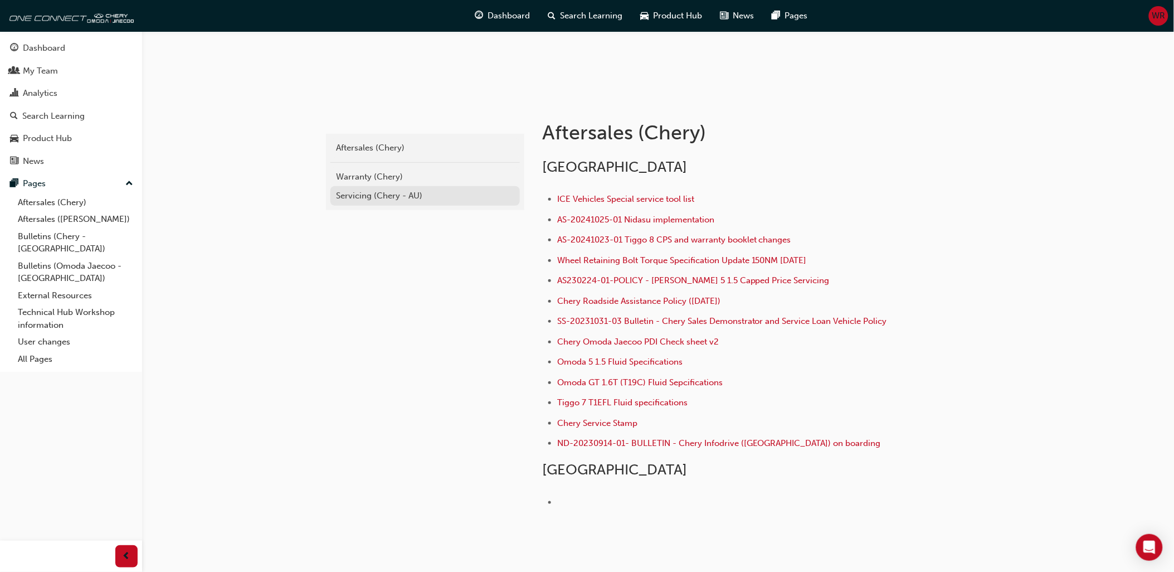
click at [365, 196] on div "Servicing (Chery - AU)" at bounding box center [425, 196] width 178 height 13
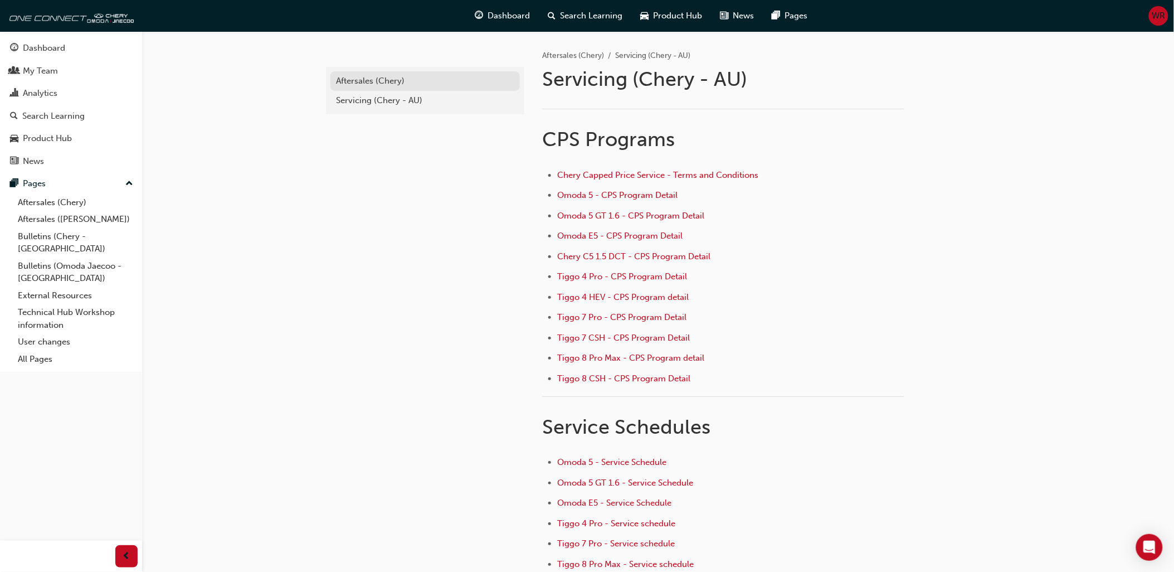
click at [387, 76] on div "Aftersales (Chery)" at bounding box center [425, 81] width 178 height 13
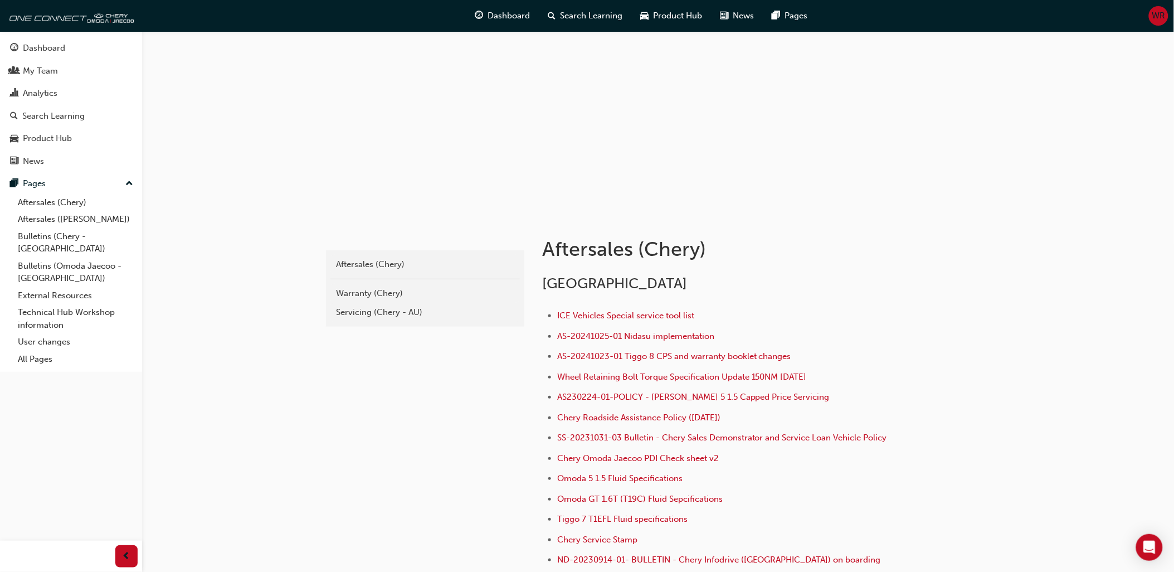
scroll to position [62, 0]
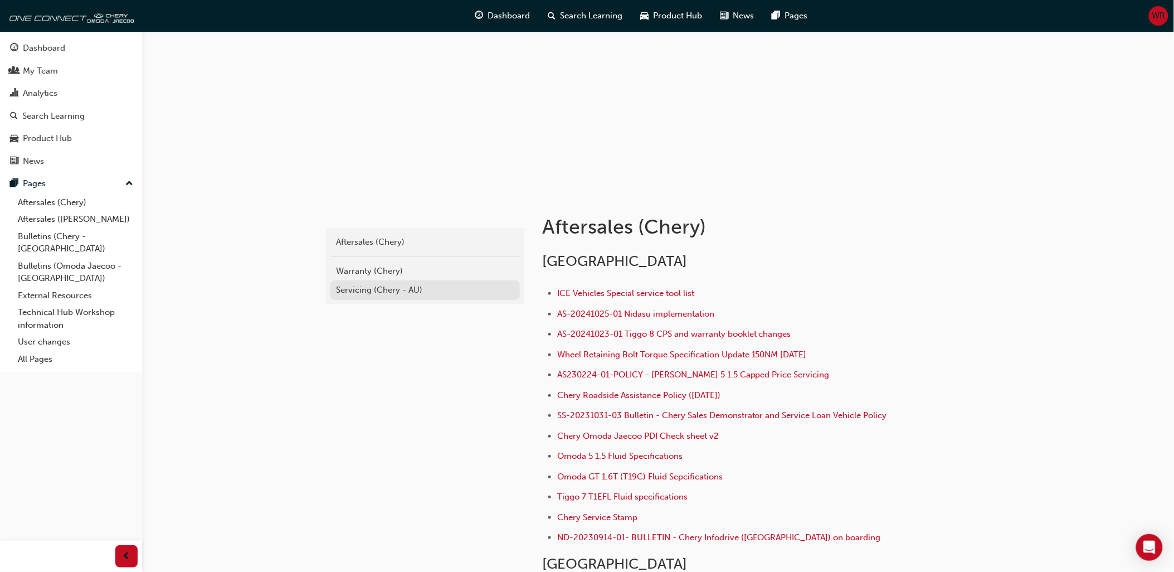
click at [364, 284] on div "Servicing (Chery - AU)" at bounding box center [425, 290] width 178 height 13
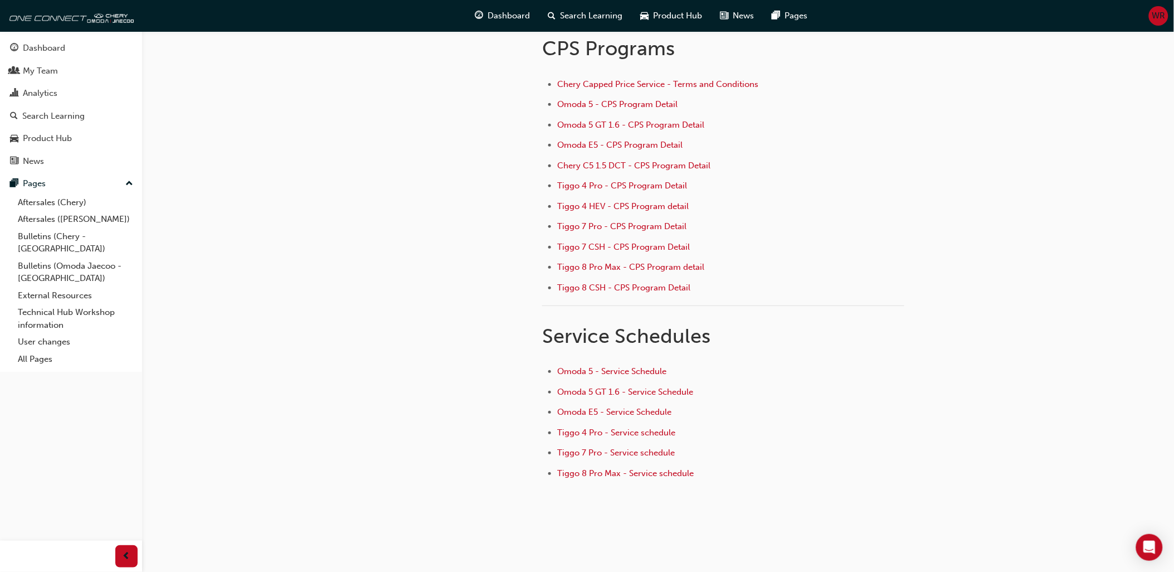
scroll to position [113, 0]
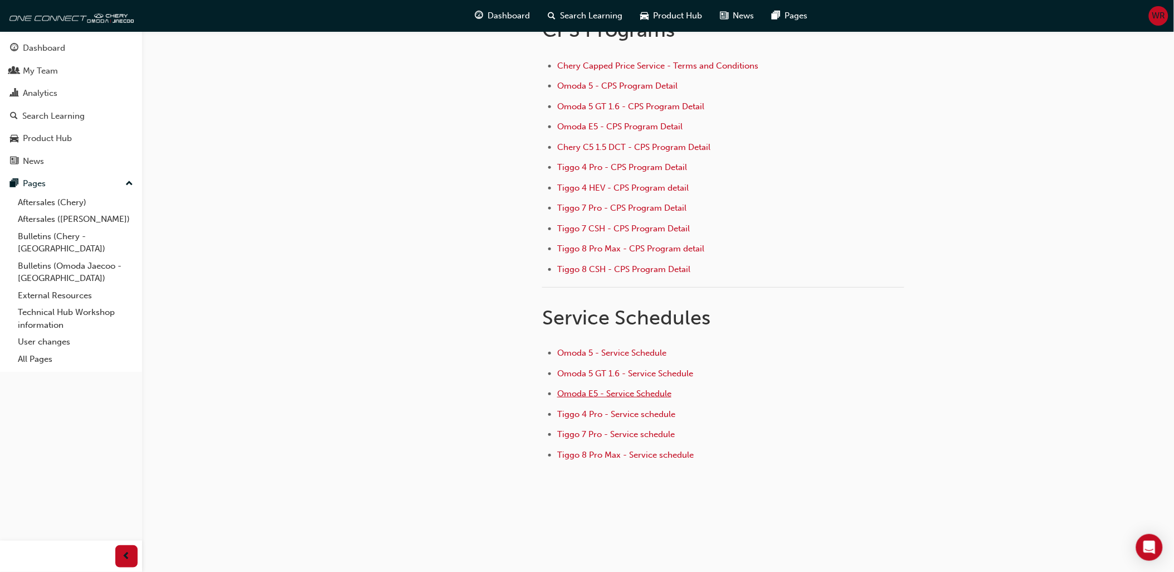
click at [630, 395] on span "Omoda E5 - Service Schedule" at bounding box center [614, 394] width 114 height 10
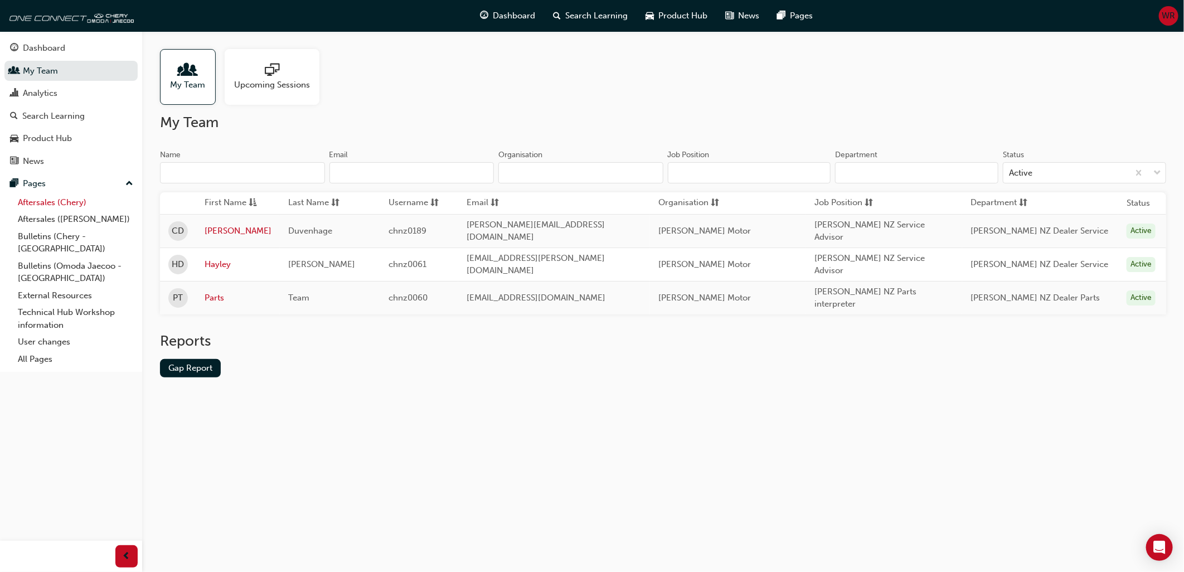
drag, startPoint x: 51, startPoint y: 204, endPoint x: 62, endPoint y: 204, distance: 10.6
click at [51, 204] on link "Aftersales (Chery)" at bounding box center [75, 202] width 124 height 17
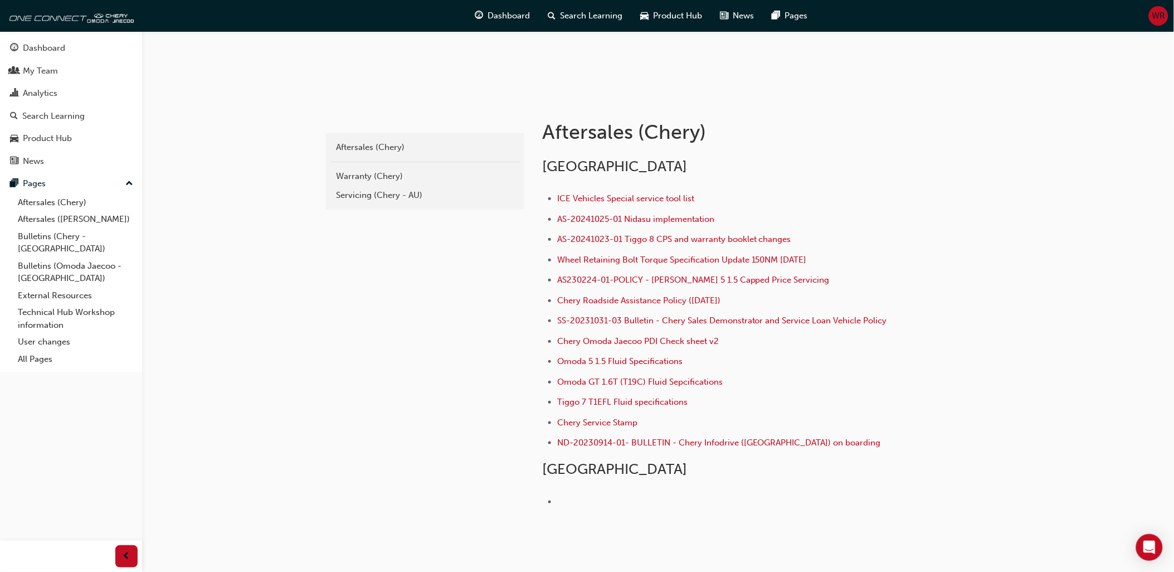
scroll to position [156, 0]
click at [368, 194] on div "Servicing (Chery - AU)" at bounding box center [425, 196] width 178 height 13
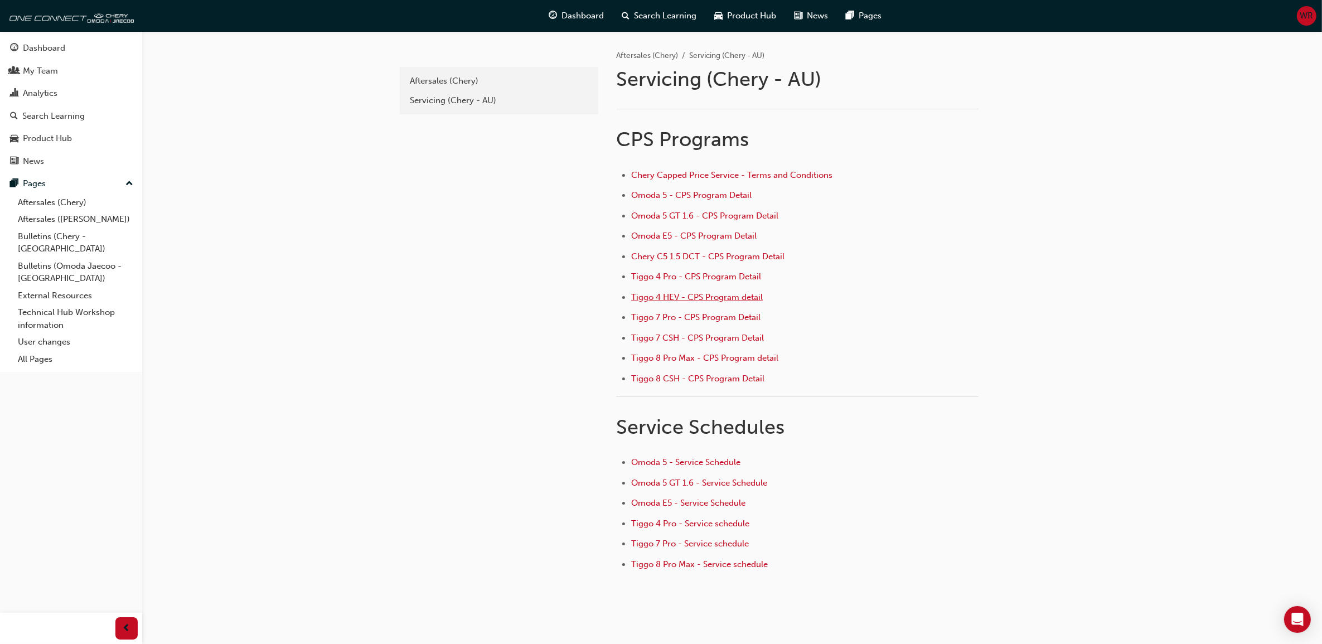
click at [698, 299] on span "Tiggo 4 HEV - CPS Program detail" at bounding box center [697, 297] width 132 height 10
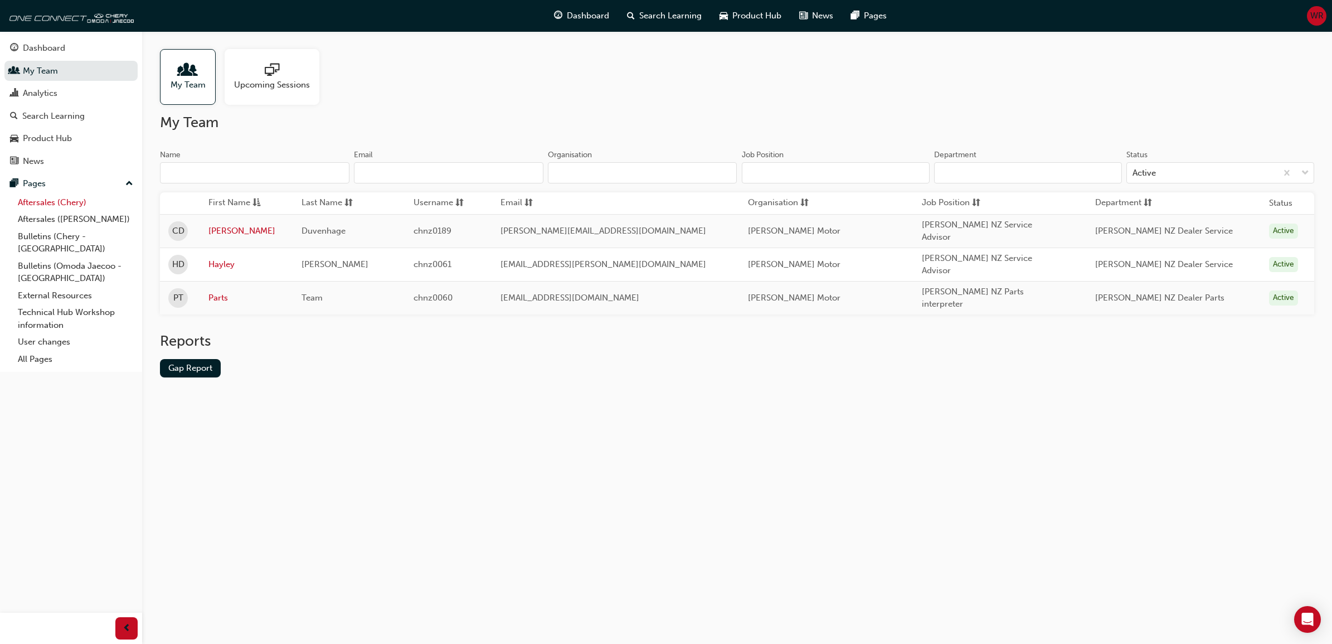
click at [47, 204] on link "Aftersales (Chery)" at bounding box center [75, 202] width 124 height 17
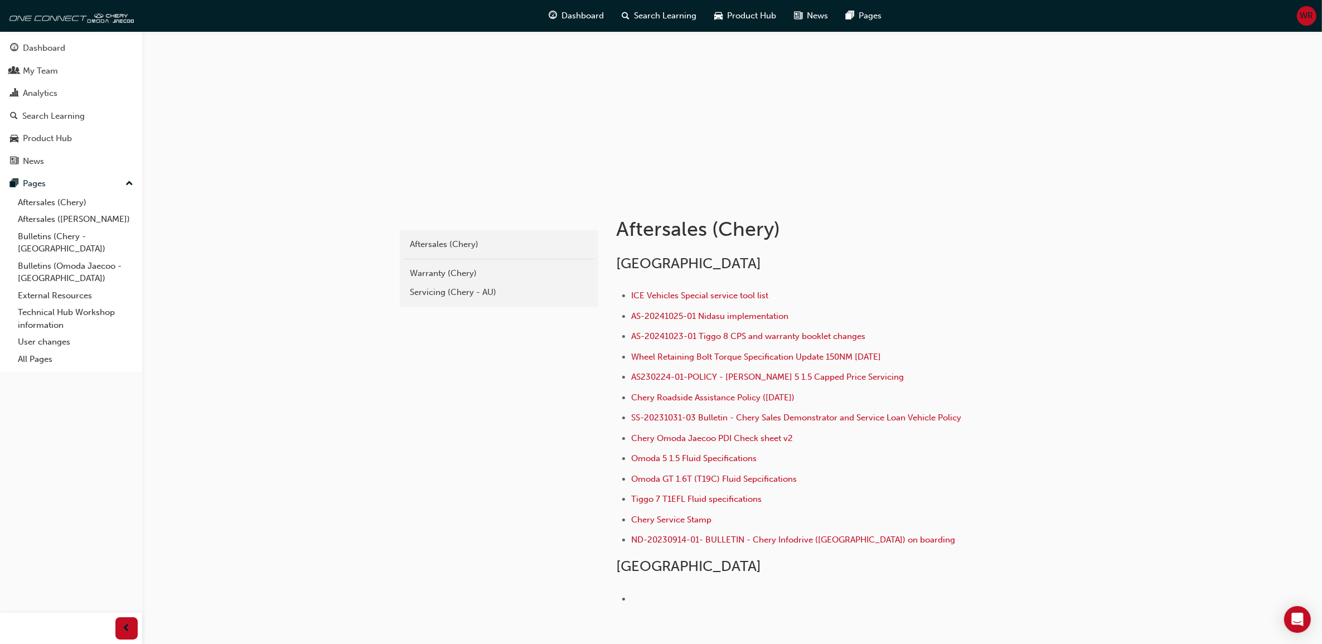
scroll to position [142, 0]
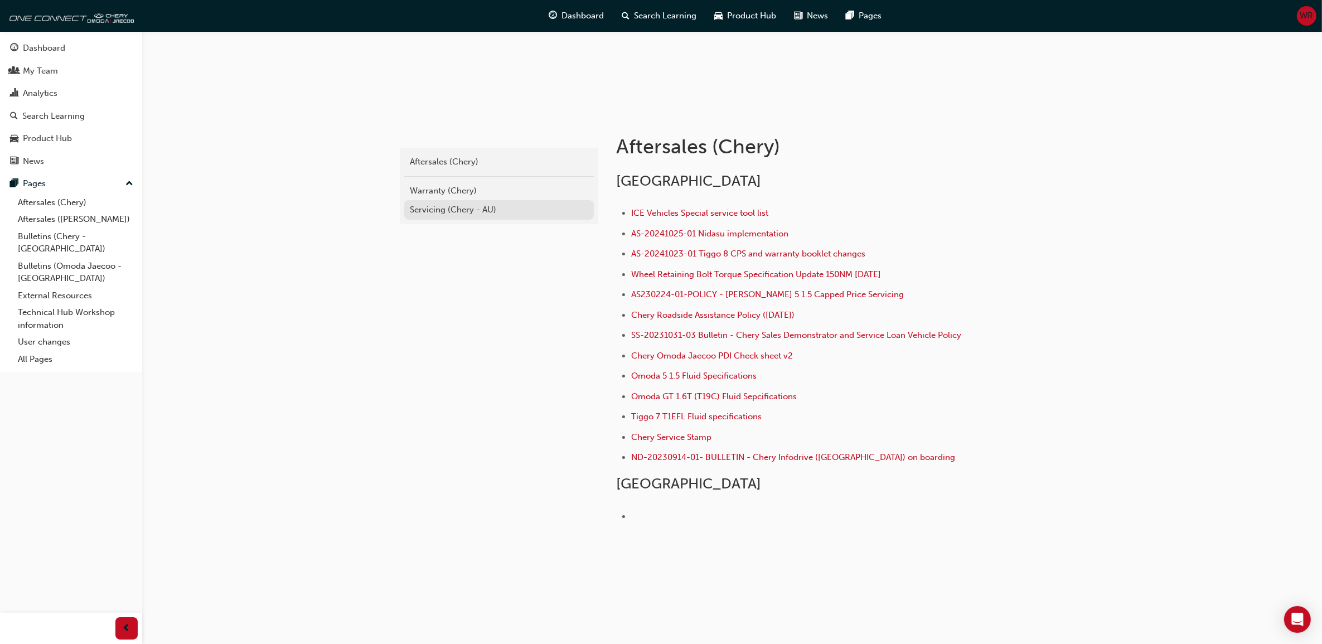
click at [436, 205] on div "Servicing (Chery - AU)" at bounding box center [499, 209] width 178 height 13
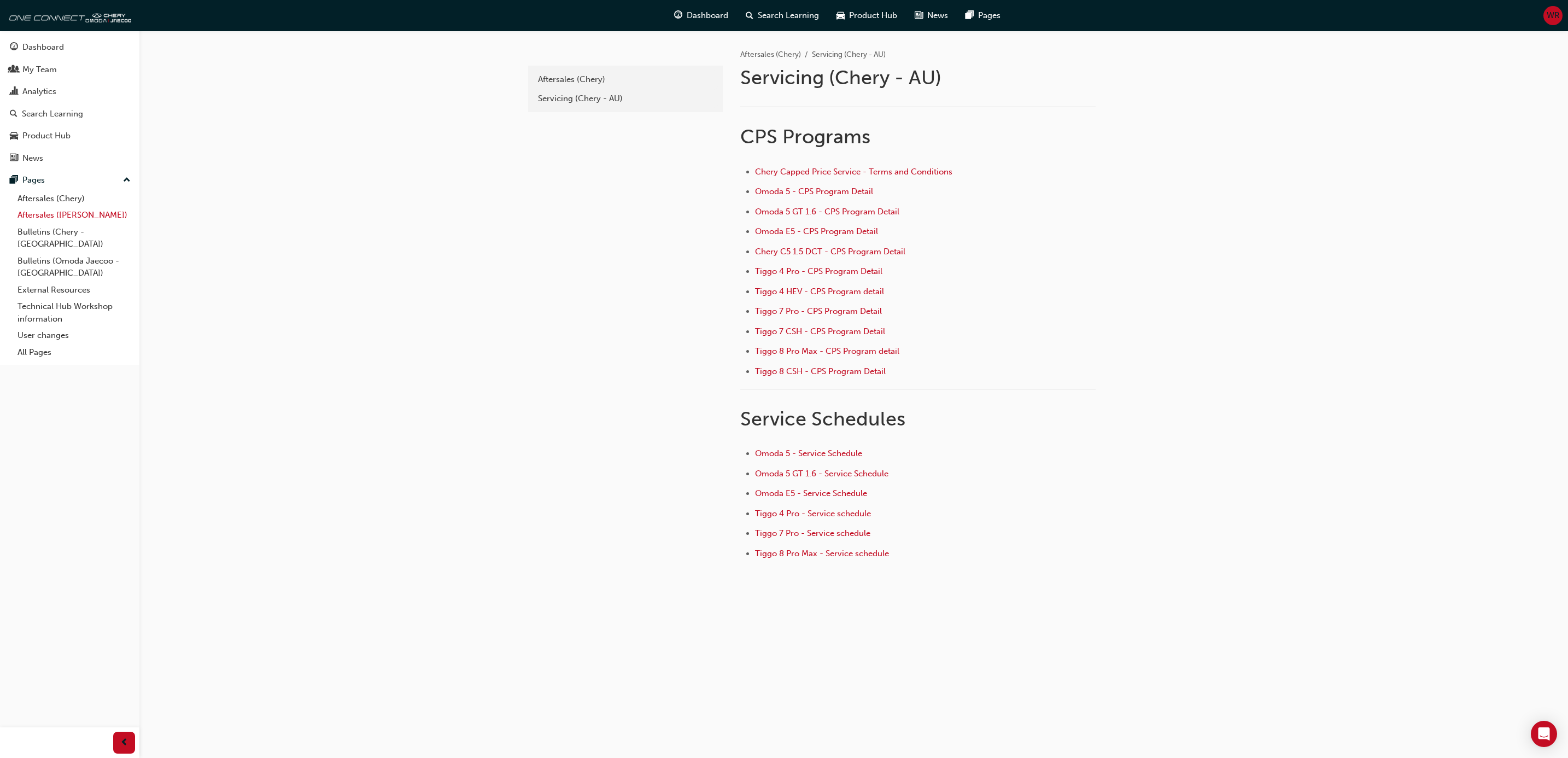
click at [46, 220] on link "Aftersales ([PERSON_NAME])" at bounding box center [74, 215] width 122 height 17
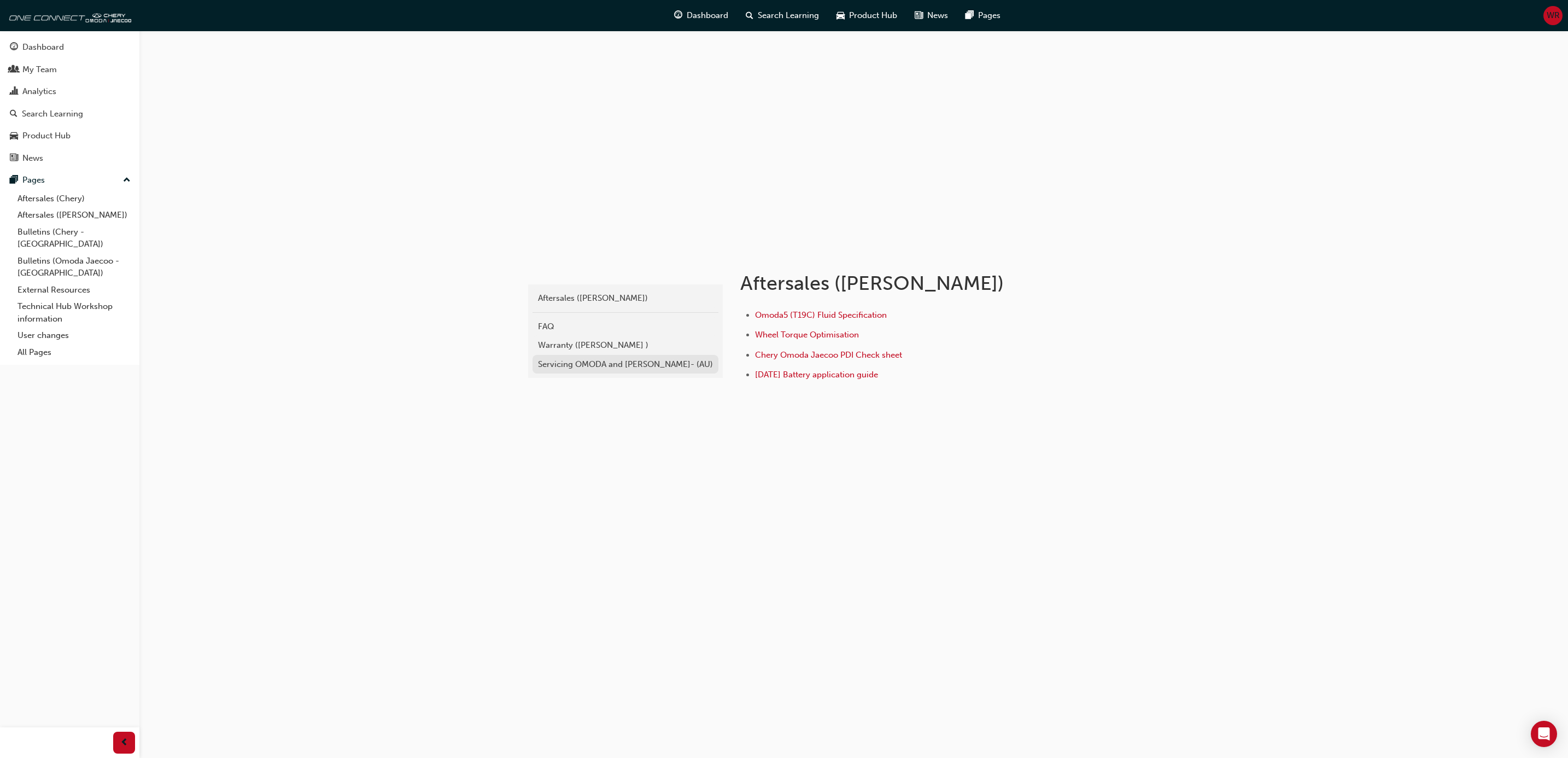
click at [580, 363] on div "Servicing OMODA and JAECOO- (AU)" at bounding box center [626, 364] width 175 height 13
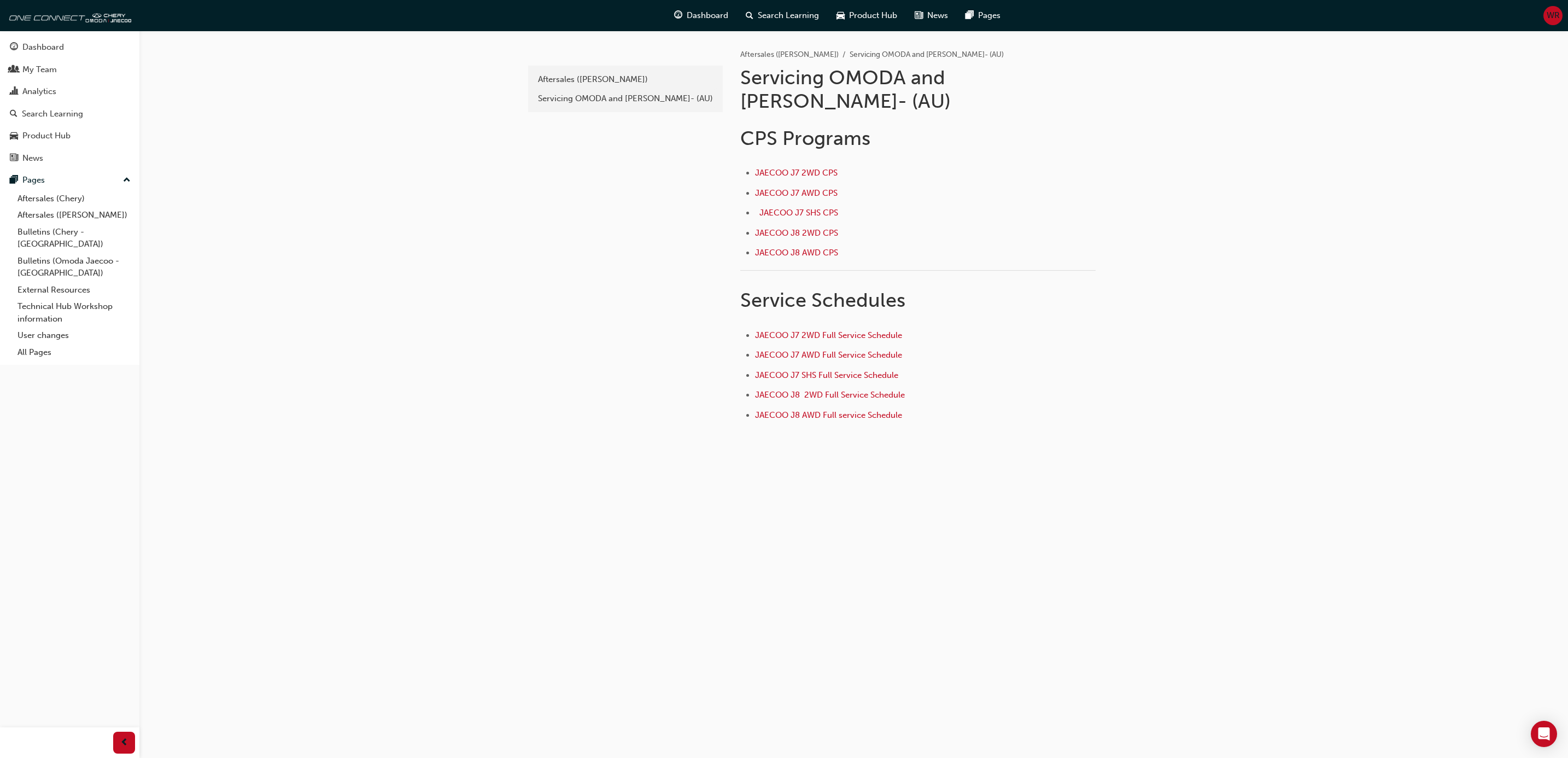
drag, startPoint x: 71, startPoint y: 202, endPoint x: 151, endPoint y: 216, distance: 81.2
click at [71, 202] on link "Aftersales (Chery)" at bounding box center [74, 198] width 122 height 17
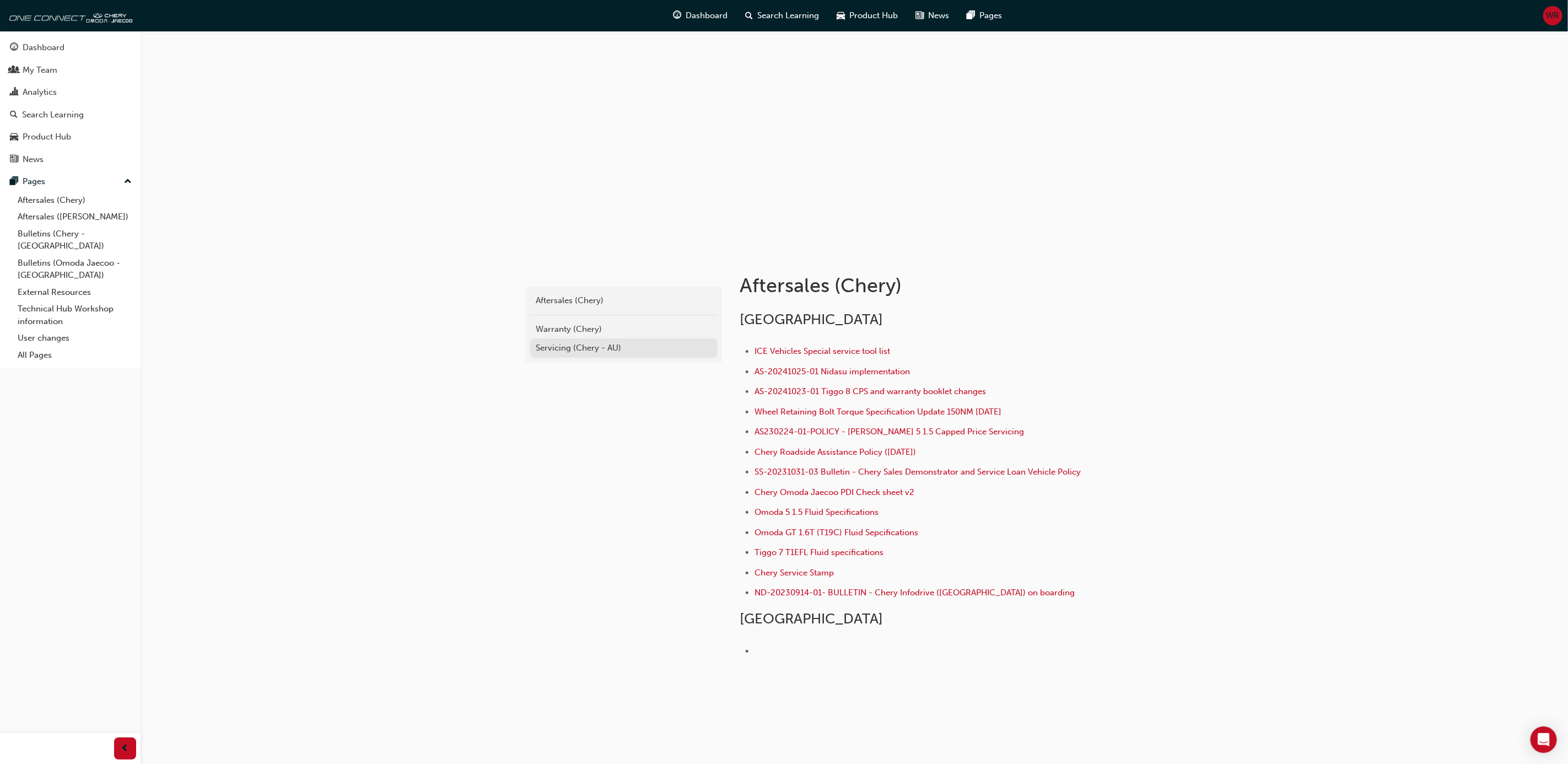
click at [577, 344] on div "Servicing (Chery - AU)" at bounding box center [624, 348] width 176 height 13
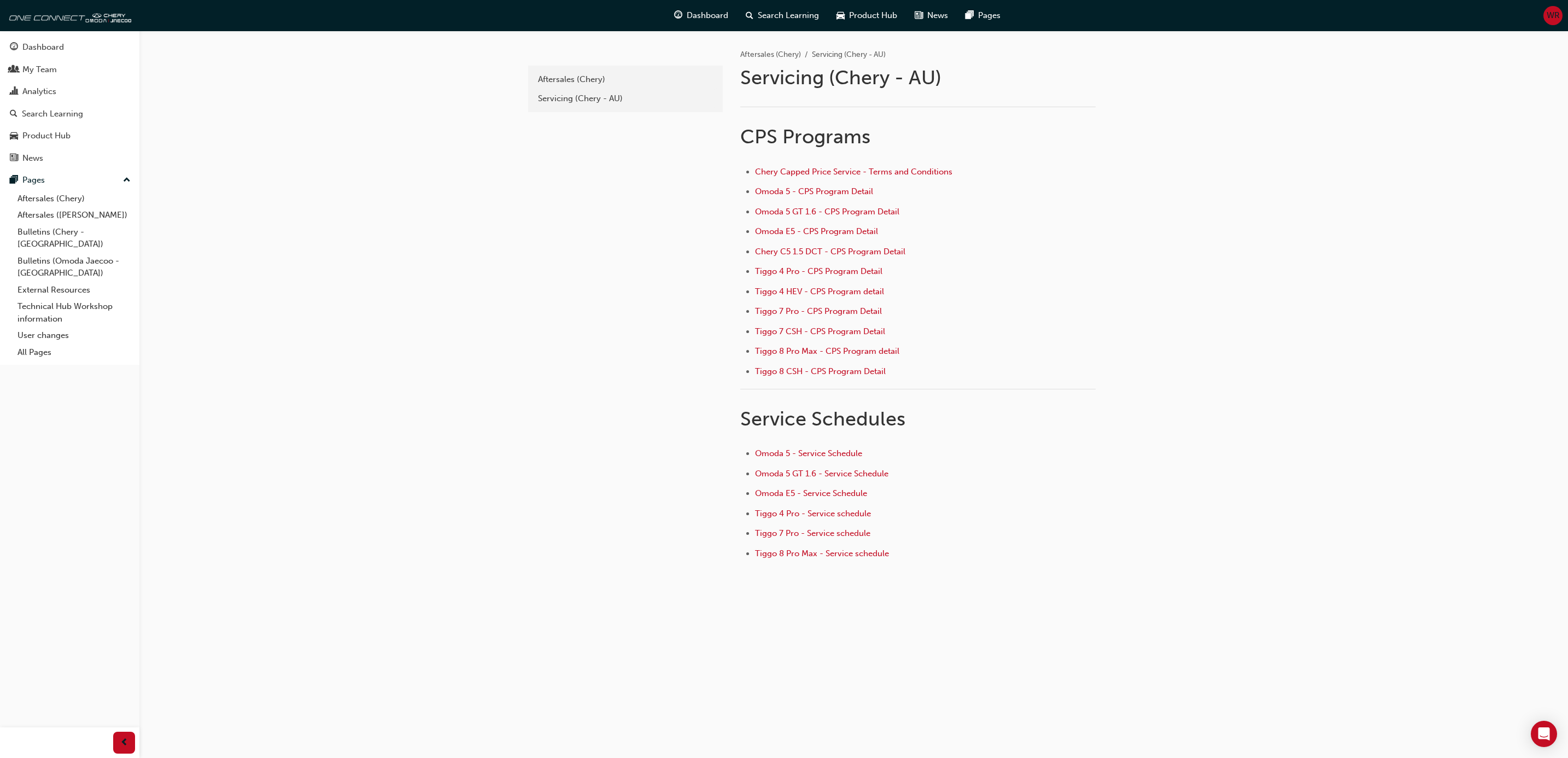
click at [412, 418] on div "e6c2693e-bd68-4b6f-9019-2b26792c3ad4 Aftersales (Chery) Servicing (Chery - AU) …" at bounding box center [784, 379] width 1568 height 758
click at [580, 279] on div "e6c2693e-bd68-4b6f-9019-2b26792c3ad4 Aftersales (Chery) Servicing (Chery - AU)" at bounding box center [624, 318] width 197 height 575
click at [810, 529] on span "Tiggo 7 Pro - Service schedule" at bounding box center [813, 532] width 116 height 10
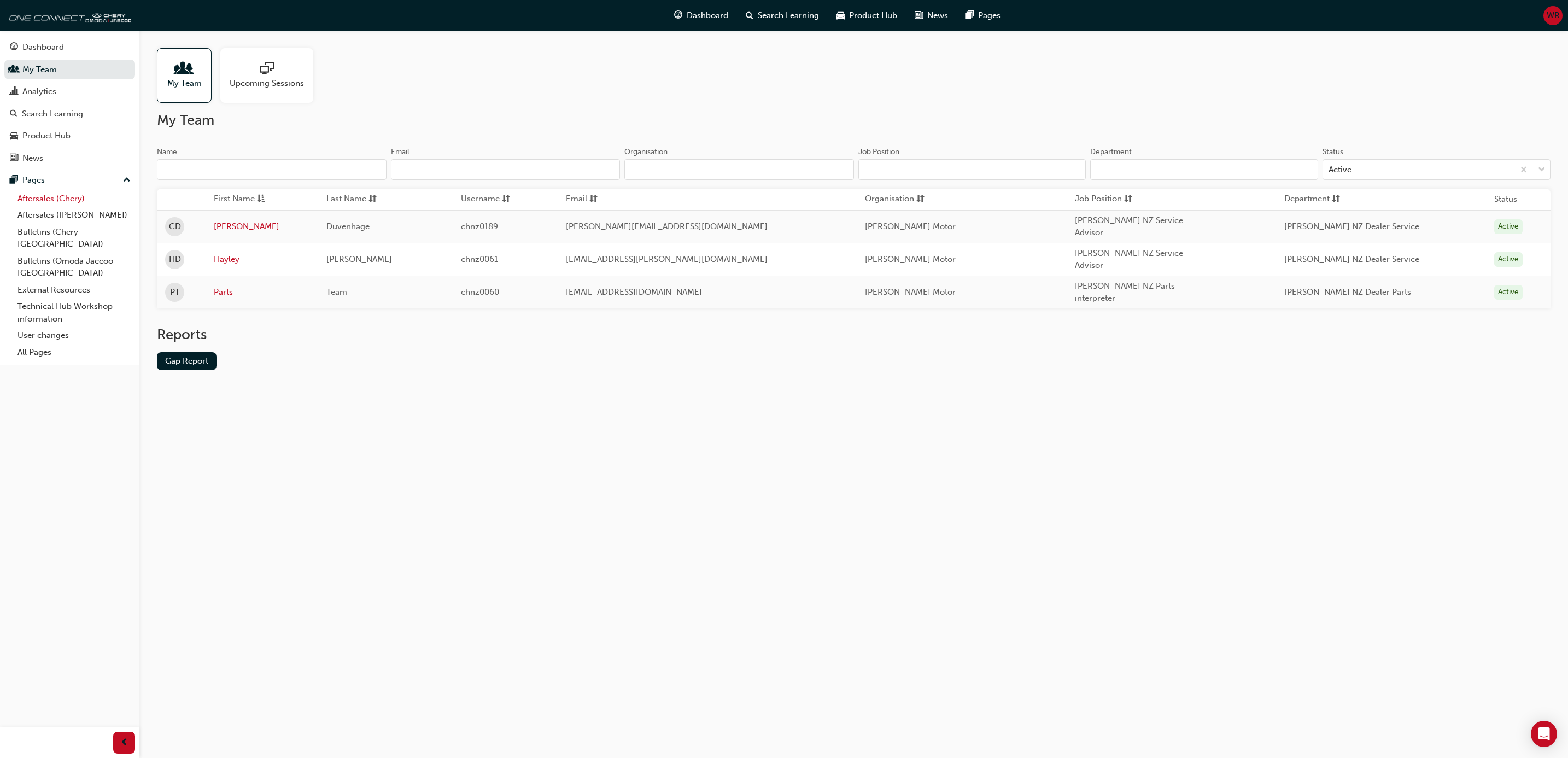
click at [68, 203] on link "Aftersales (Chery)" at bounding box center [74, 198] width 122 height 17
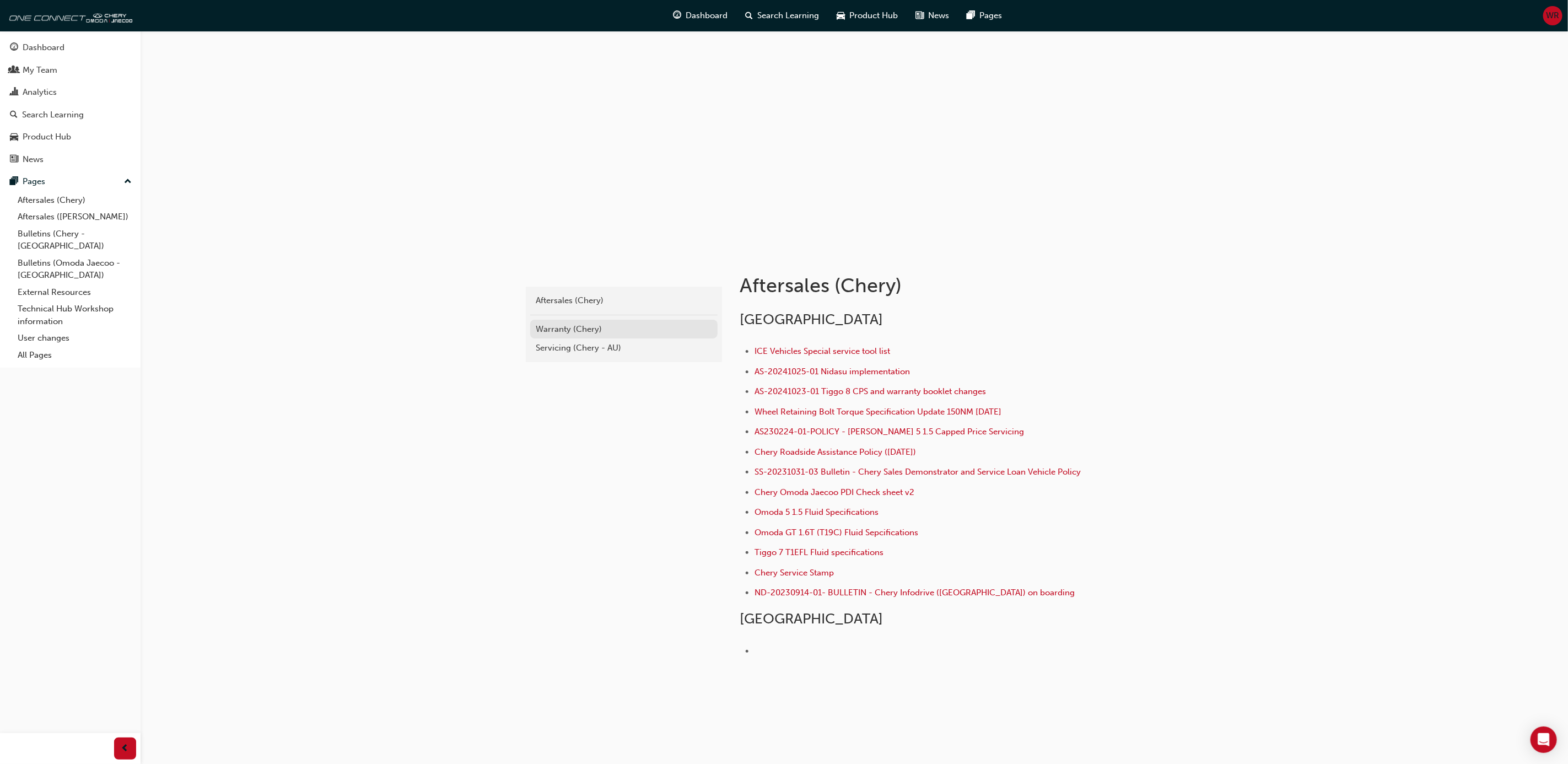
click at [572, 330] on div "Warranty (Chery)" at bounding box center [624, 329] width 176 height 13
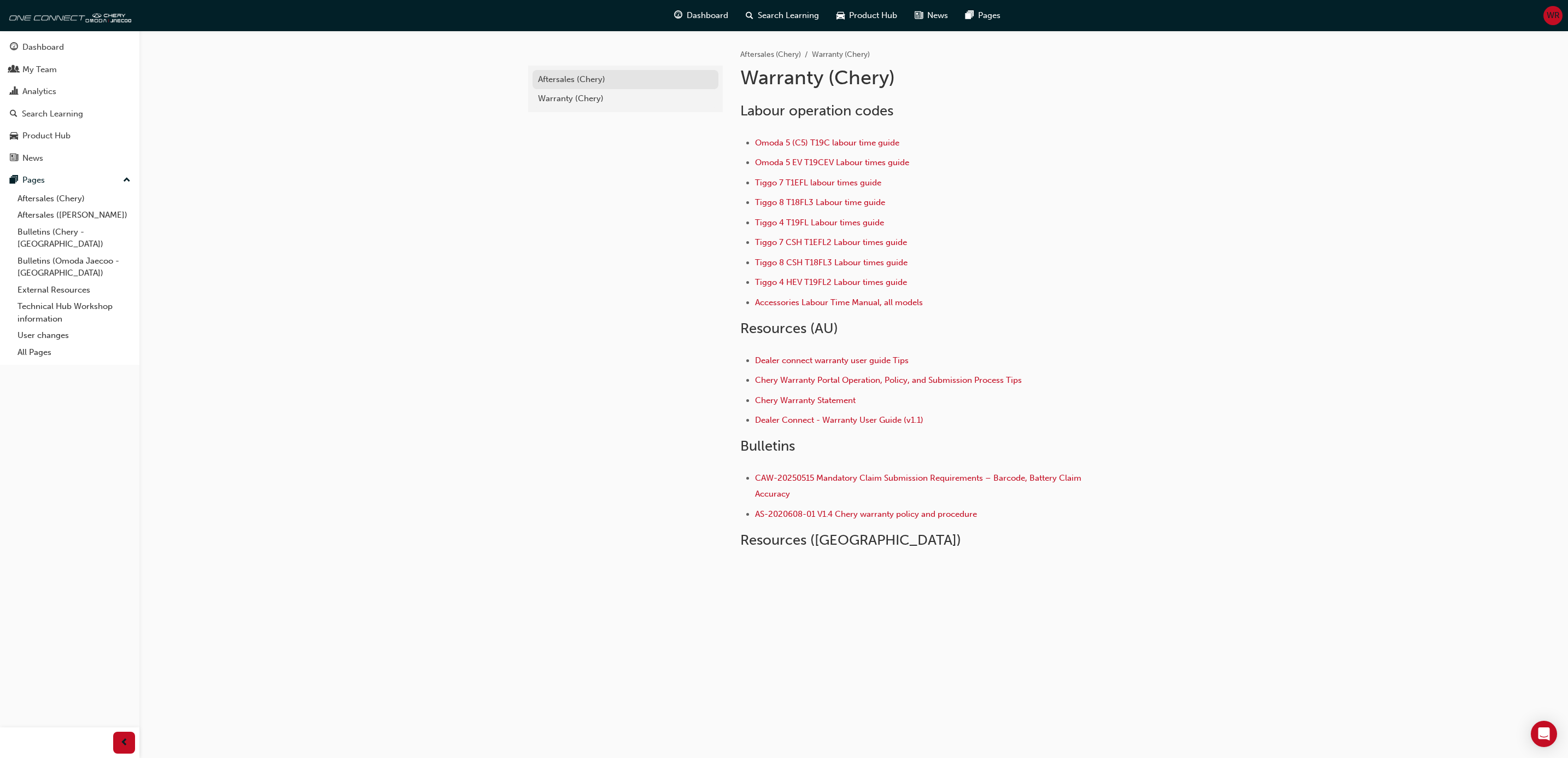
click at [563, 82] on div "Aftersales (Chery)" at bounding box center [626, 79] width 175 height 13
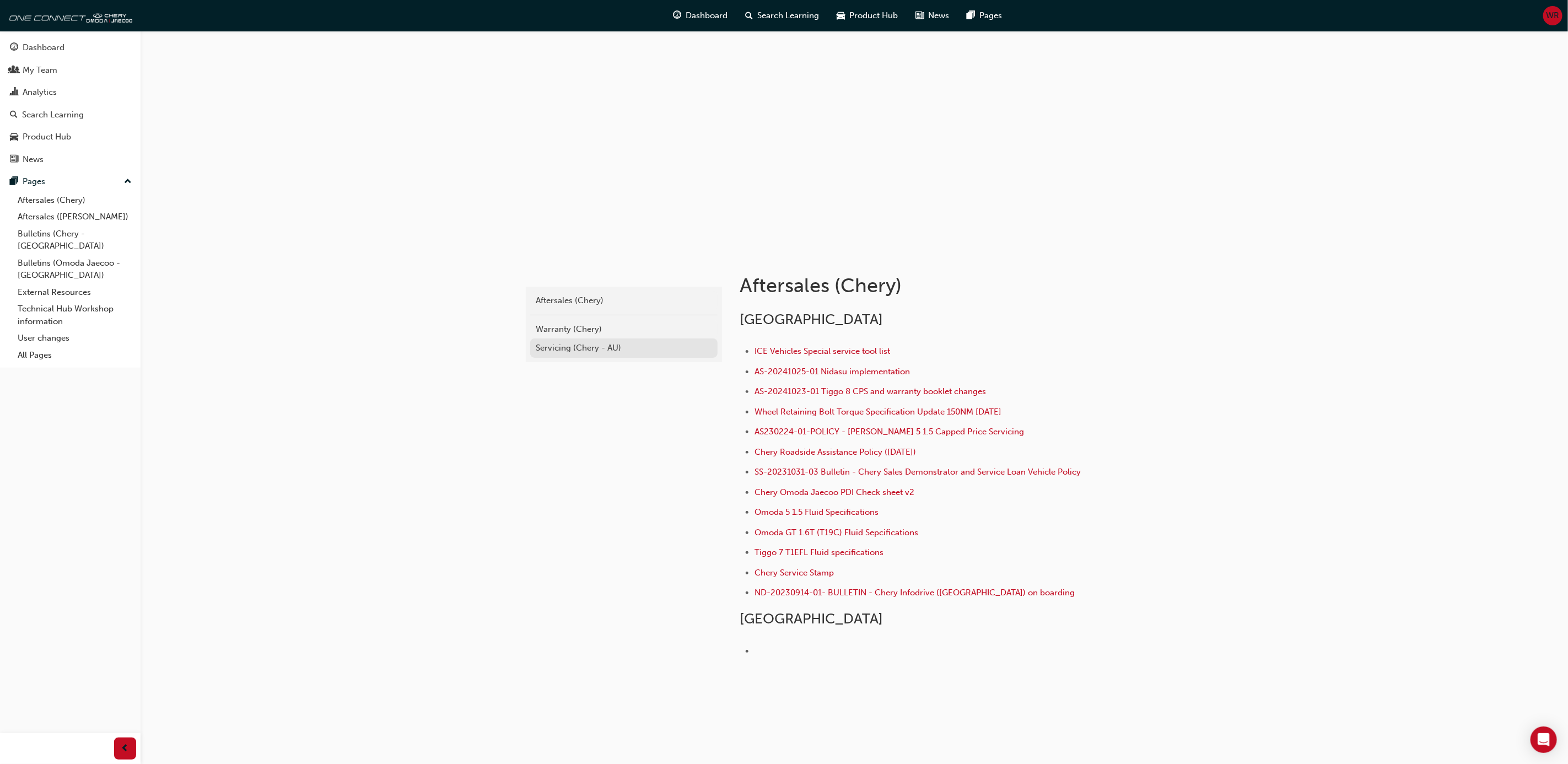
click at [558, 351] on div "Servicing (Chery - AU)" at bounding box center [624, 348] width 176 height 13
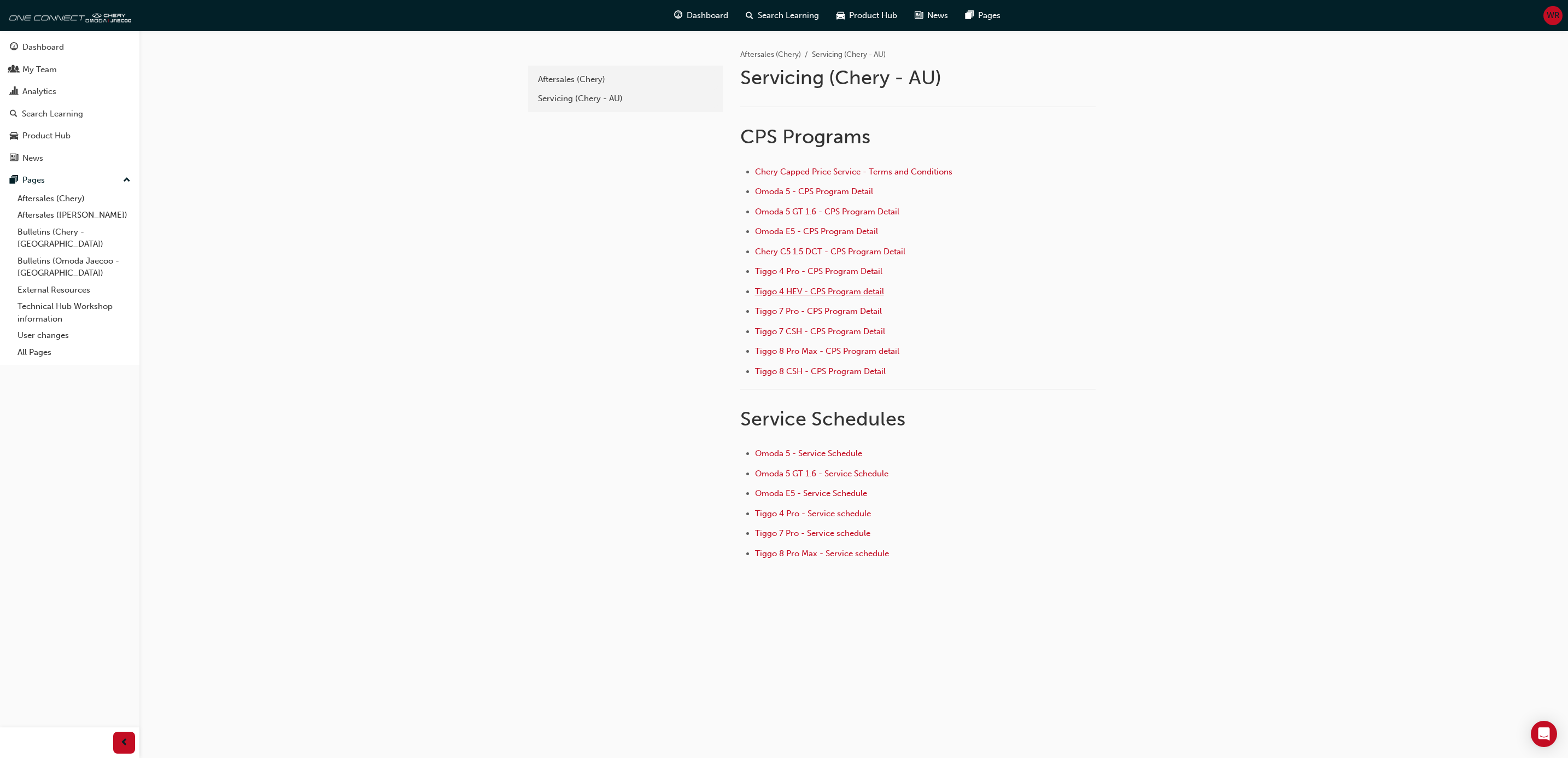
click at [806, 292] on span "Tiggo 4 HEV - CPS Program detail" at bounding box center [820, 291] width 129 height 10
click at [844, 549] on span "Tiggo 8 Pro Max - Service schedule" at bounding box center [822, 553] width 134 height 10
click at [822, 508] on span "Tiggo 4 Pro - Service schedule" at bounding box center [813, 513] width 116 height 10
click at [578, 100] on div "Servicing (Chery - AU)" at bounding box center [626, 98] width 175 height 13
click at [818, 449] on span "Omoda 5 - Service Schedule" at bounding box center [808, 453] width 107 height 10
